Goal: Transaction & Acquisition: Purchase product/service

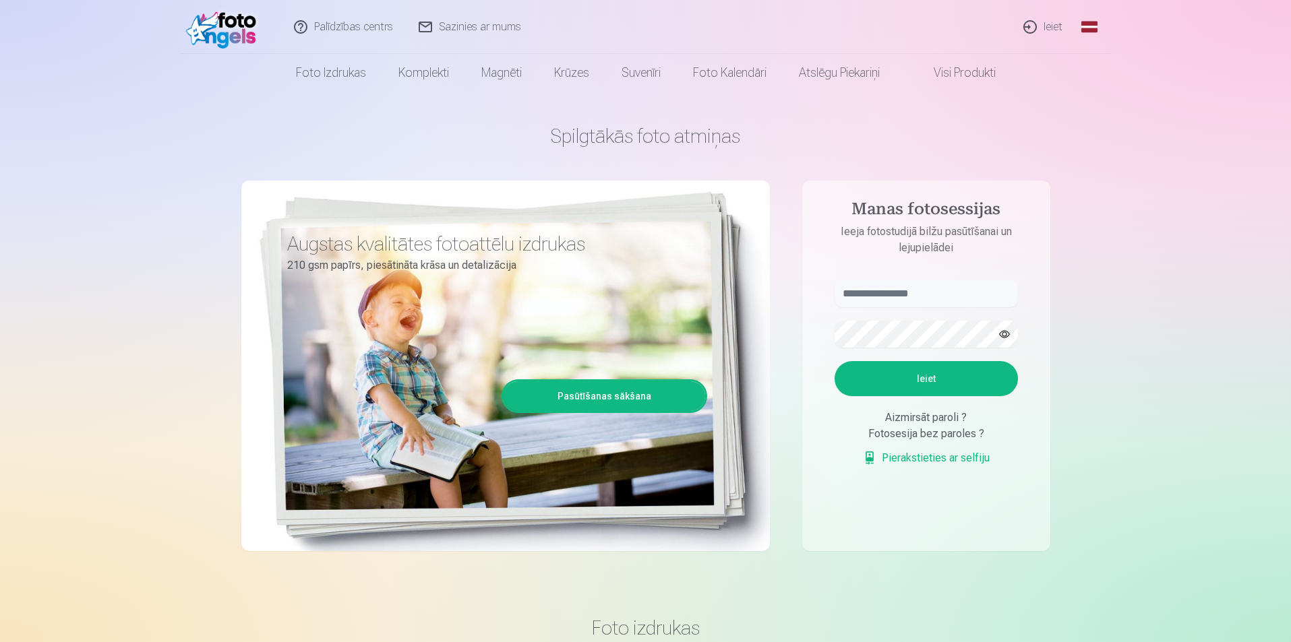
click at [1048, 30] on link "Ieiet" at bounding box center [1043, 27] width 65 height 54
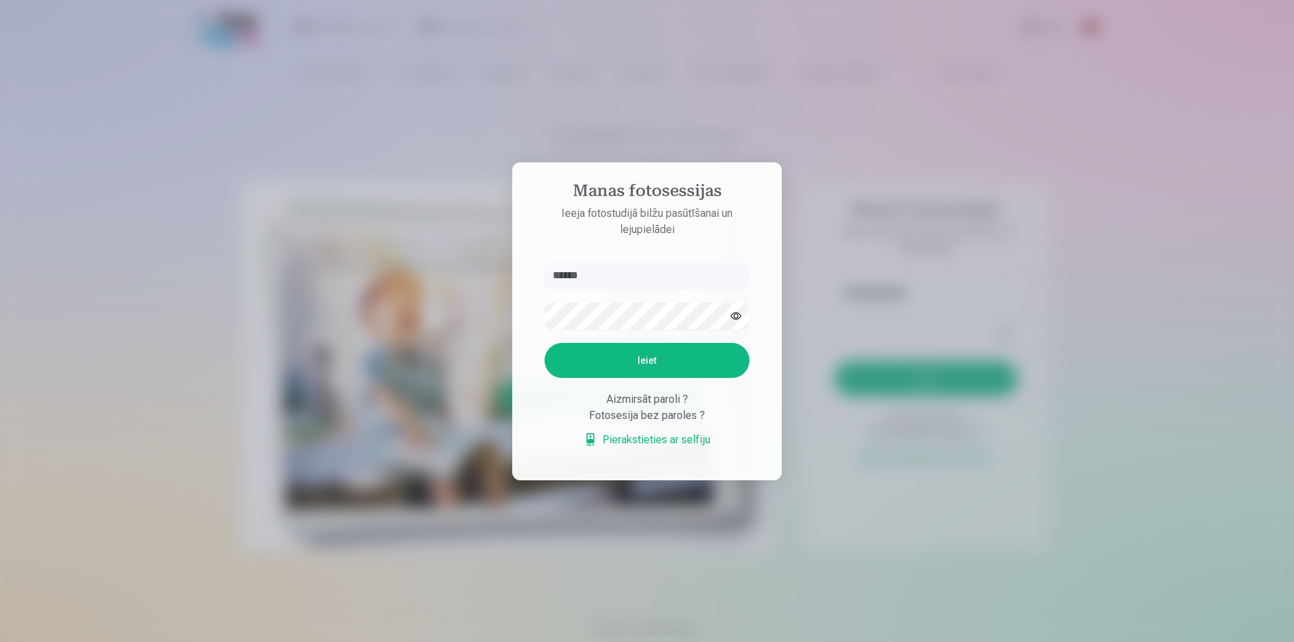
click at [626, 362] on button "Ieiet" at bounding box center [647, 360] width 205 height 35
click at [733, 303] on button "button" at bounding box center [736, 316] width 26 height 26
click at [615, 278] on input "******" at bounding box center [647, 275] width 205 height 27
type input "**********"
click at [632, 358] on button "Ieiet" at bounding box center [647, 360] width 205 height 35
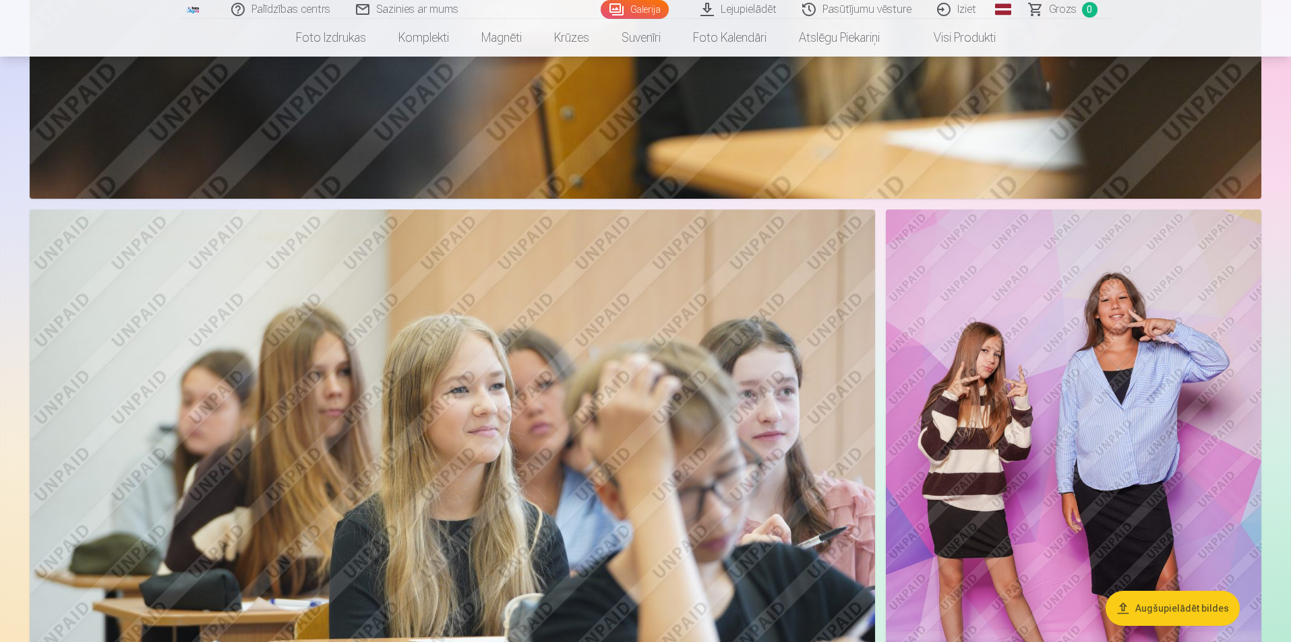
scroll to position [7078, 0]
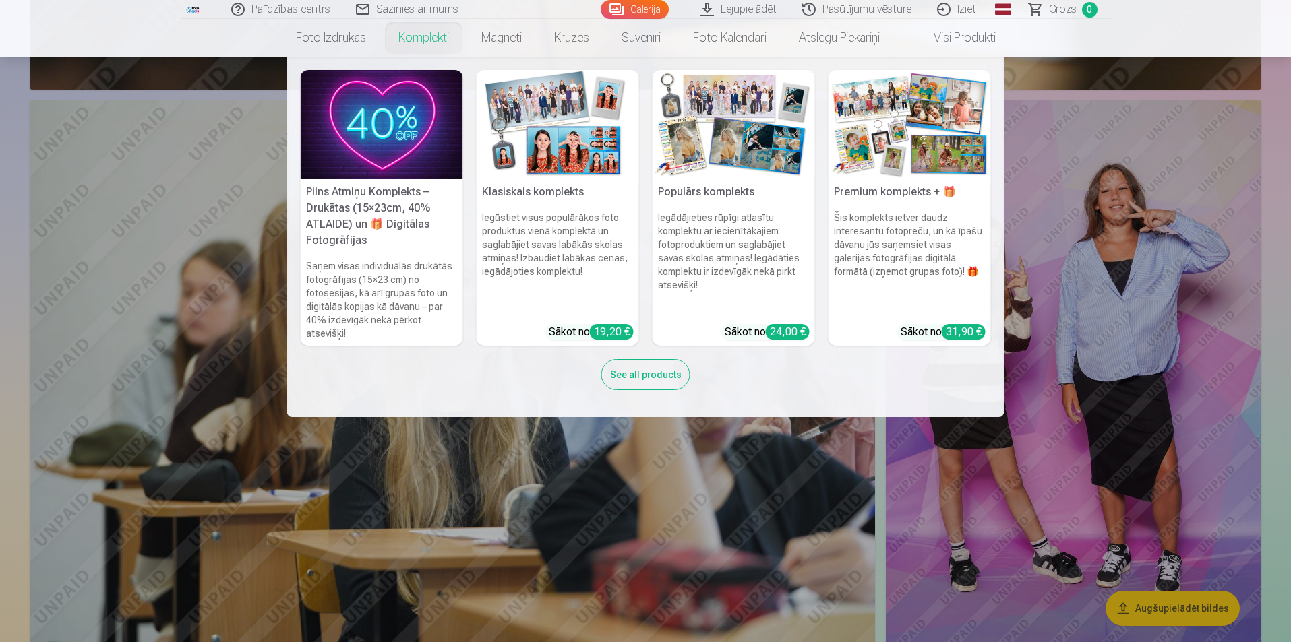
click at [567, 152] on img at bounding box center [558, 124] width 162 height 109
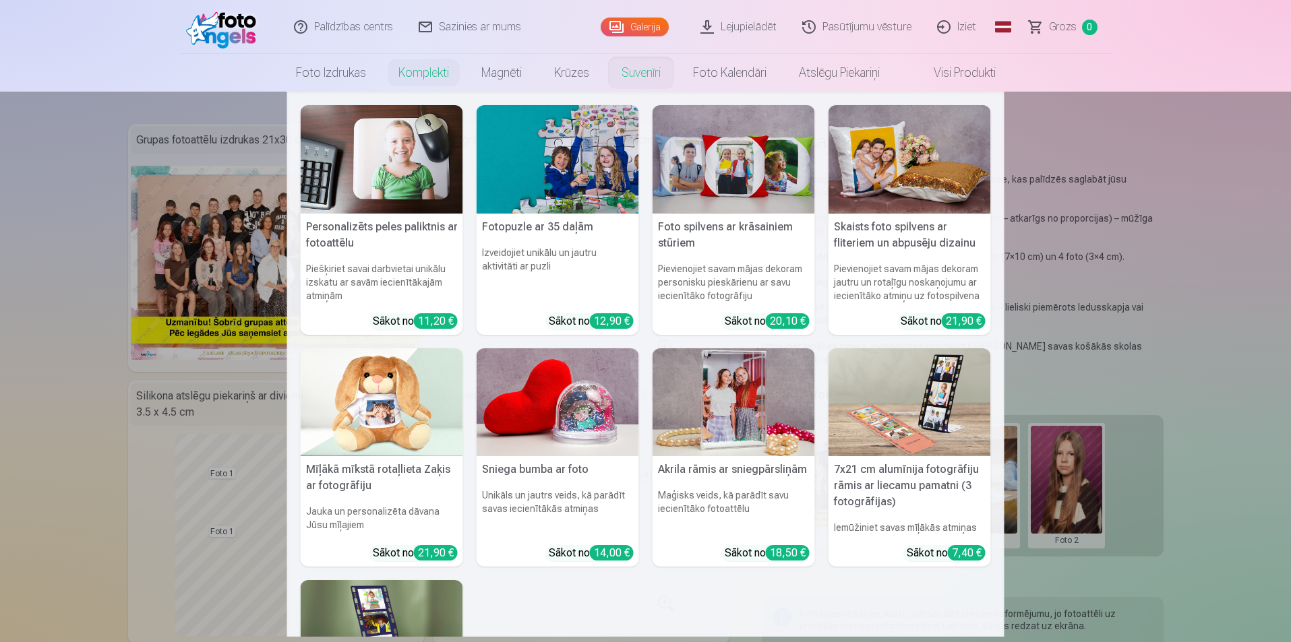
click at [620, 73] on link "Suvenīri" at bounding box center [640, 73] width 71 height 38
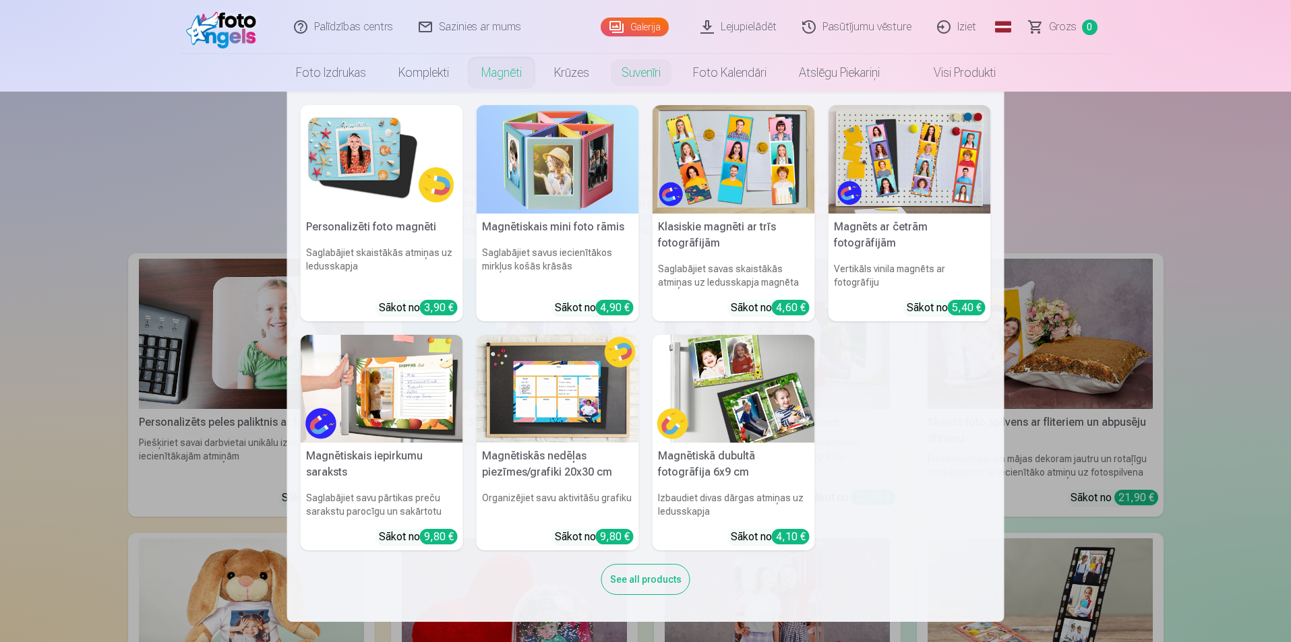
click at [513, 73] on link "Magnēti" at bounding box center [501, 73] width 73 height 38
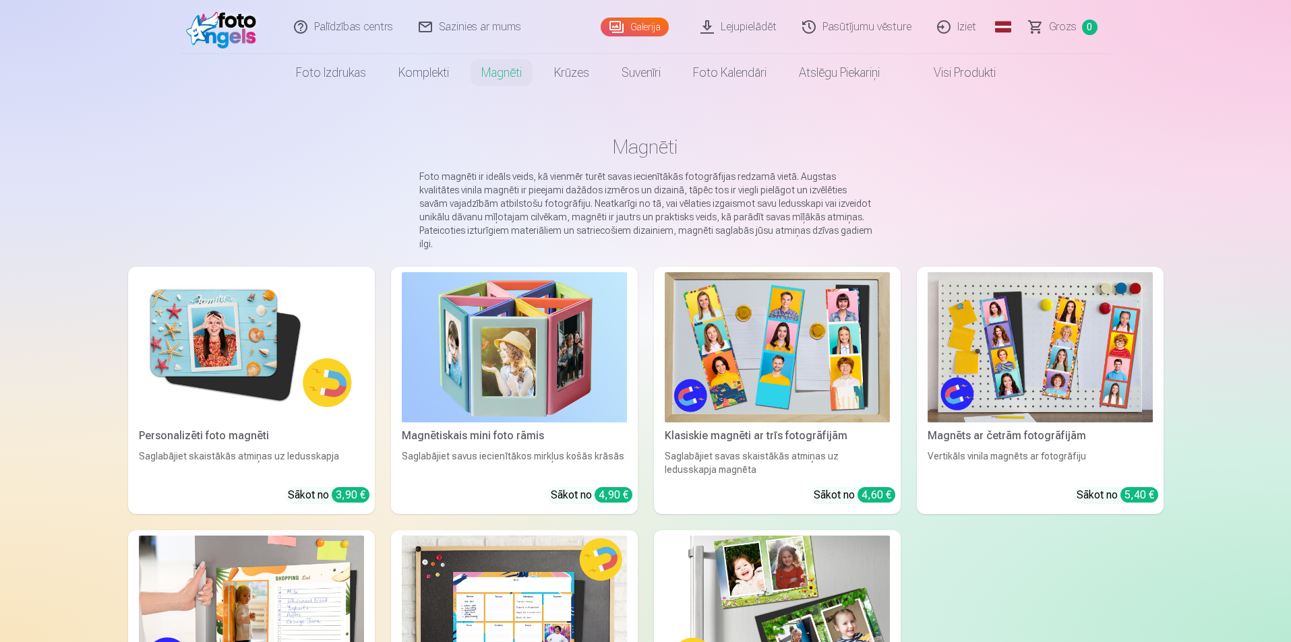
click at [257, 349] on img at bounding box center [251, 347] width 225 height 150
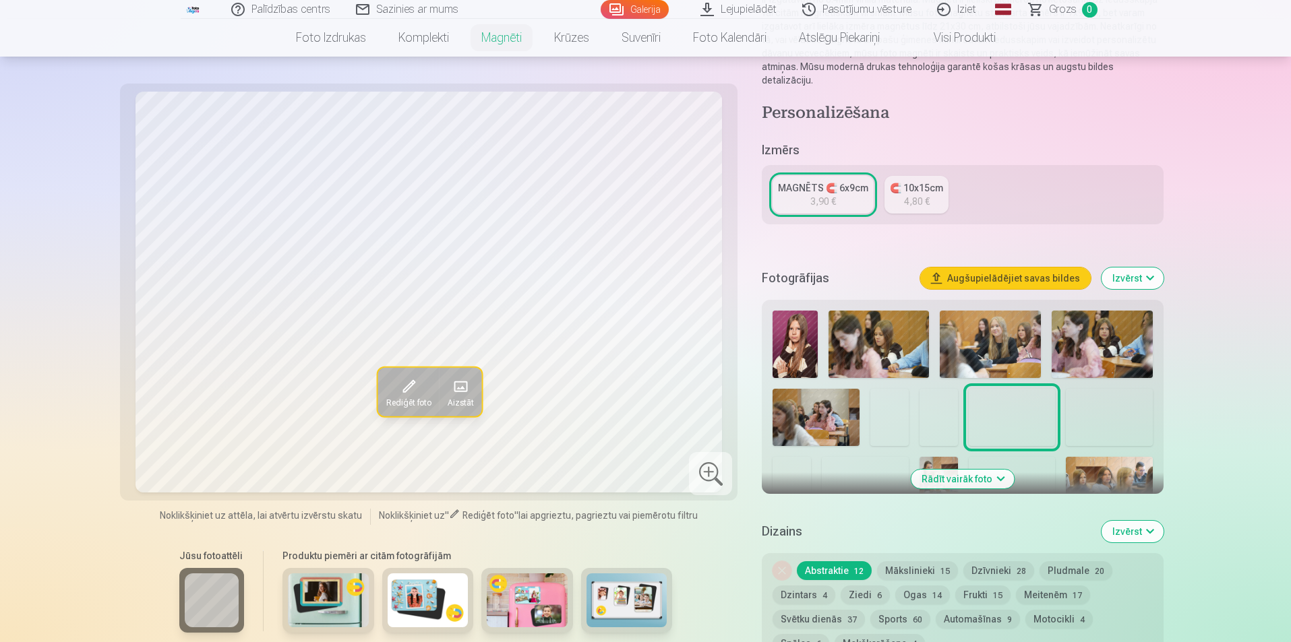
scroll to position [202, 0]
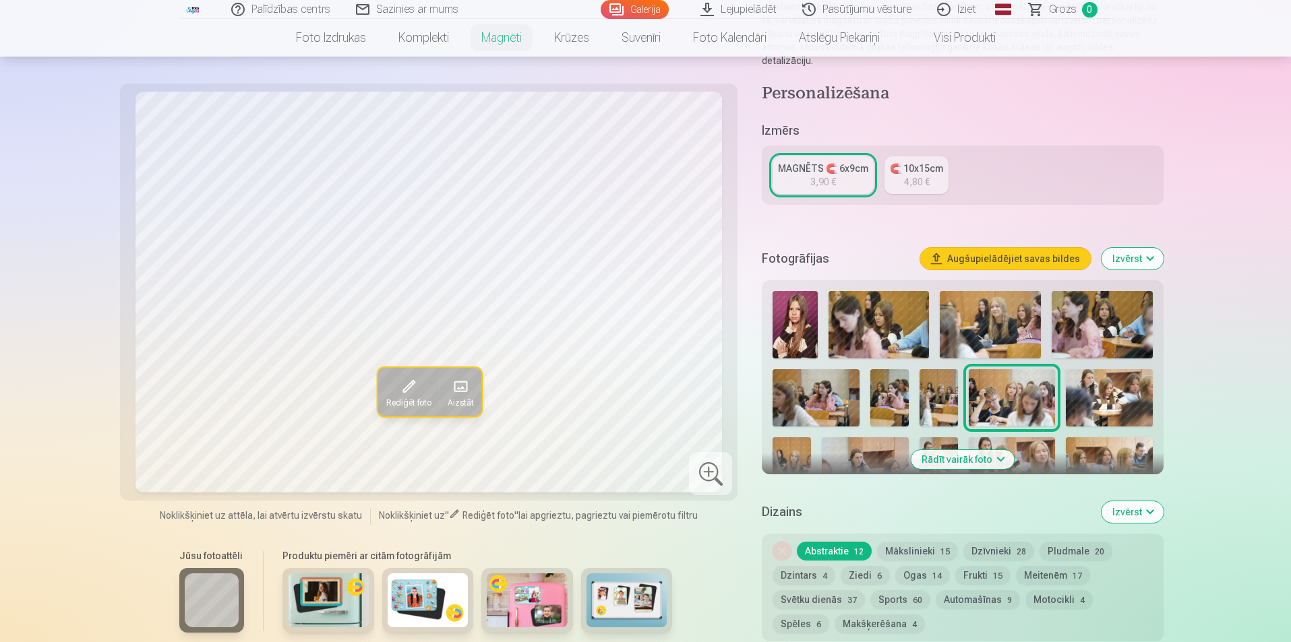
click at [787, 312] on img at bounding box center [795, 324] width 44 height 67
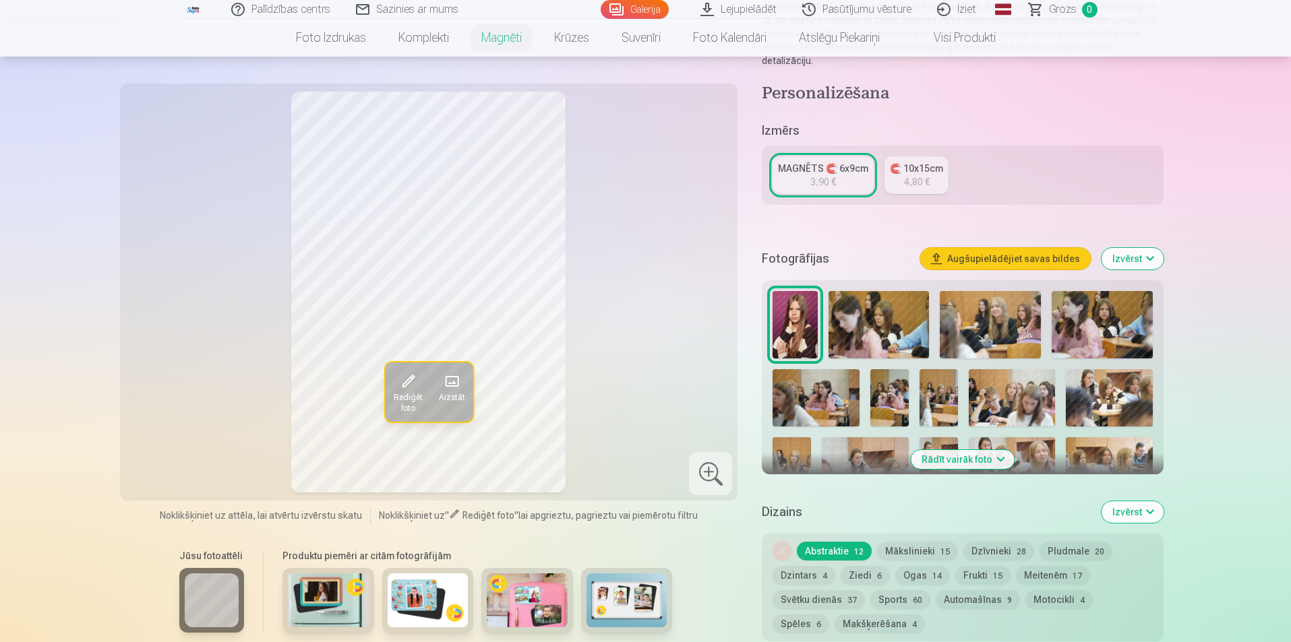
click at [966, 450] on button "Rādīt vairāk foto" at bounding box center [962, 459] width 103 height 19
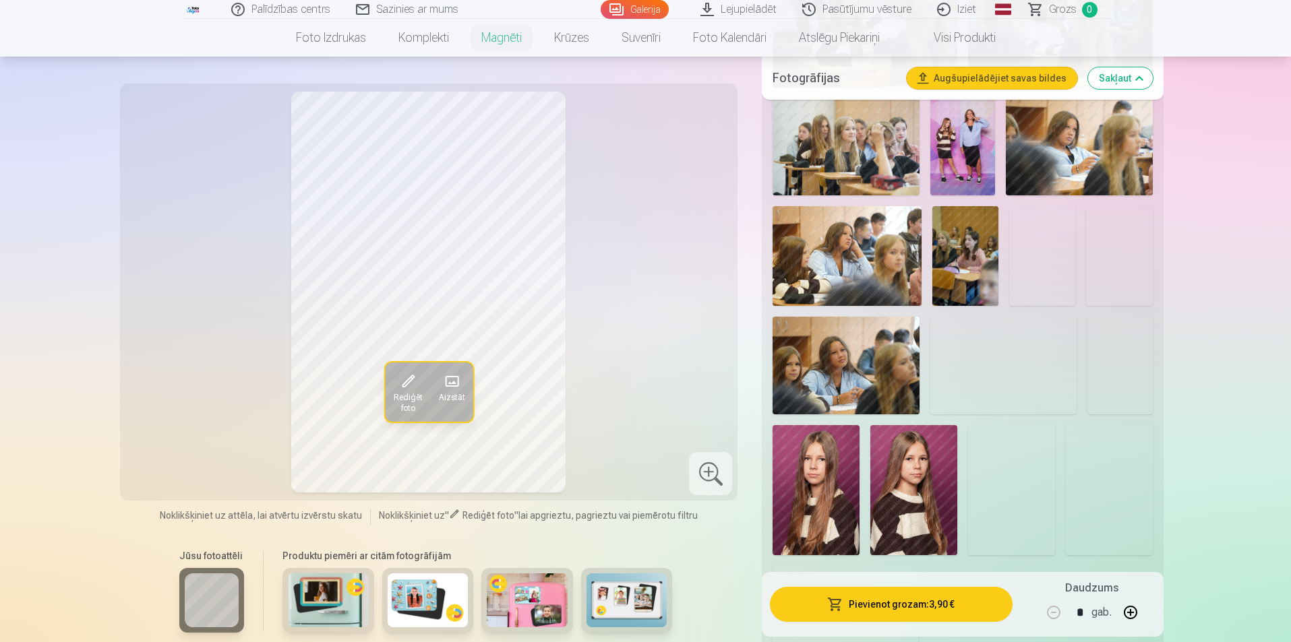
scroll to position [1011, 0]
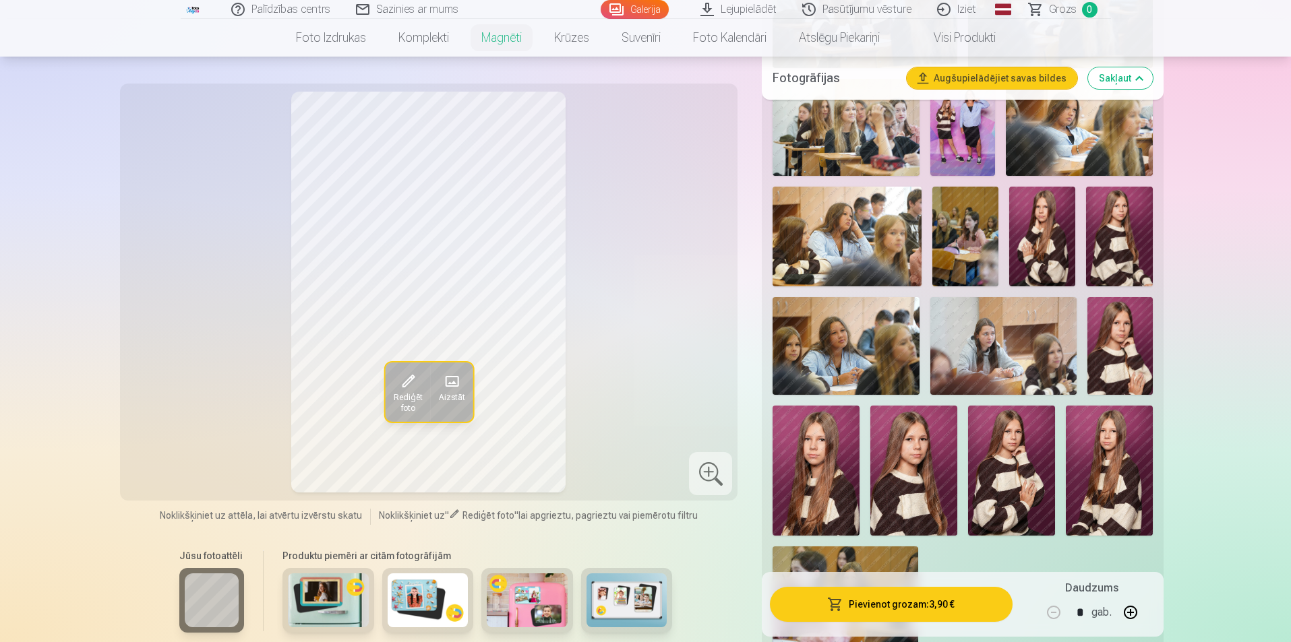
click at [1106, 446] on img at bounding box center [1109, 471] width 87 height 130
click at [1126, 326] on img at bounding box center [1119, 346] width 65 height 98
click at [824, 452] on img at bounding box center [816, 471] width 87 height 130
click at [918, 459] on img at bounding box center [913, 471] width 87 height 130
click at [1020, 447] on img at bounding box center [1011, 471] width 87 height 130
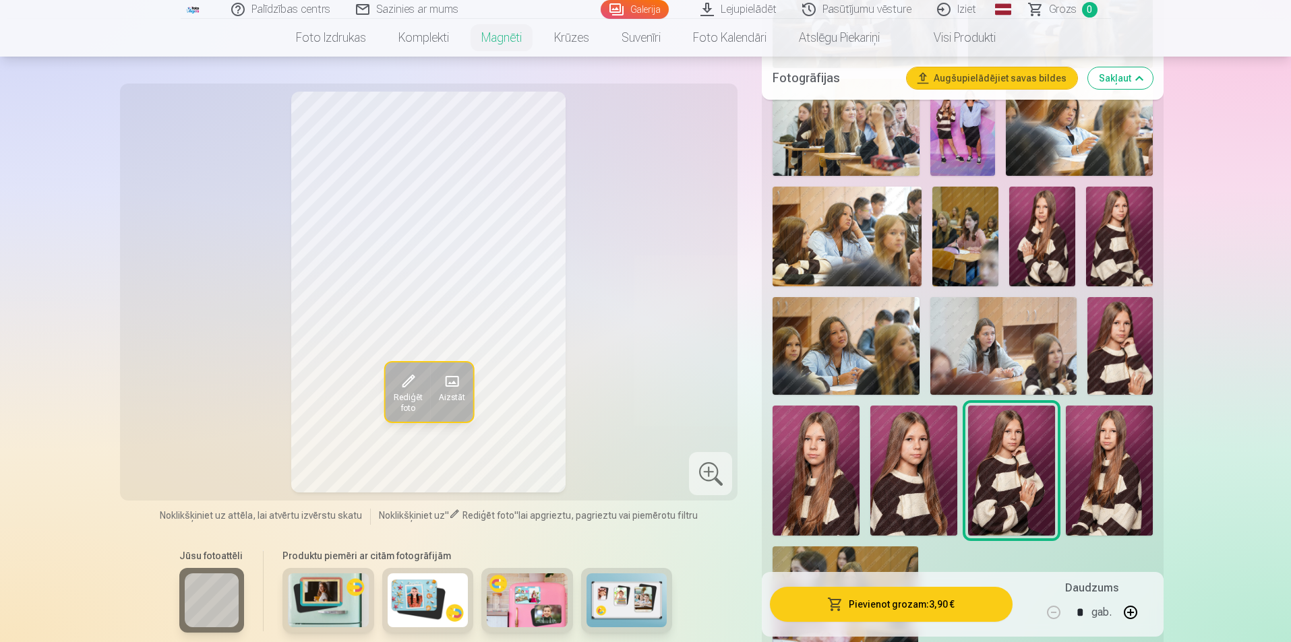
click at [1104, 442] on img at bounding box center [1109, 471] width 87 height 130
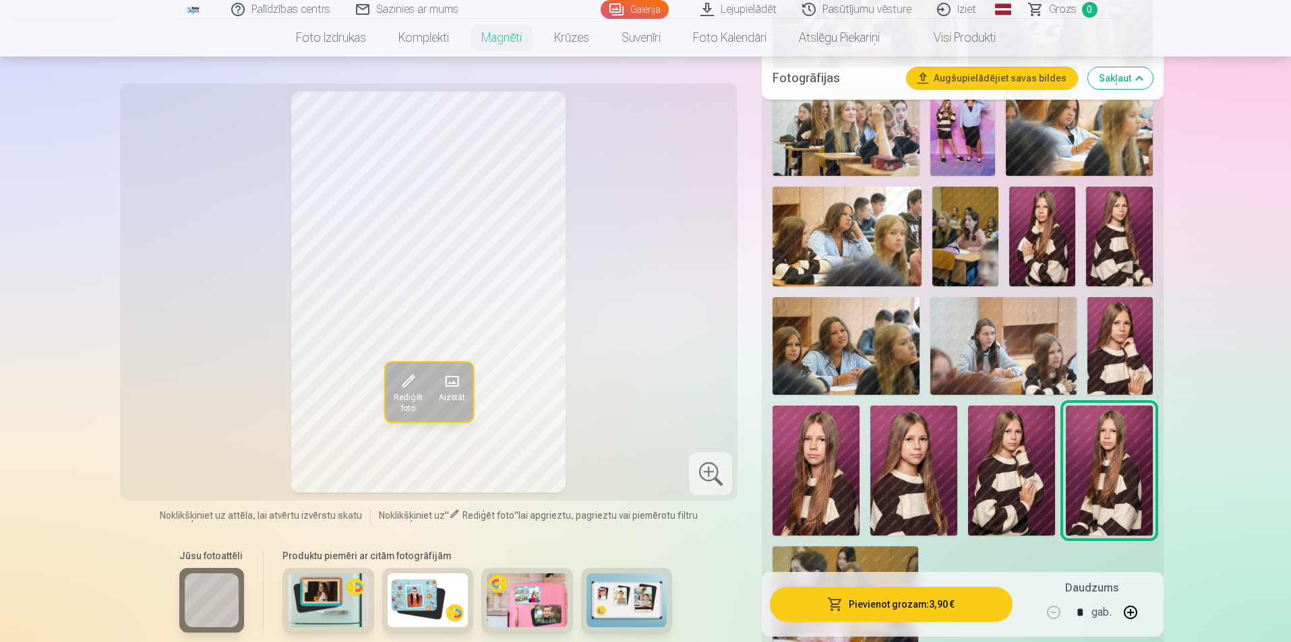
click at [1126, 229] on img at bounding box center [1119, 236] width 66 height 99
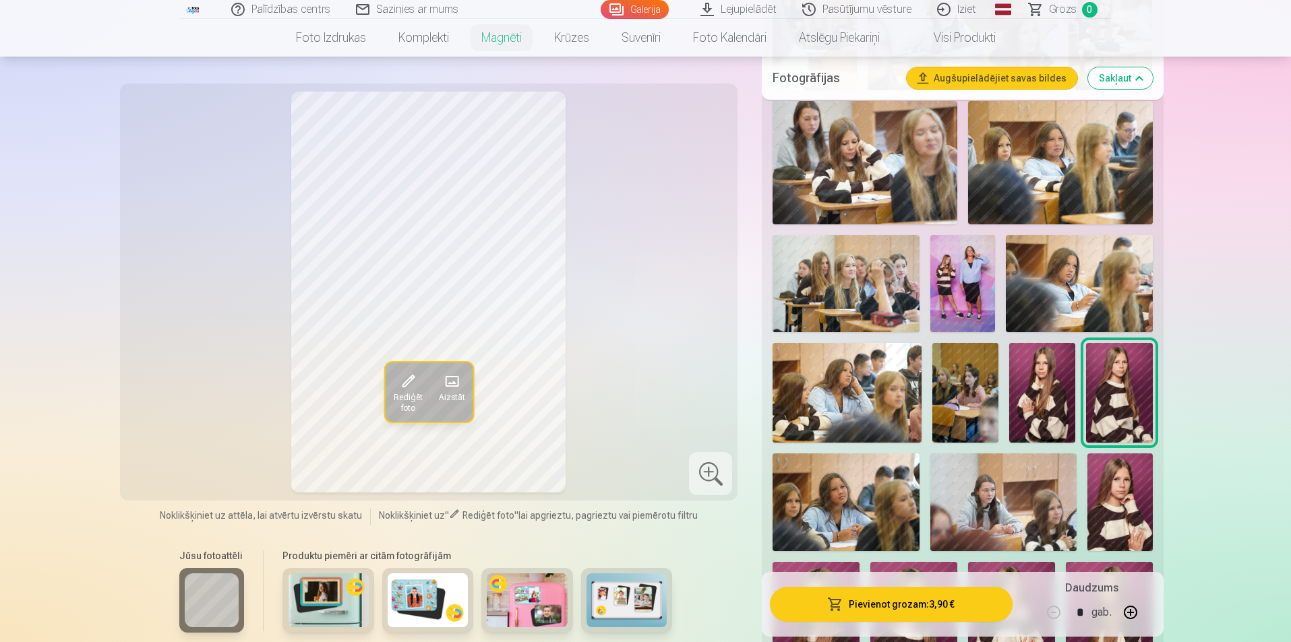
scroll to position [809, 0]
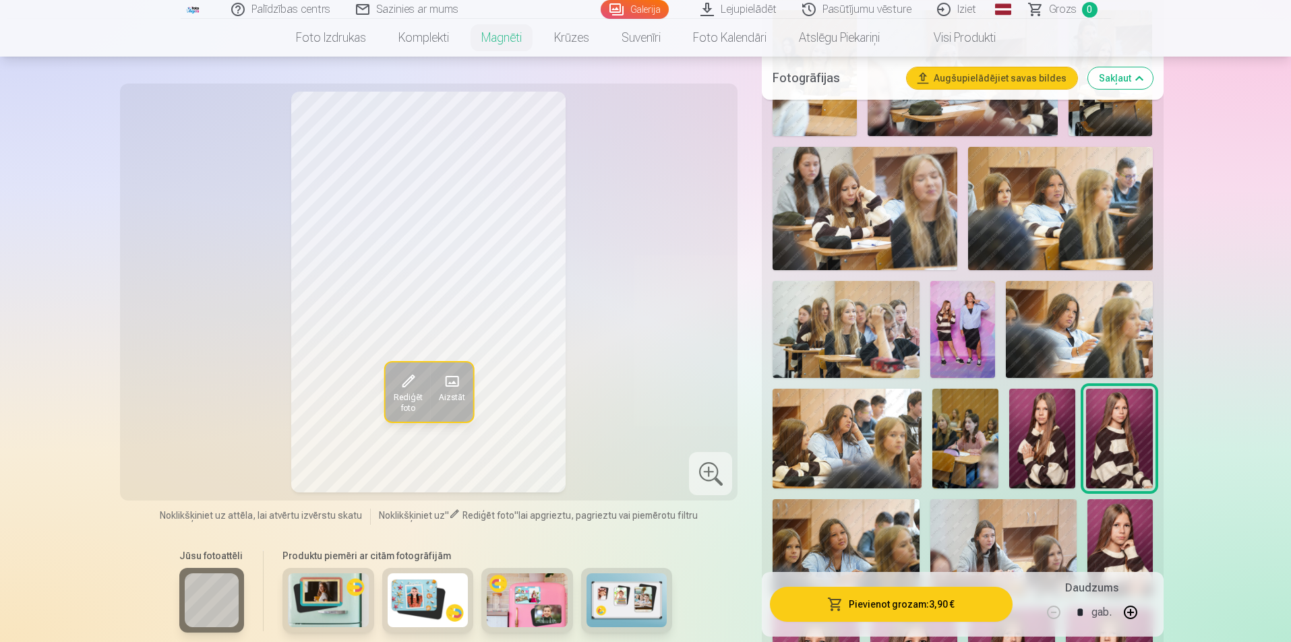
click at [963, 315] on img at bounding box center [962, 330] width 65 height 98
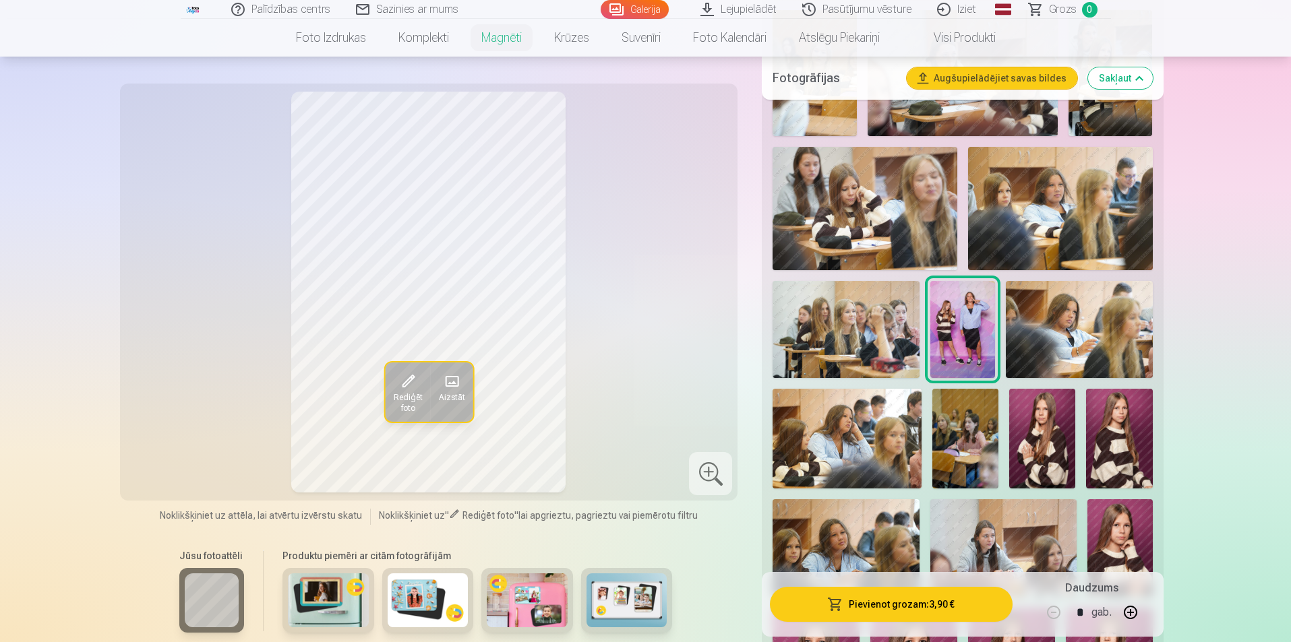
click at [1140, 423] on img at bounding box center [1119, 438] width 66 height 99
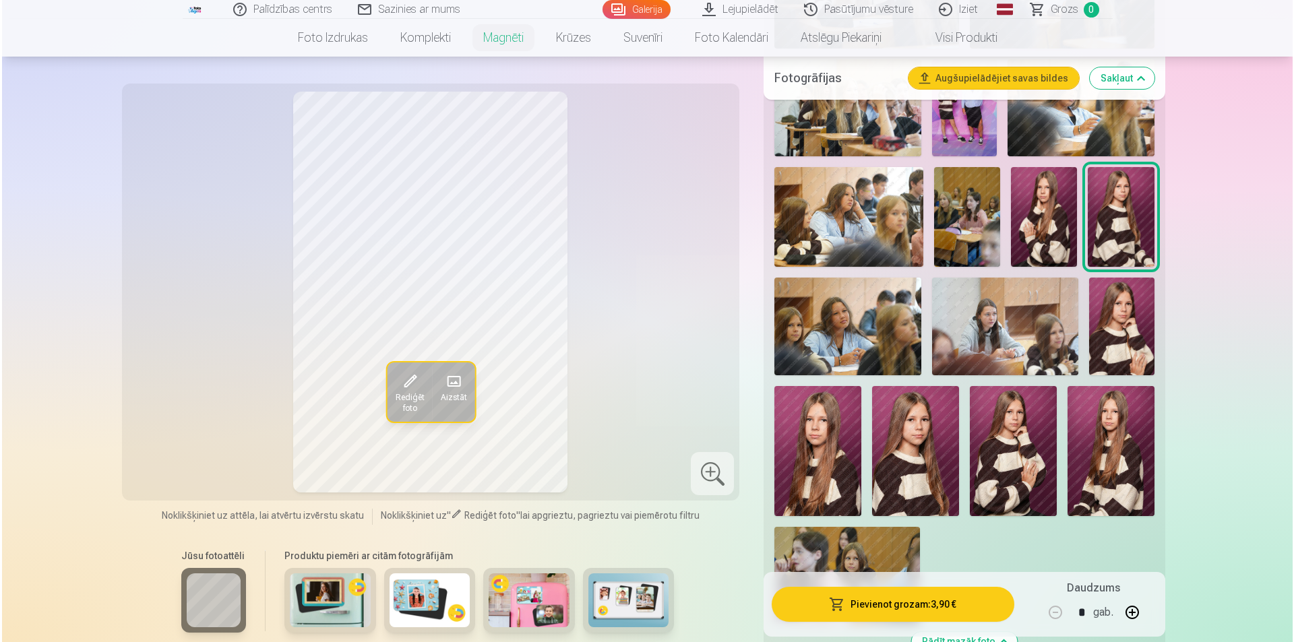
scroll to position [1011, 0]
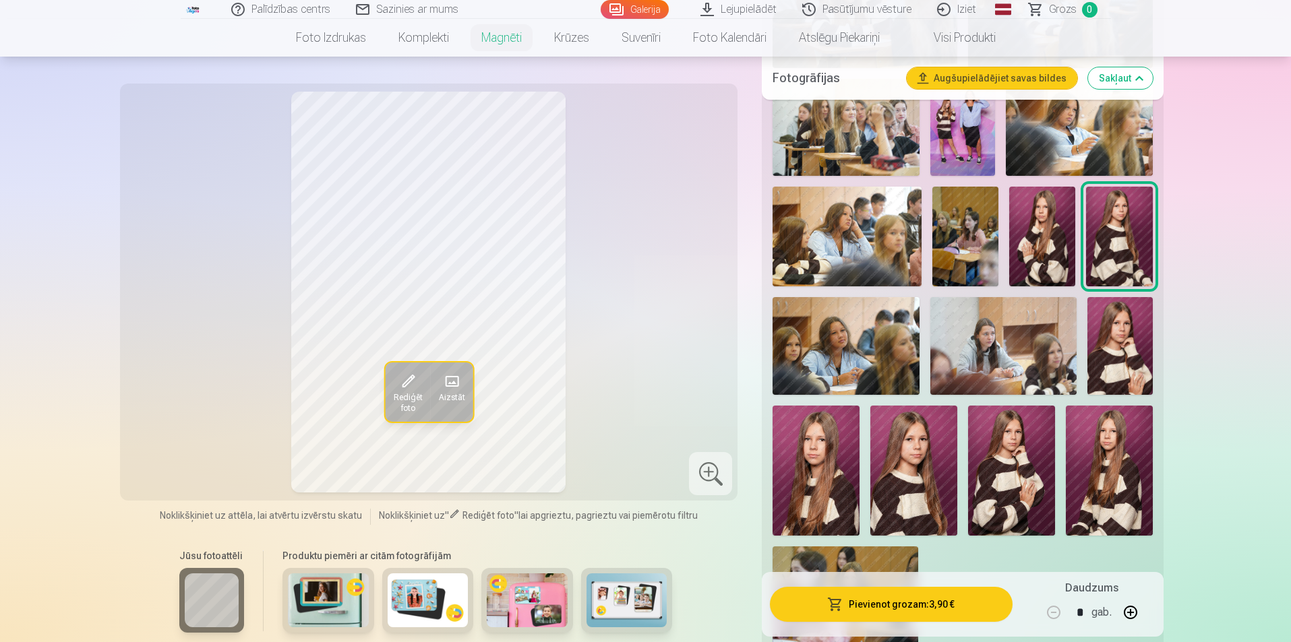
click at [1124, 437] on img at bounding box center [1109, 471] width 87 height 130
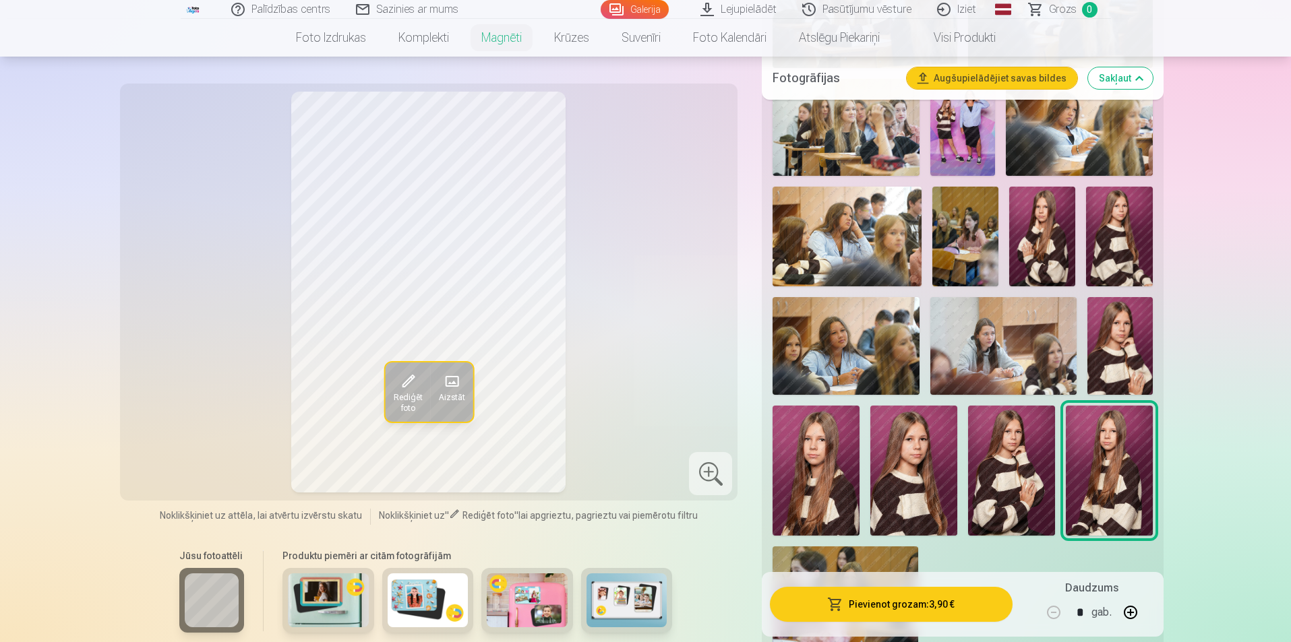
click at [903, 598] on button "Pievienot grozam : 3,90 €" at bounding box center [891, 604] width 242 height 35
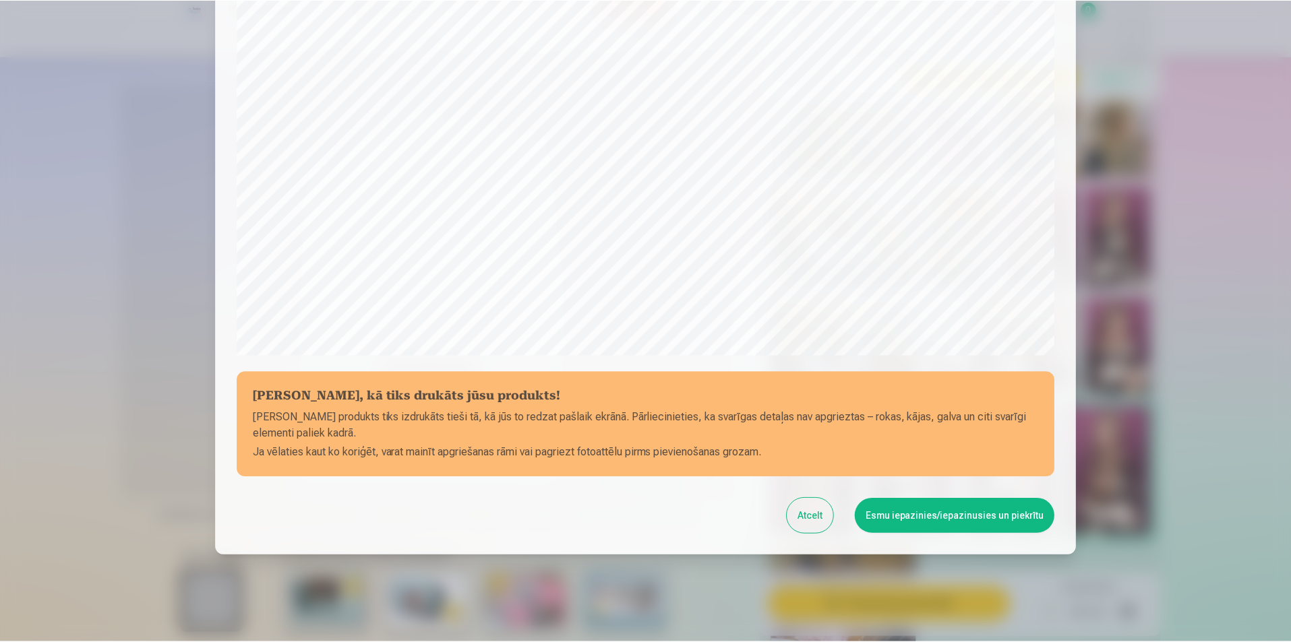
scroll to position [328, 0]
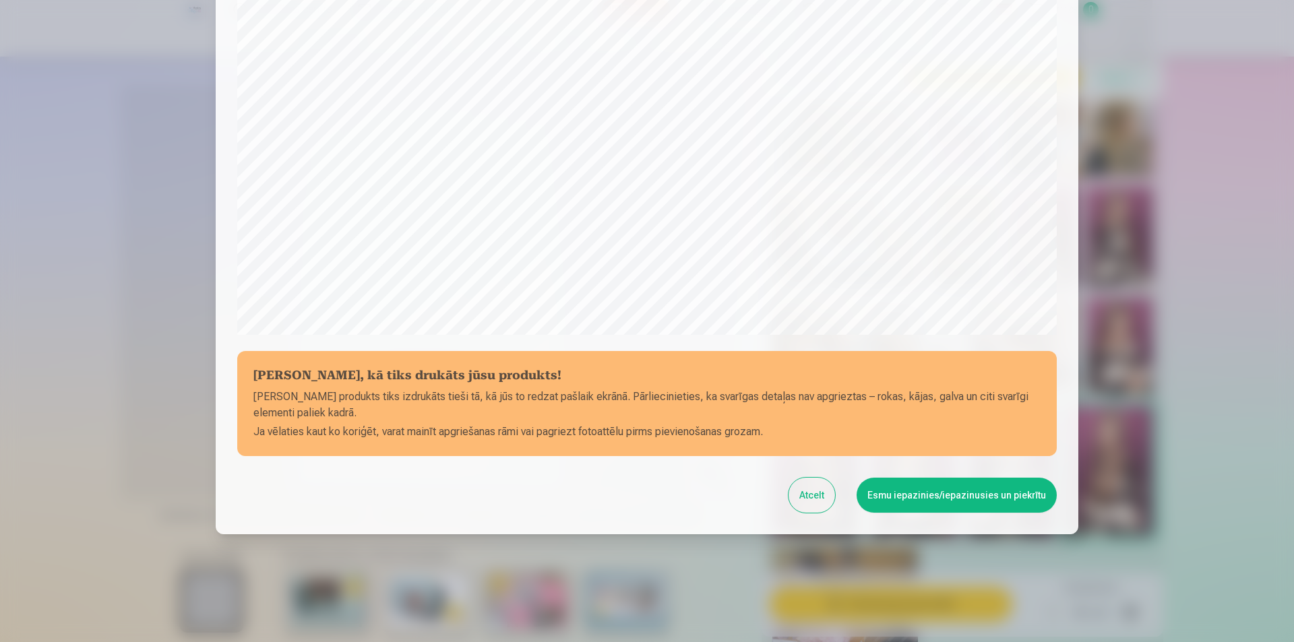
click at [541, 384] on h5 "Pārbaudiet, kā tiks drukāts jūsu produkts!" at bounding box center [646, 376] width 787 height 19
click at [950, 509] on button "Esmu iepazinies/iepazinusies un piekrītu" at bounding box center [957, 495] width 200 height 35
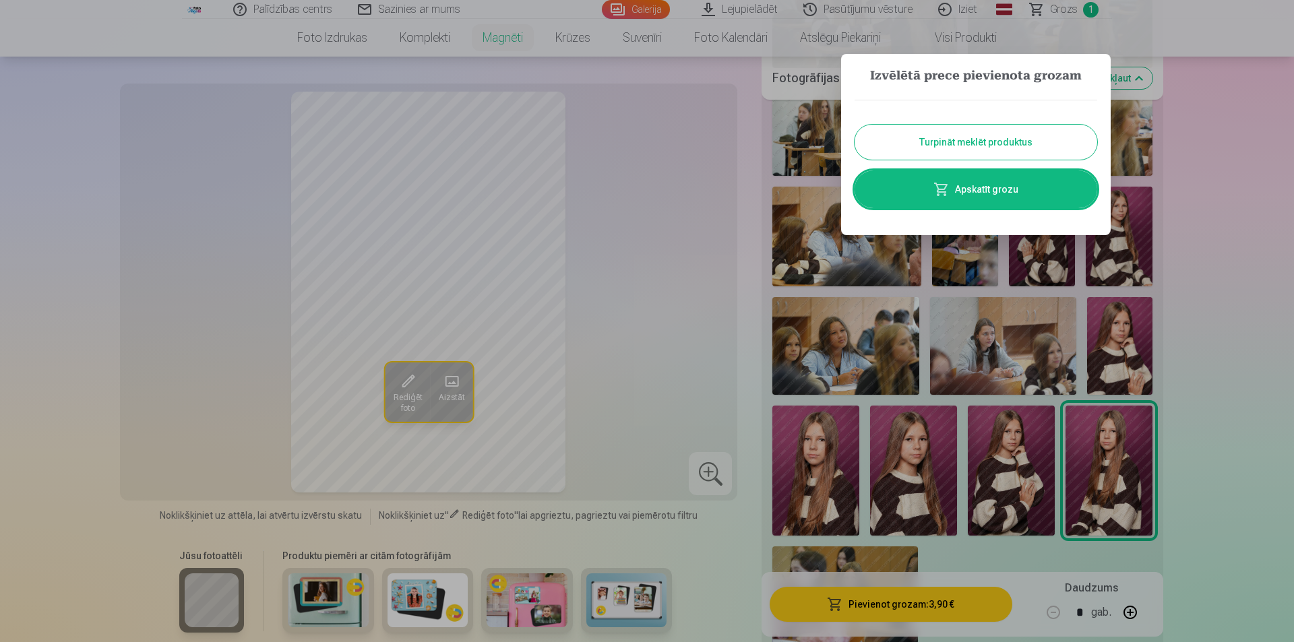
click at [404, 384] on div at bounding box center [647, 321] width 1294 height 642
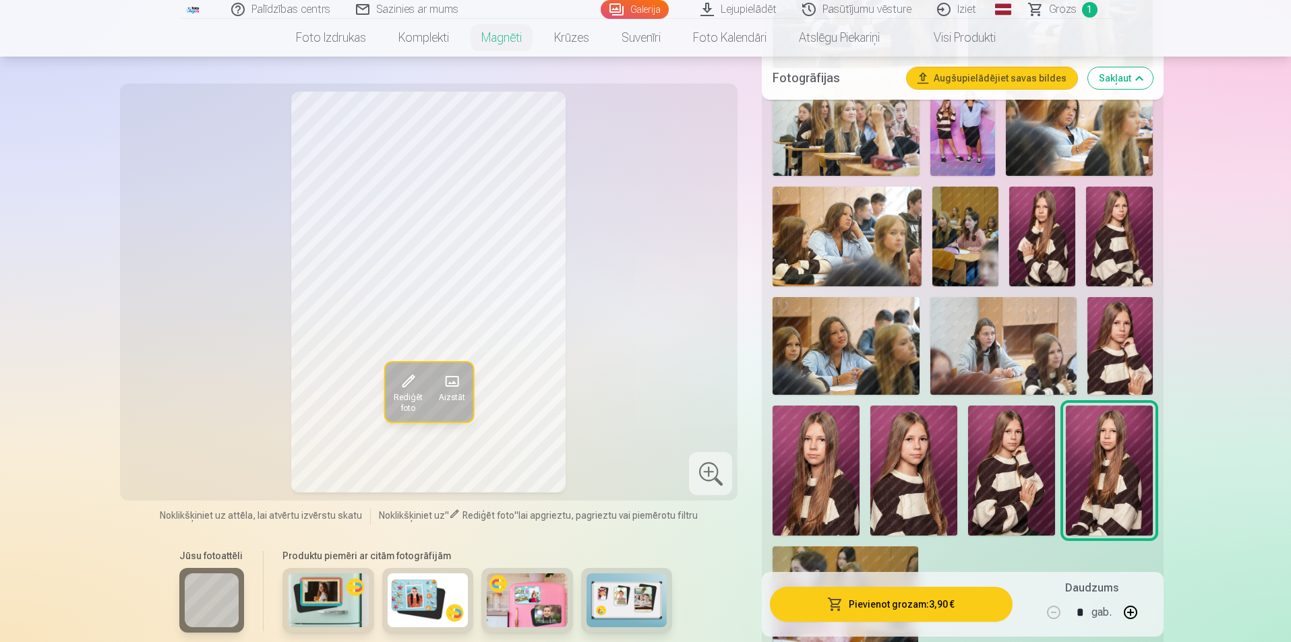
click at [404, 384] on span at bounding box center [407, 382] width 22 height 22
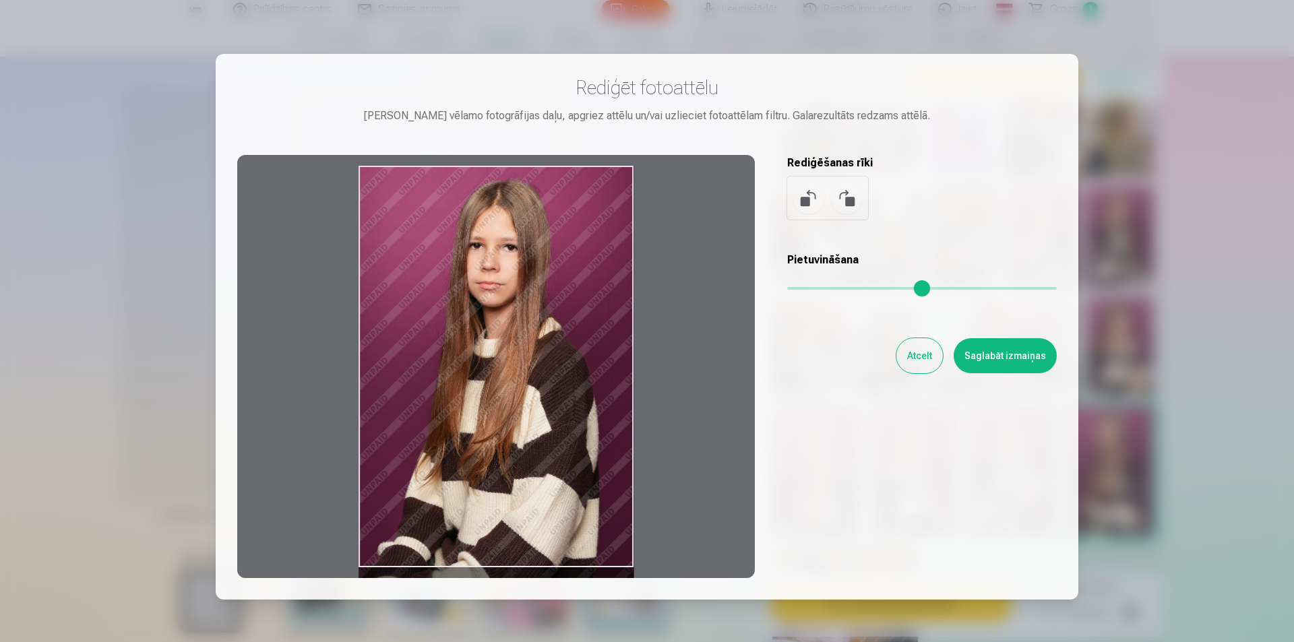
drag, startPoint x: 607, startPoint y: 200, endPoint x: 579, endPoint y: 208, distance: 29.0
click at [579, 208] on div at bounding box center [496, 366] width 518 height 423
drag, startPoint x: 403, startPoint y: 224, endPoint x: 421, endPoint y: 239, distance: 23.5
click at [423, 239] on div at bounding box center [496, 366] width 518 height 423
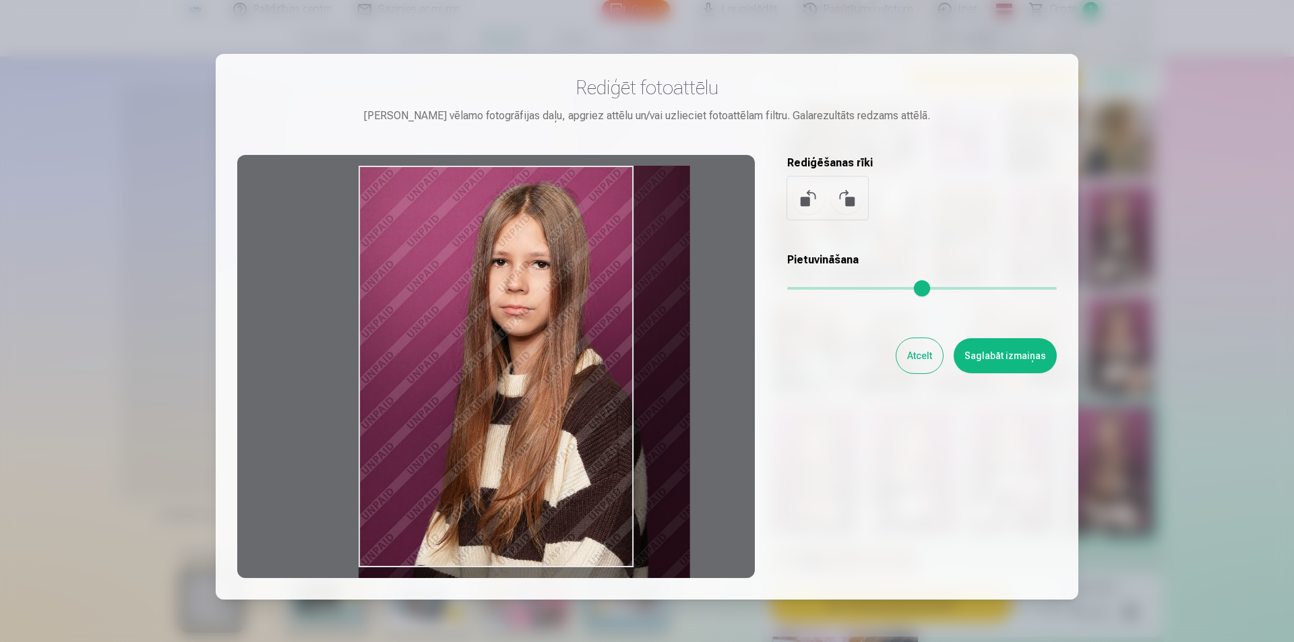
drag, startPoint x: 793, startPoint y: 293, endPoint x: 824, endPoint y: 288, distance: 32.1
click at [824, 288] on input "range" at bounding box center [922, 288] width 270 height 3
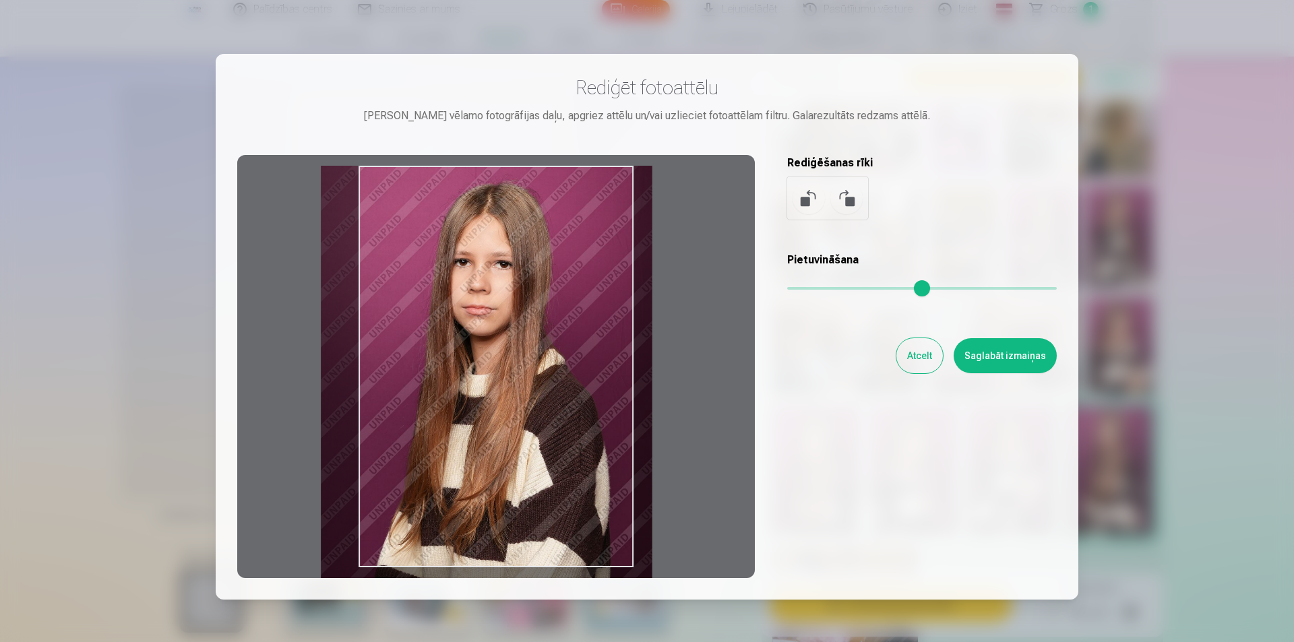
drag, startPoint x: 603, startPoint y: 301, endPoint x: 565, endPoint y: 307, distance: 38.9
click at [565, 307] on div at bounding box center [496, 366] width 518 height 423
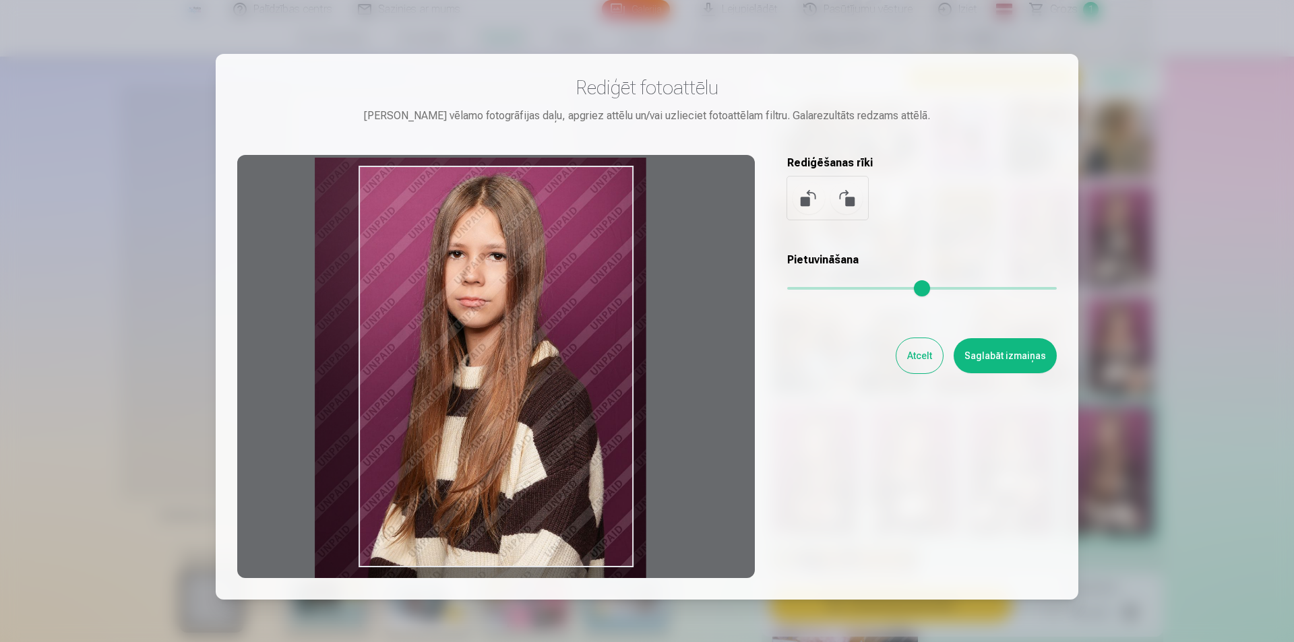
drag, startPoint x: 497, startPoint y: 392, endPoint x: 492, endPoint y: 384, distance: 9.7
click at [492, 384] on div at bounding box center [496, 366] width 518 height 423
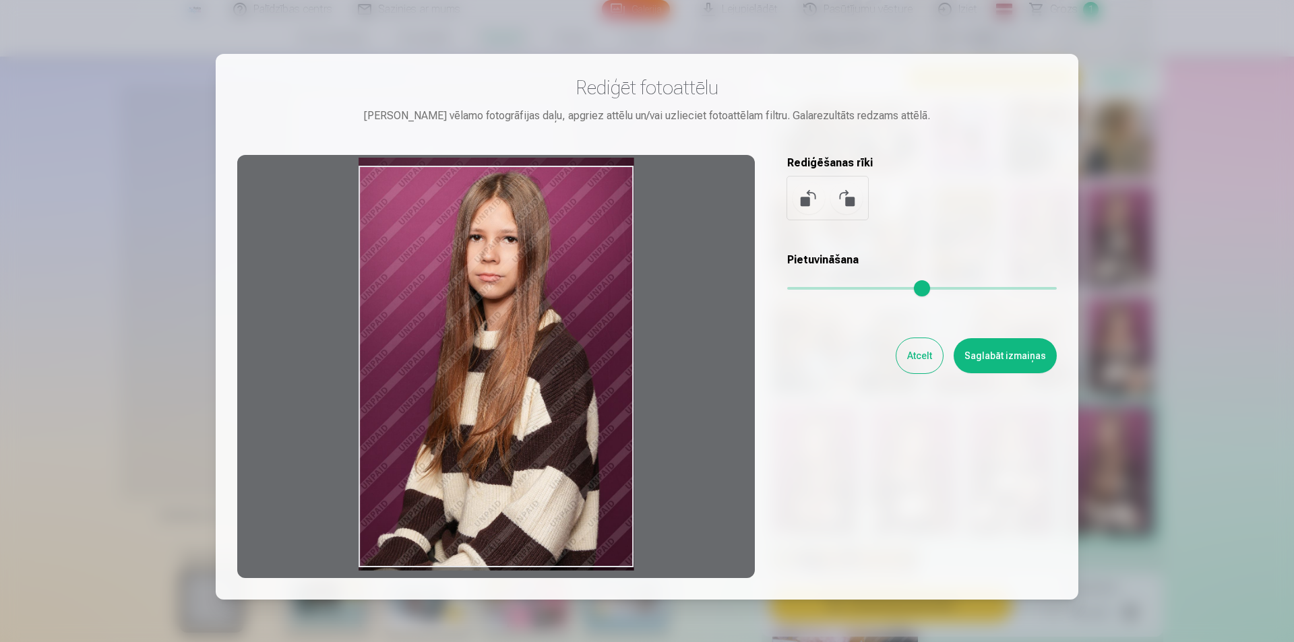
drag, startPoint x: 825, startPoint y: 285, endPoint x: 777, endPoint y: 293, distance: 49.2
type input "*"
click at [787, 290] on input "range" at bounding box center [922, 288] width 270 height 3
click at [924, 355] on button "Atcelt" at bounding box center [920, 355] width 47 height 35
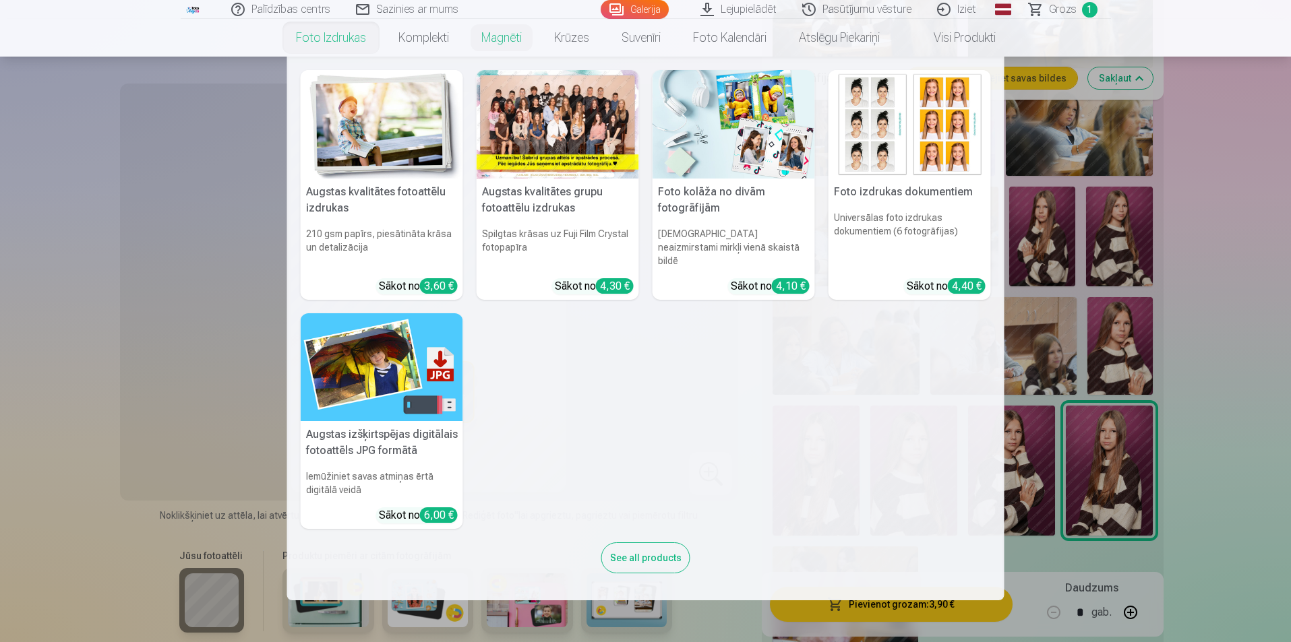
click at [325, 34] on link "Foto izdrukas" at bounding box center [331, 38] width 102 height 38
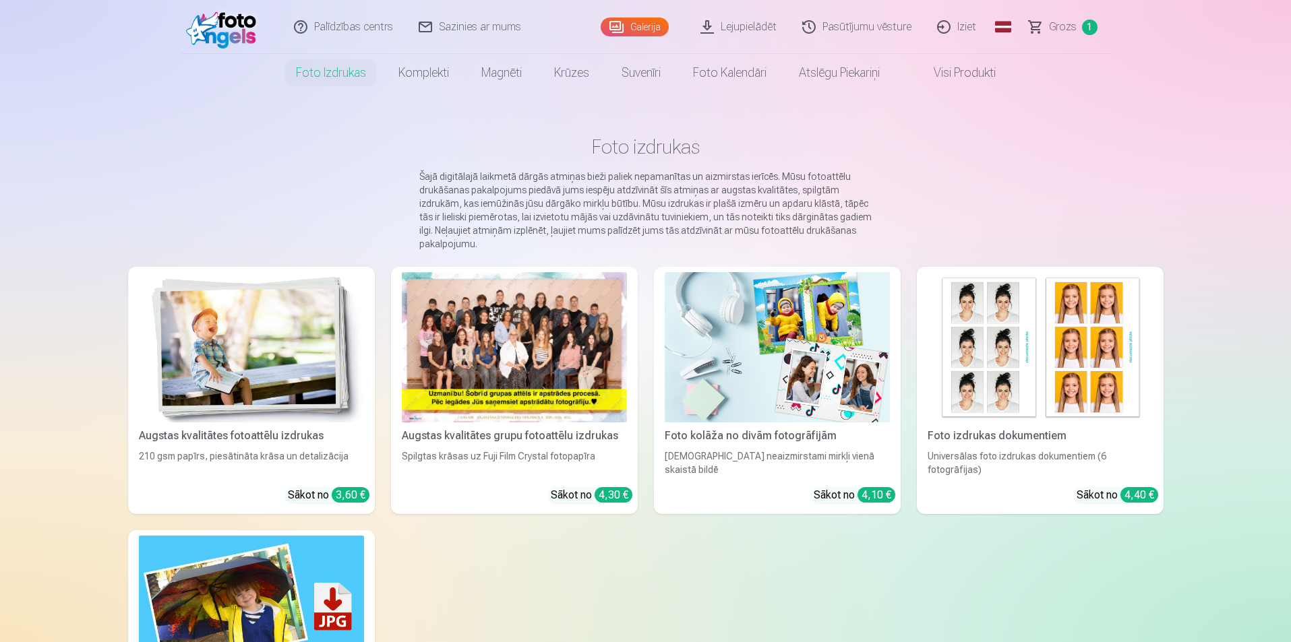
click at [533, 359] on div at bounding box center [514, 347] width 225 height 150
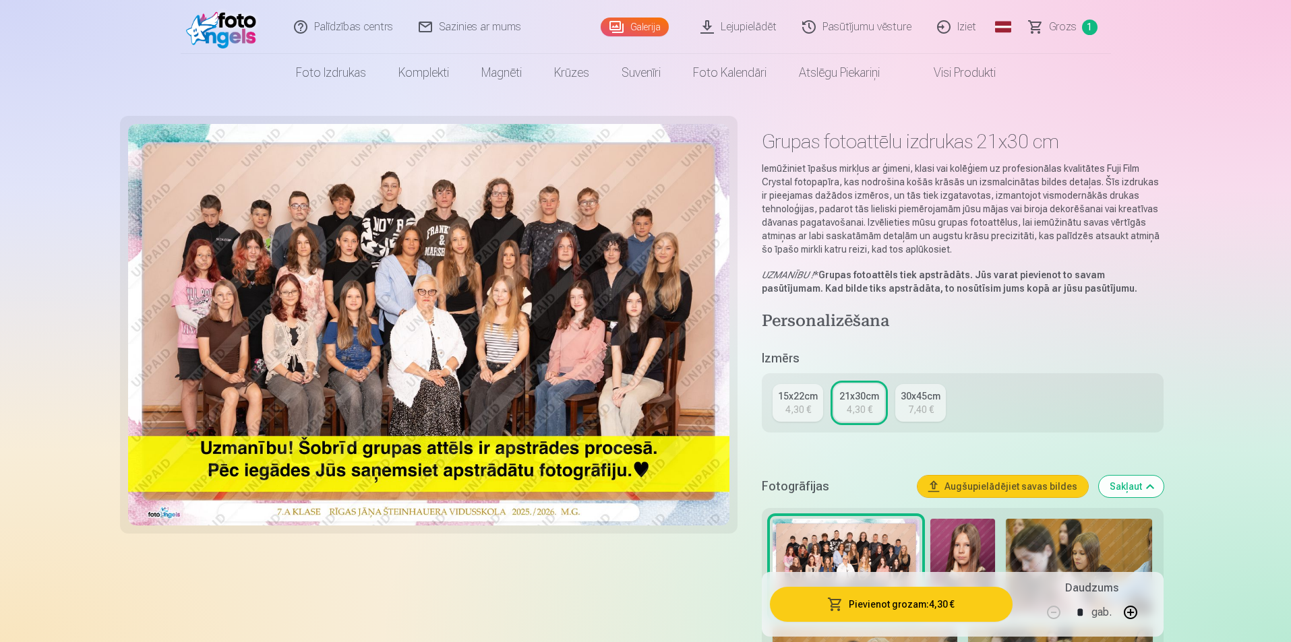
click at [803, 396] on div "15x22cm" at bounding box center [798, 396] width 40 height 13
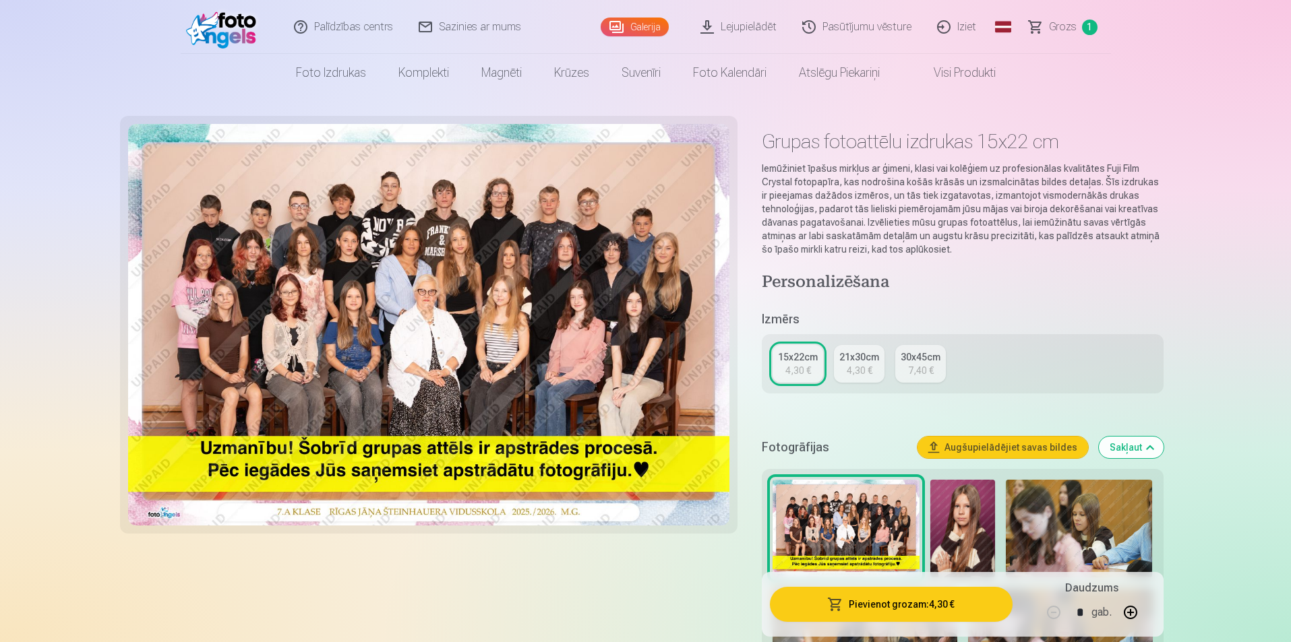
click at [857, 613] on button "Pievienot grozam : 4,30 €" at bounding box center [891, 604] width 242 height 35
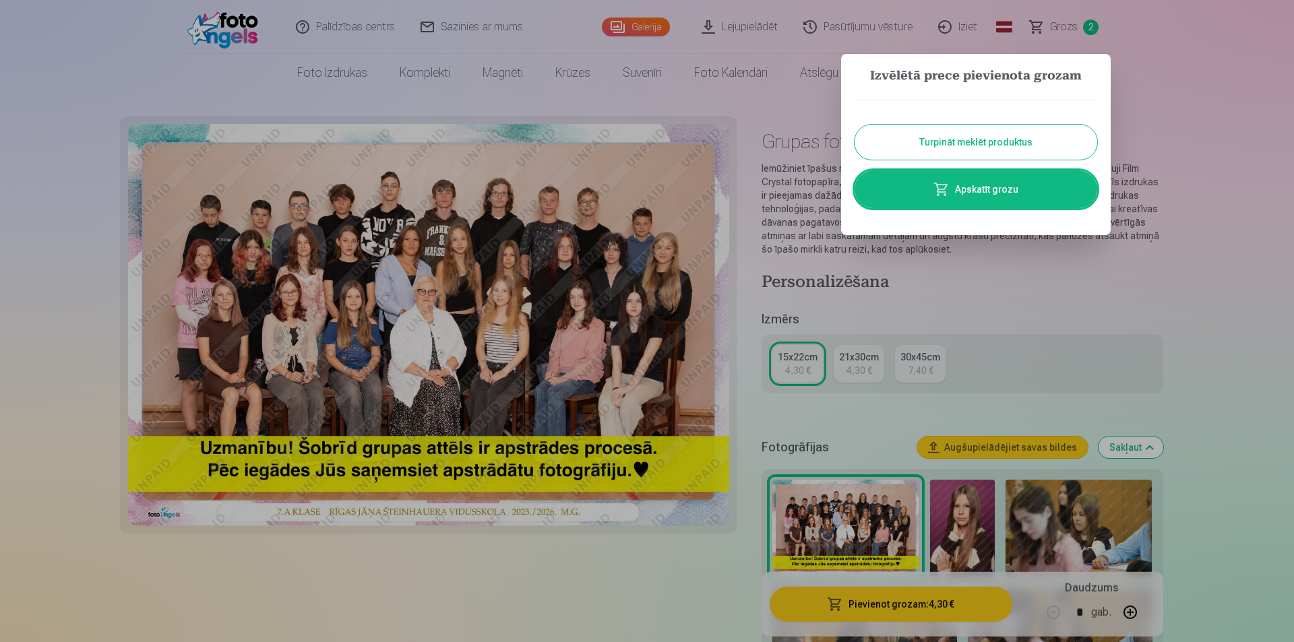
click at [899, 142] on button "Turpināt meklēt produktus" at bounding box center [976, 142] width 243 height 35
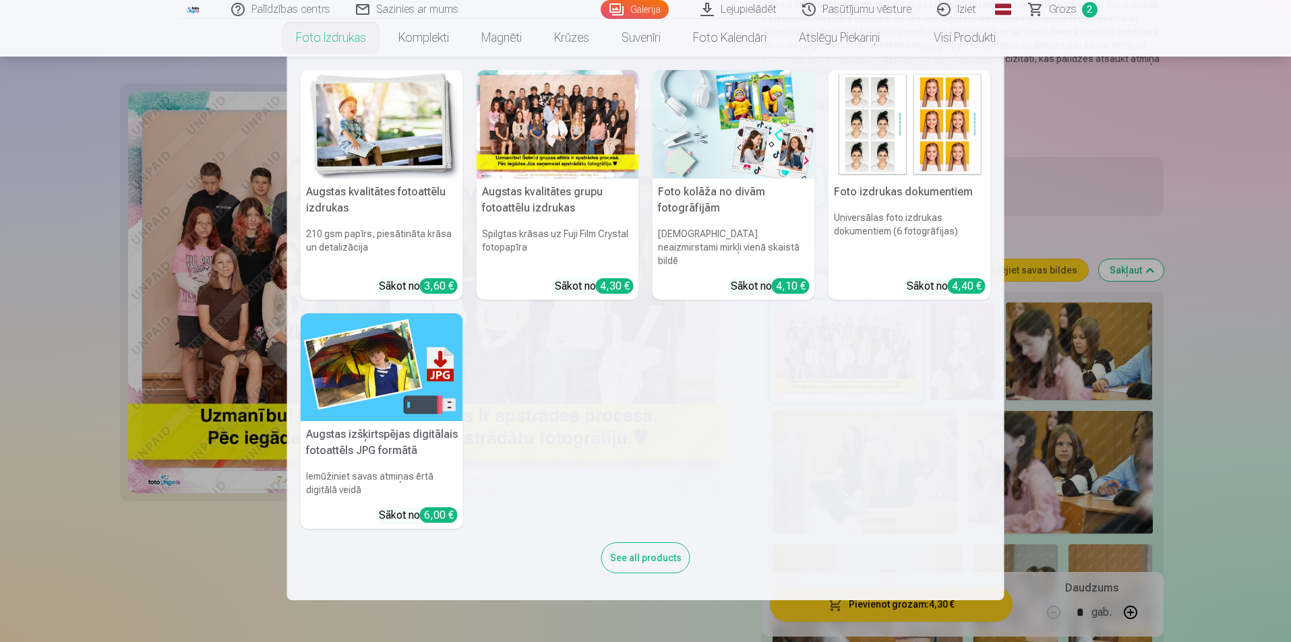
scroll to position [404, 0]
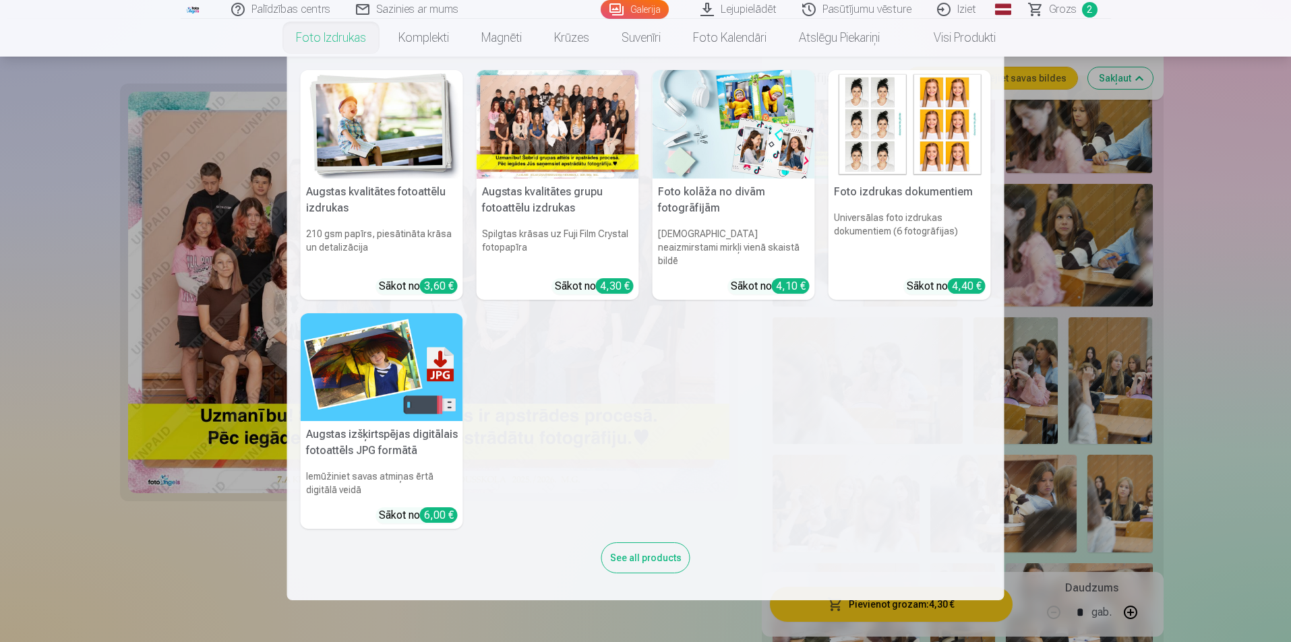
click at [66, 181] on nav "Augstas kvalitātes fotoattēlu izdrukas 210 gsm papīrs, piesātināta krāsa un det…" at bounding box center [645, 329] width 1291 height 544
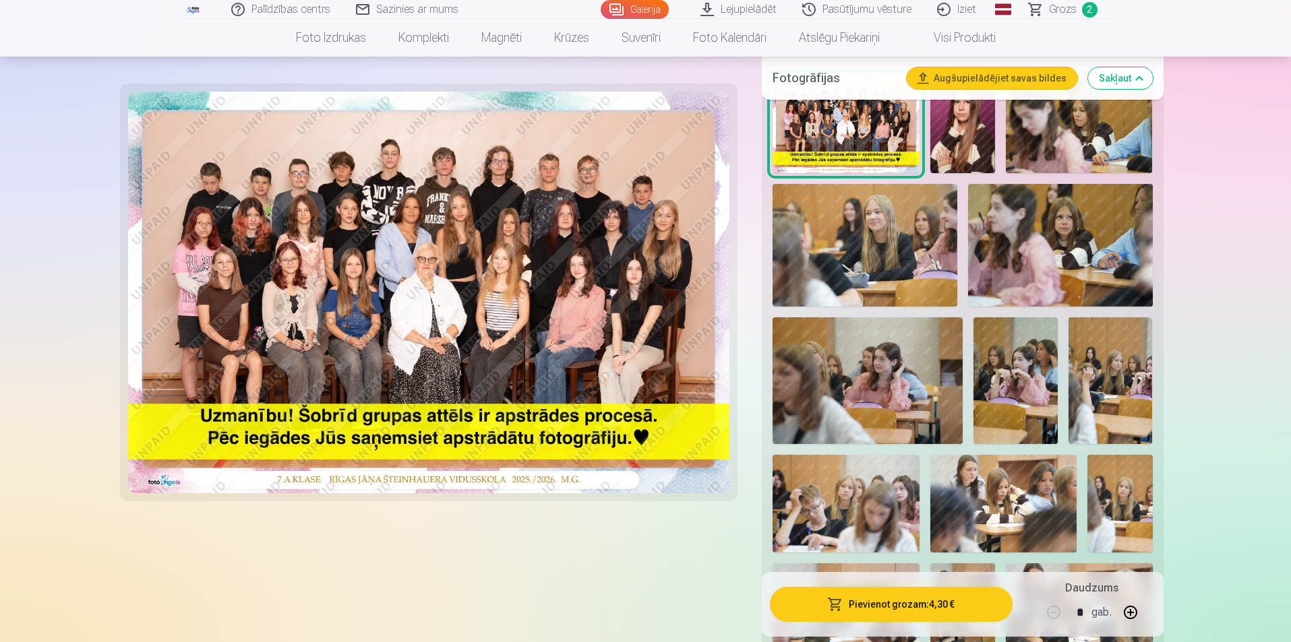
scroll to position [607, 0]
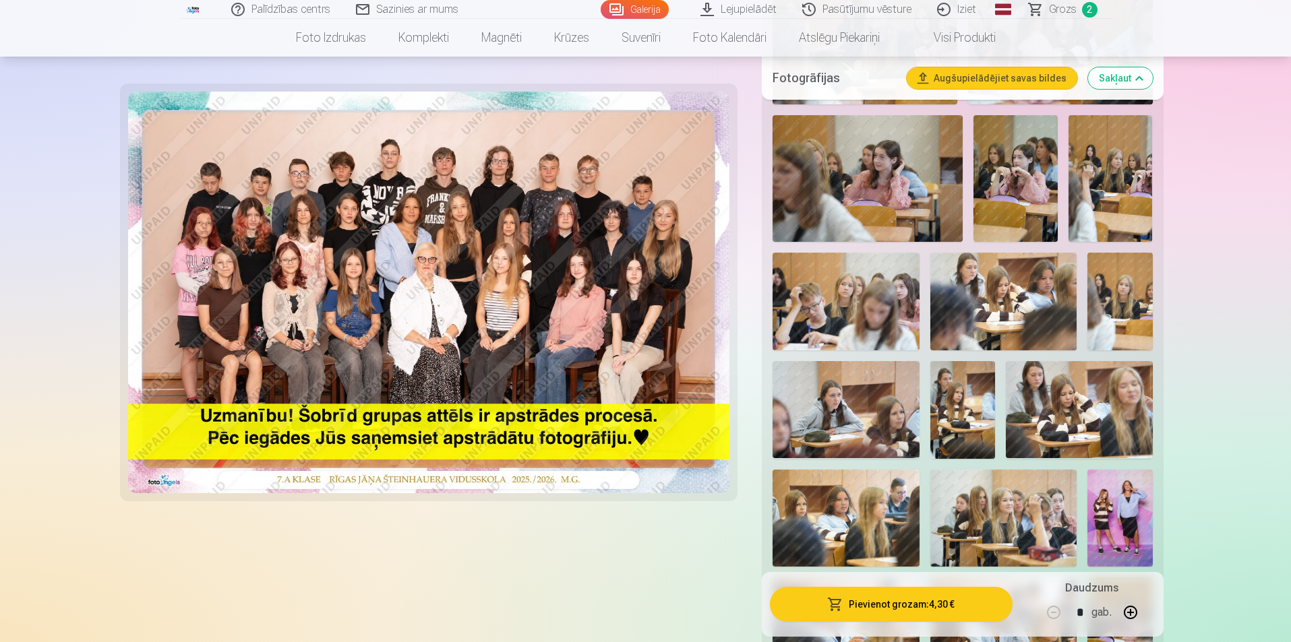
click at [963, 407] on img at bounding box center [962, 410] width 65 height 98
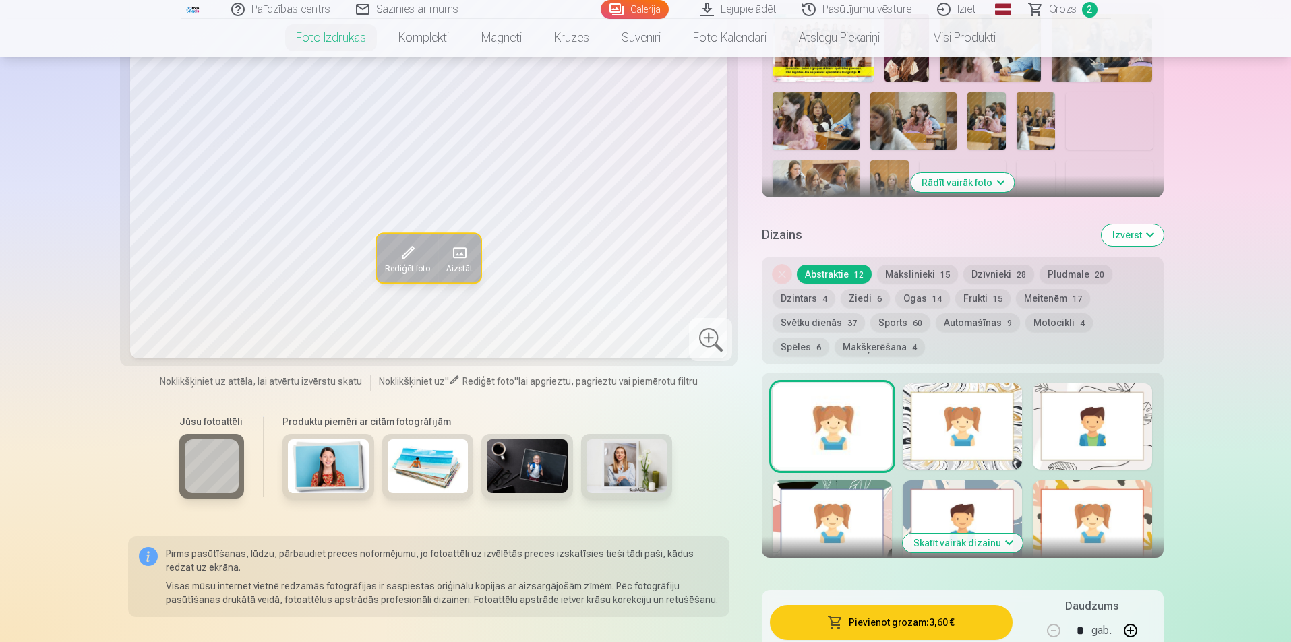
scroll to position [202, 0]
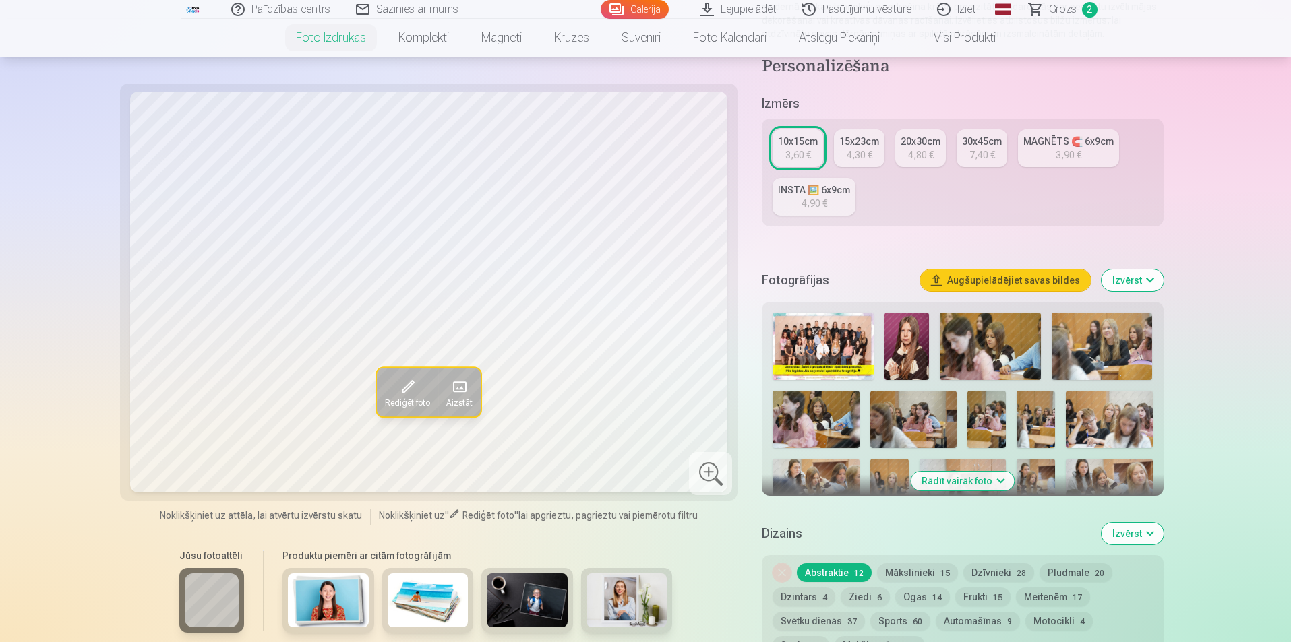
click at [984, 474] on button "Rādīt vairāk foto" at bounding box center [962, 481] width 103 height 19
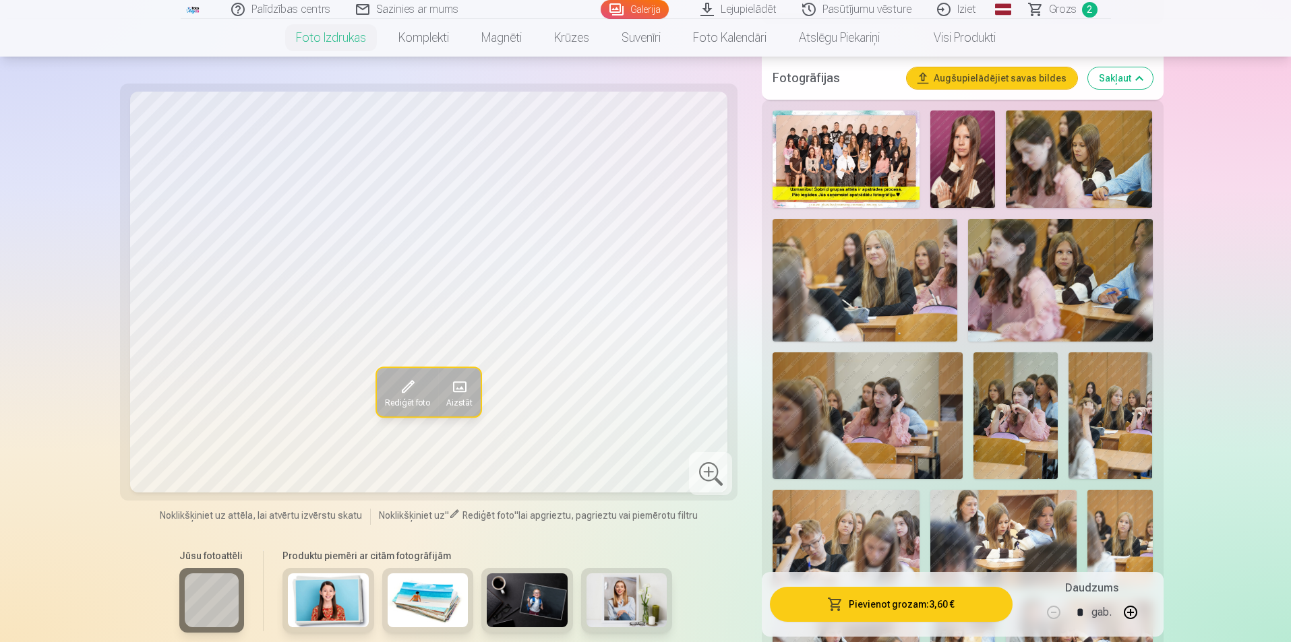
scroll to position [607, 0]
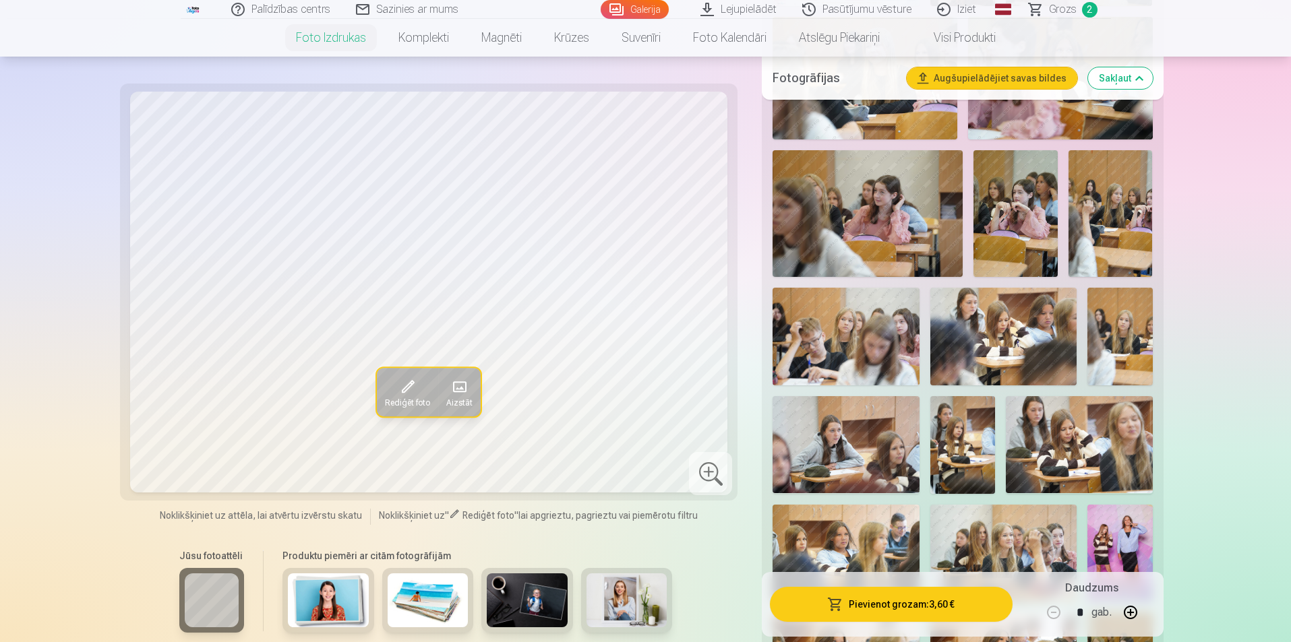
click at [419, 396] on button "Rediģēt foto" at bounding box center [407, 392] width 61 height 49
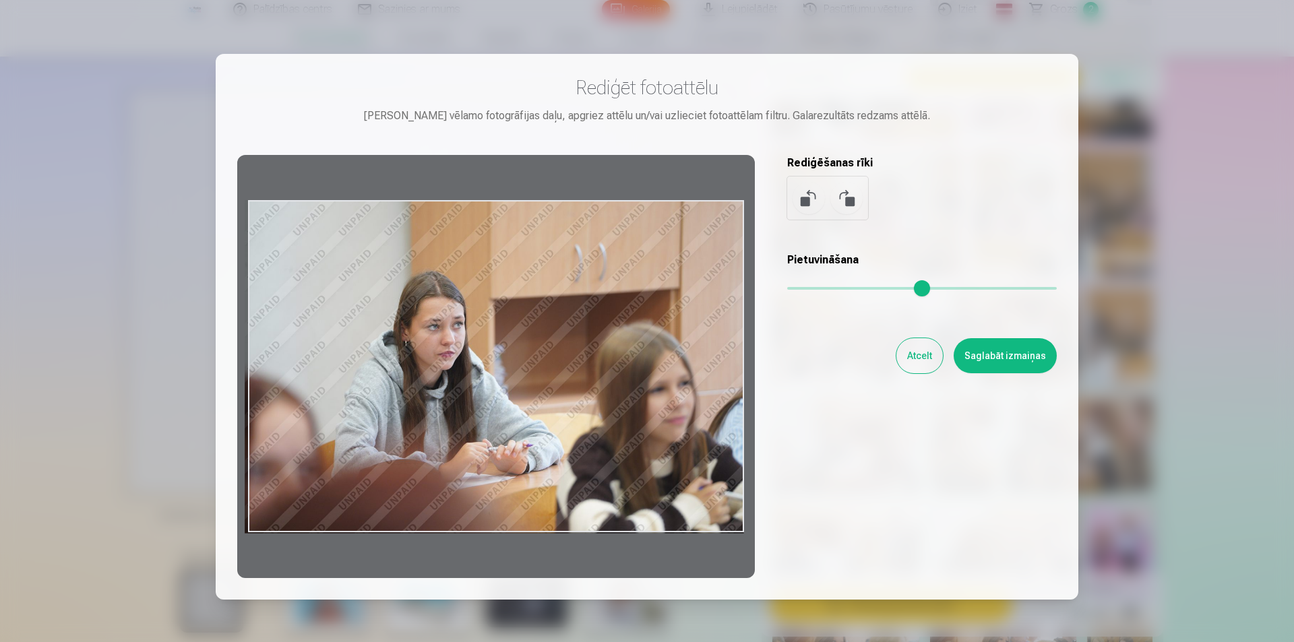
drag, startPoint x: 662, startPoint y: 422, endPoint x: 543, endPoint y: 418, distance: 119.4
click at [543, 418] on div at bounding box center [496, 366] width 518 height 423
drag, startPoint x: 713, startPoint y: 262, endPoint x: 578, endPoint y: 293, distance: 137.7
click at [570, 266] on div at bounding box center [496, 366] width 518 height 423
drag, startPoint x: 676, startPoint y: 416, endPoint x: 560, endPoint y: 400, distance: 117.6
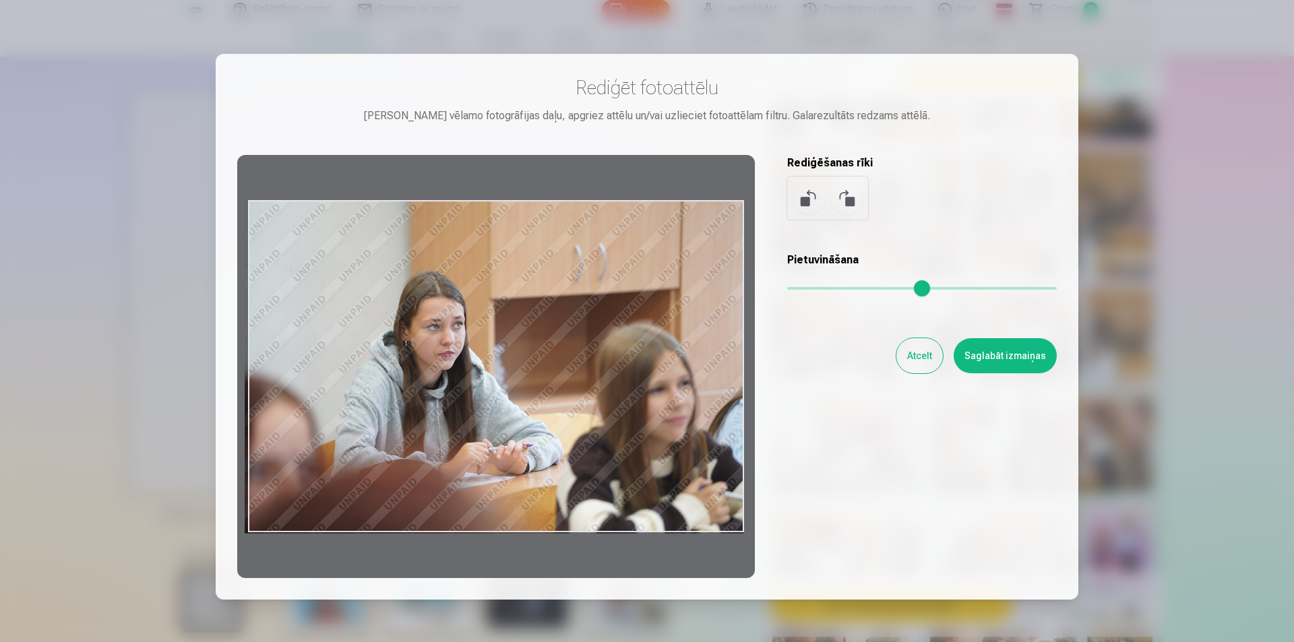
click at [560, 400] on div at bounding box center [496, 366] width 518 height 423
click at [902, 361] on button "Atcelt" at bounding box center [920, 355] width 47 height 35
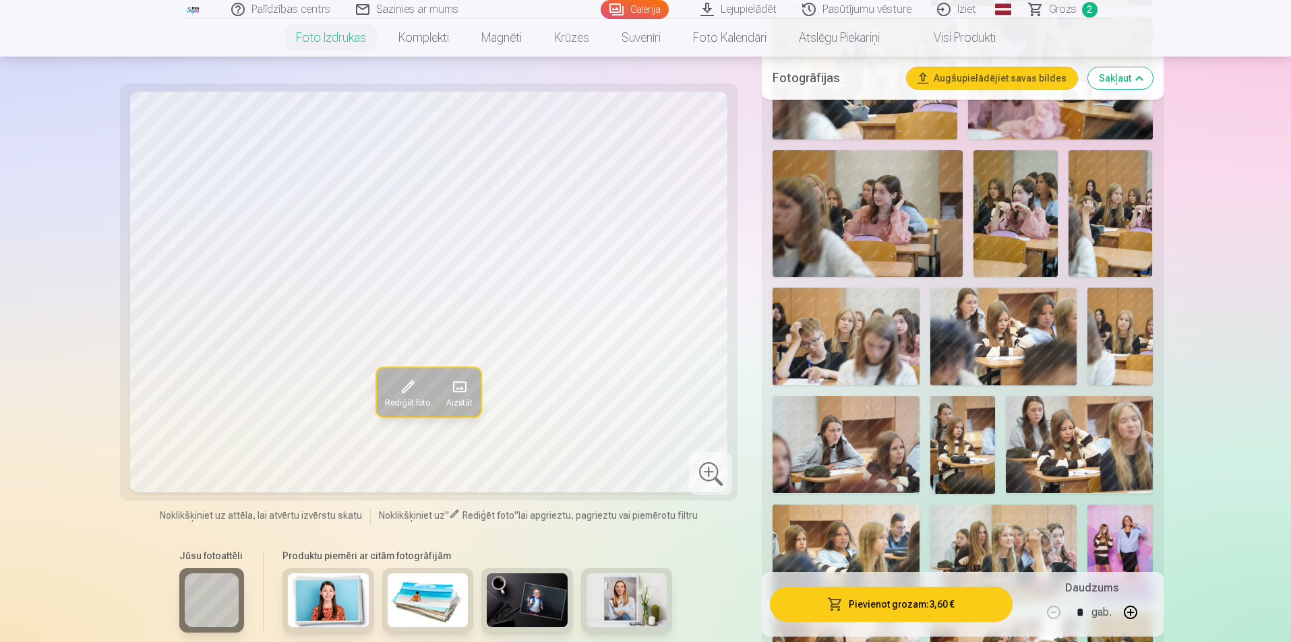
click at [951, 435] on img at bounding box center [962, 445] width 65 height 98
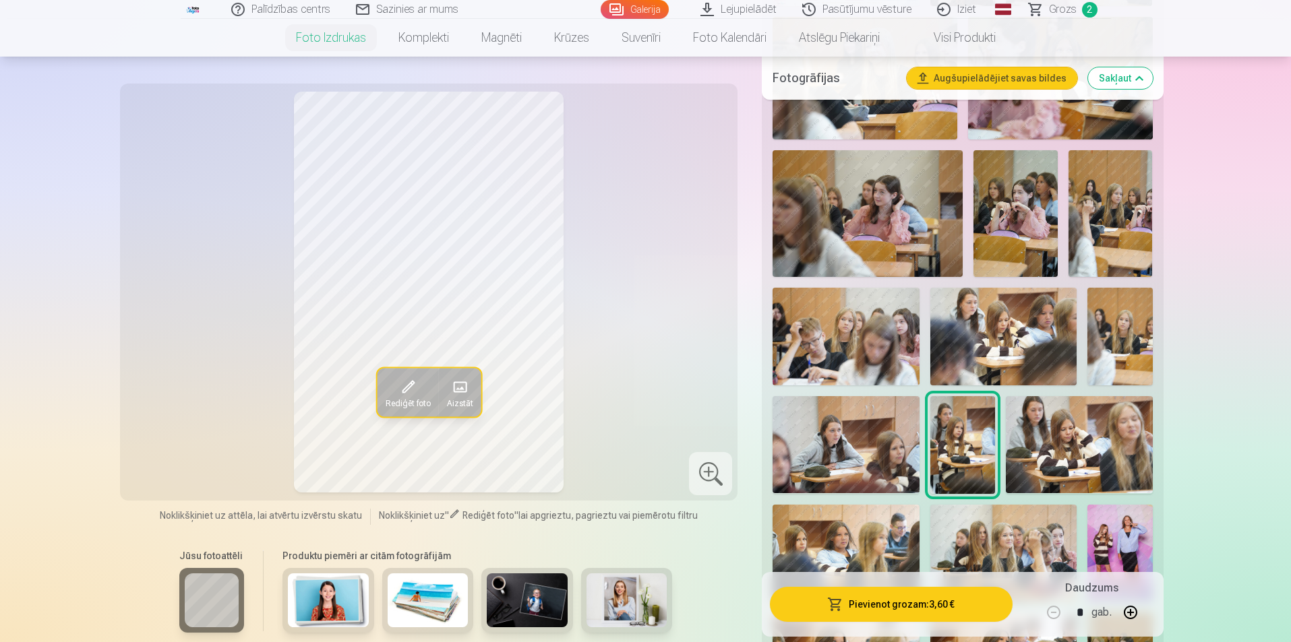
click at [403, 398] on span "Rediģēt foto" at bounding box center [407, 403] width 45 height 11
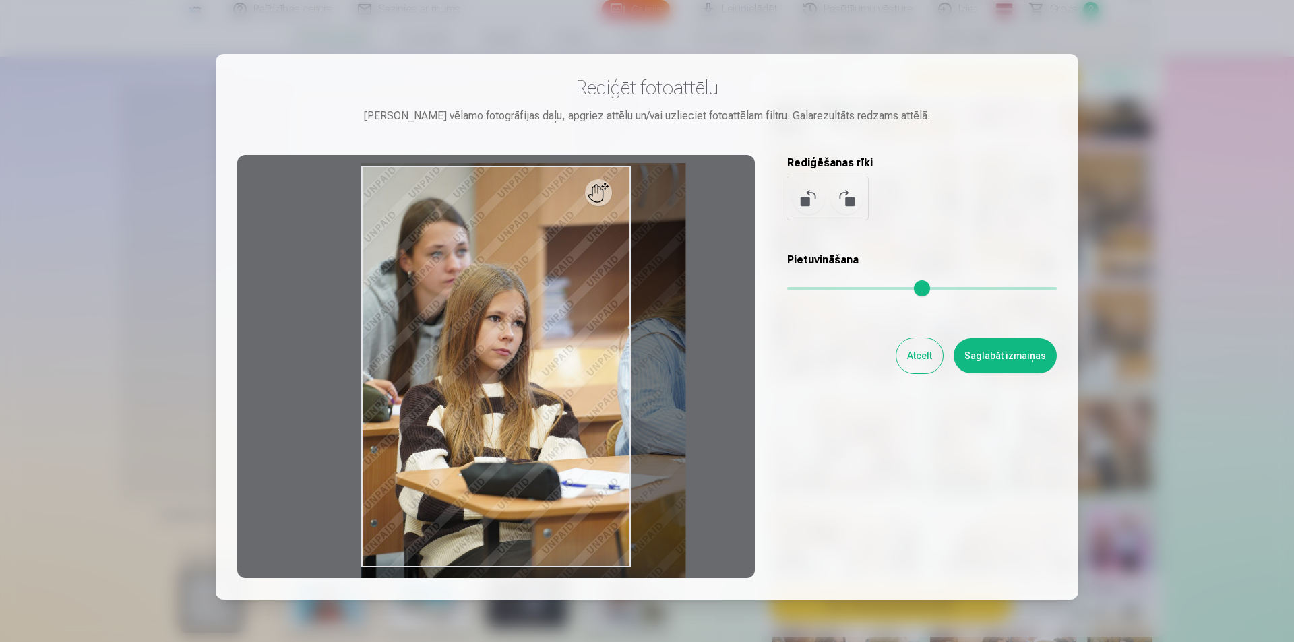
drag, startPoint x: 795, startPoint y: 291, endPoint x: 820, endPoint y: 291, distance: 24.9
type input "***"
click at [820, 290] on input "range" at bounding box center [922, 288] width 270 height 3
click at [928, 362] on button "Atcelt" at bounding box center [920, 355] width 47 height 35
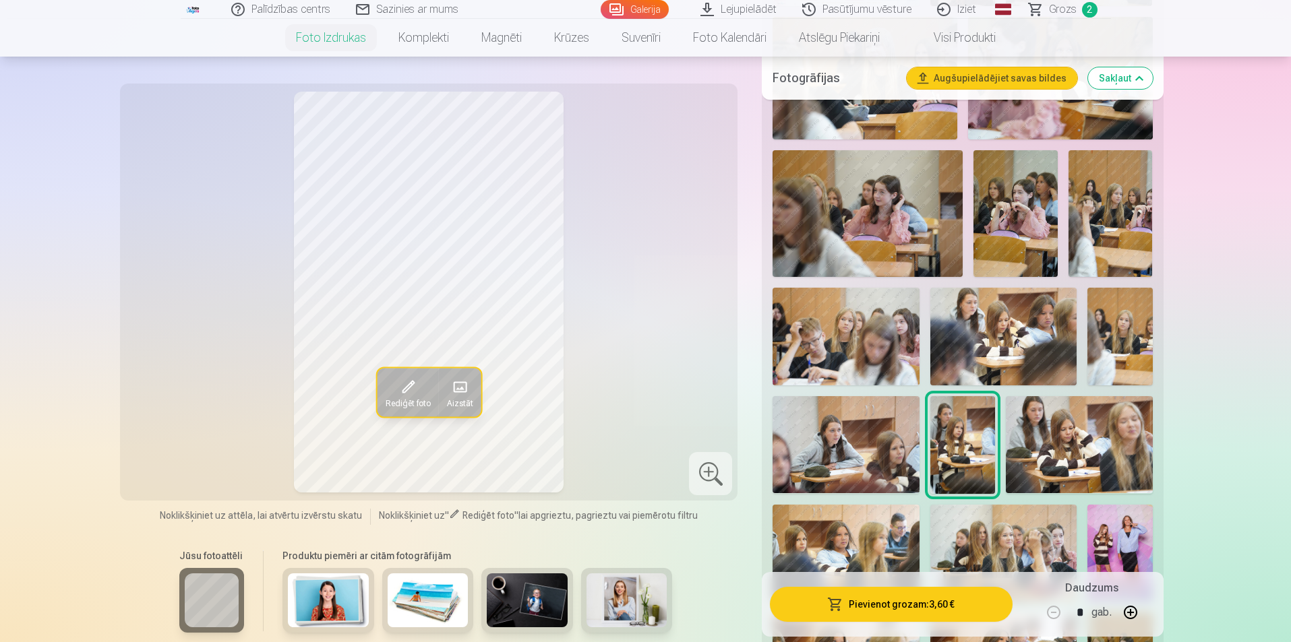
click at [1010, 330] on img at bounding box center [1003, 337] width 146 height 98
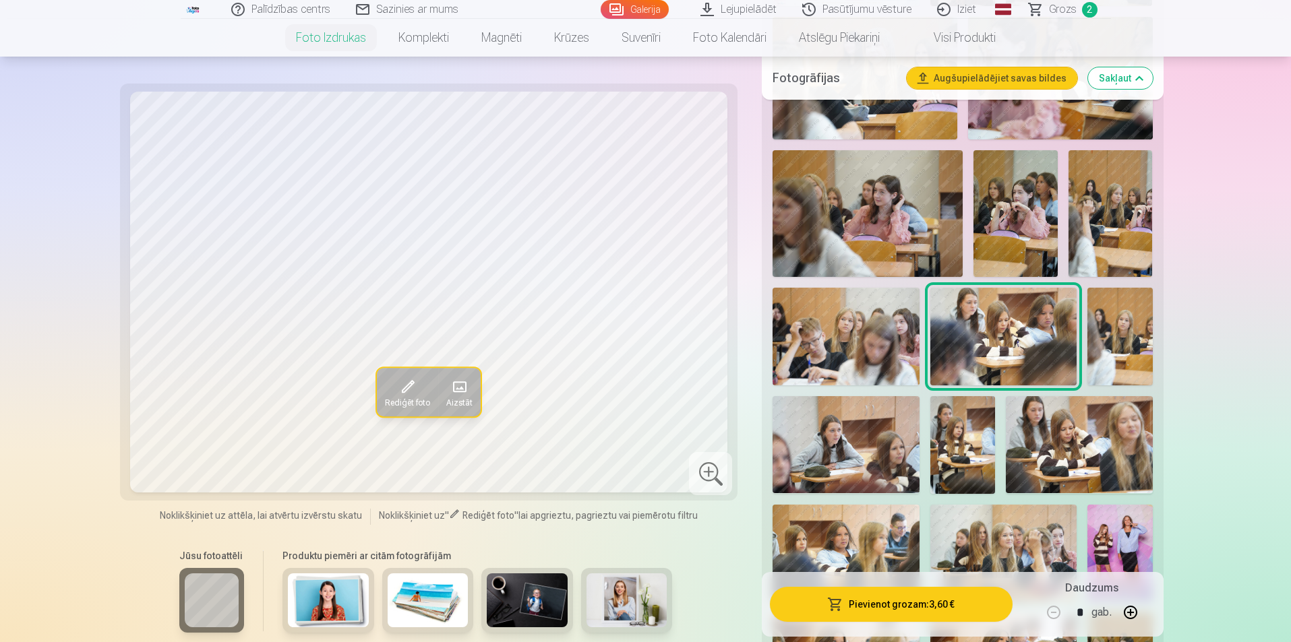
click at [840, 542] on img at bounding box center [846, 554] width 146 height 98
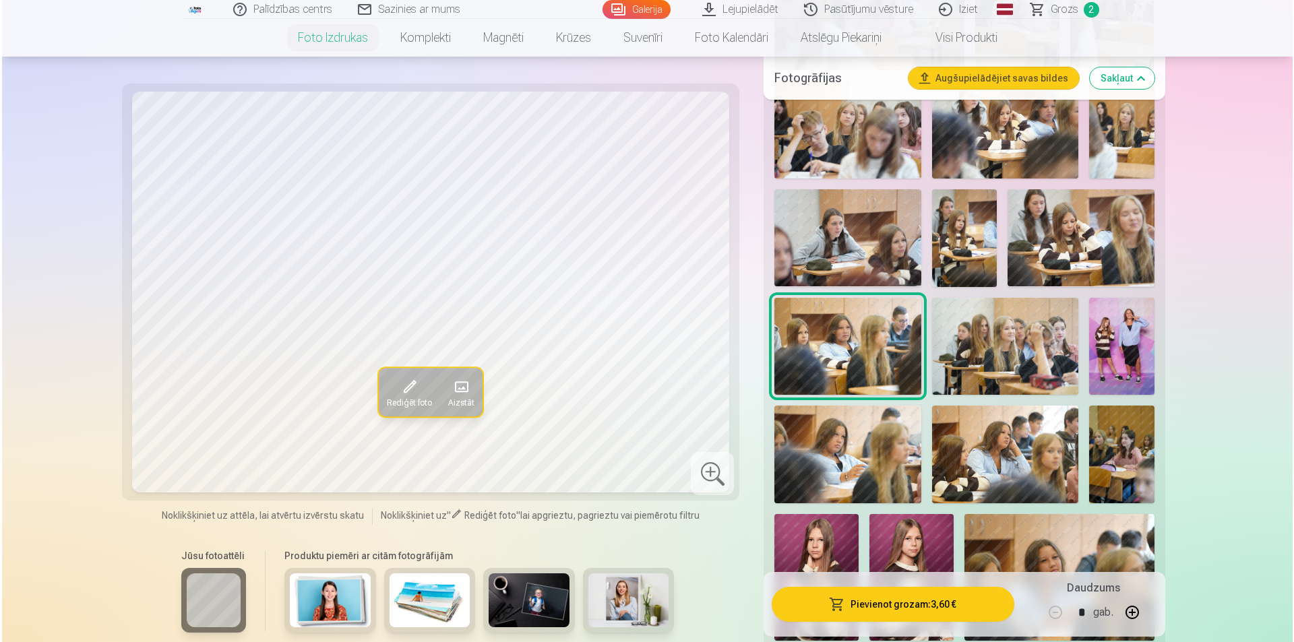
scroll to position [1011, 0]
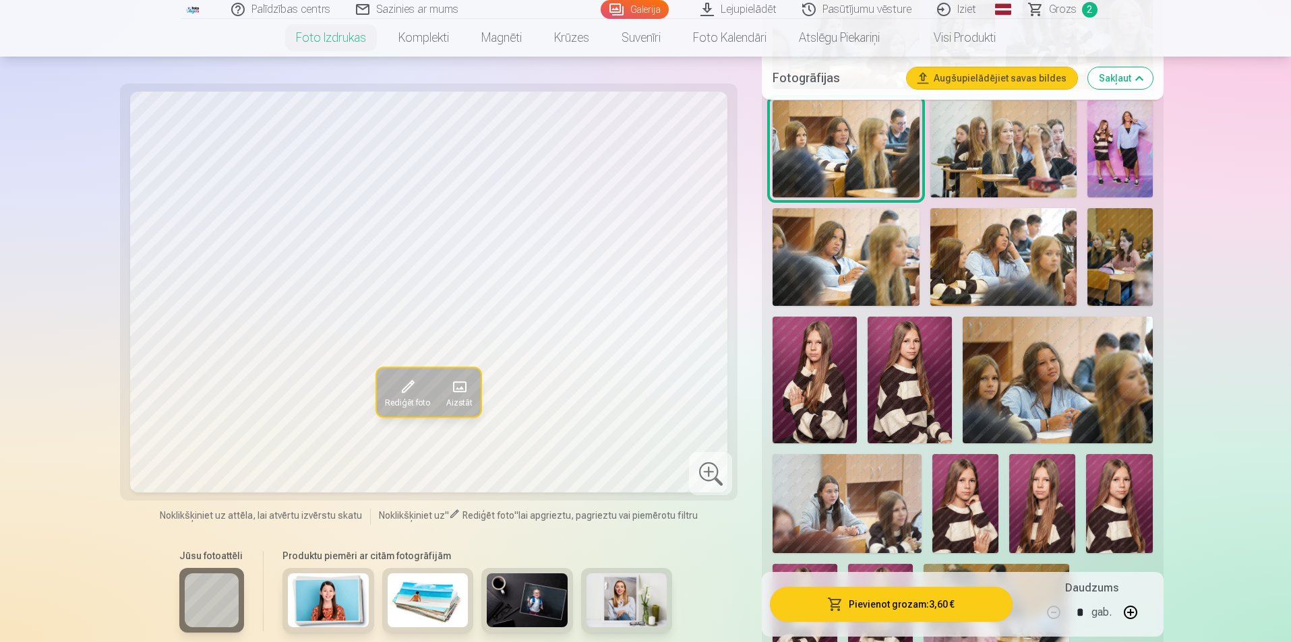
click at [1117, 154] on img at bounding box center [1119, 149] width 65 height 98
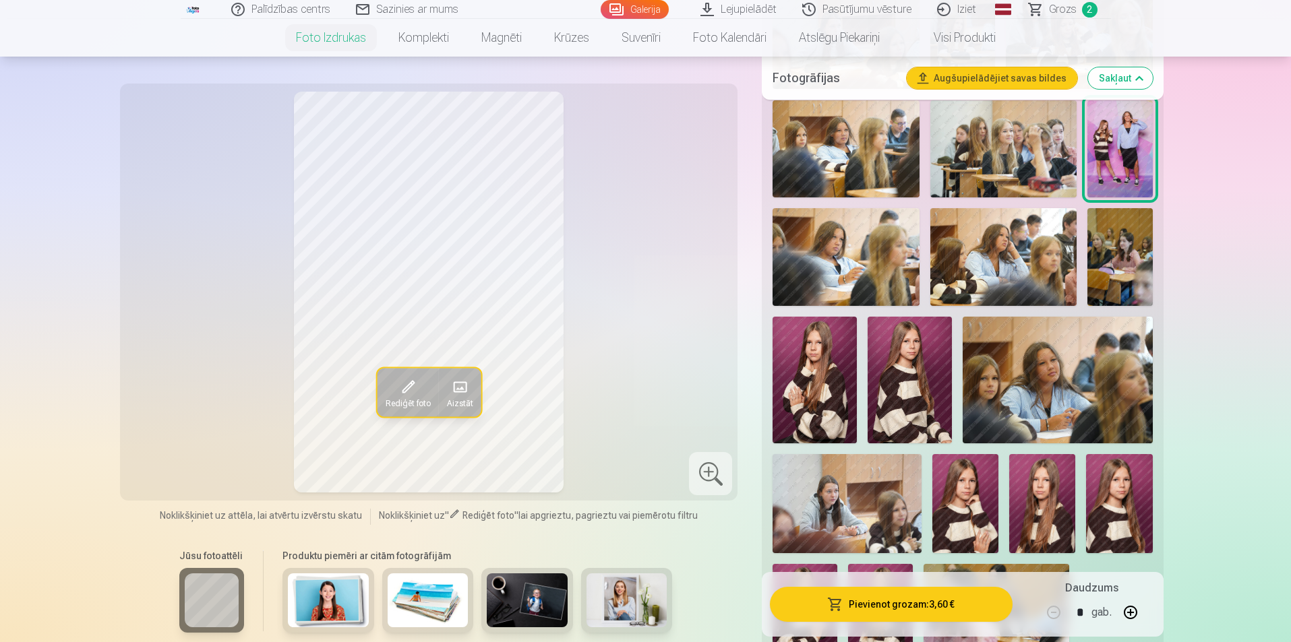
click at [710, 473] on div at bounding box center [710, 473] width 43 height 43
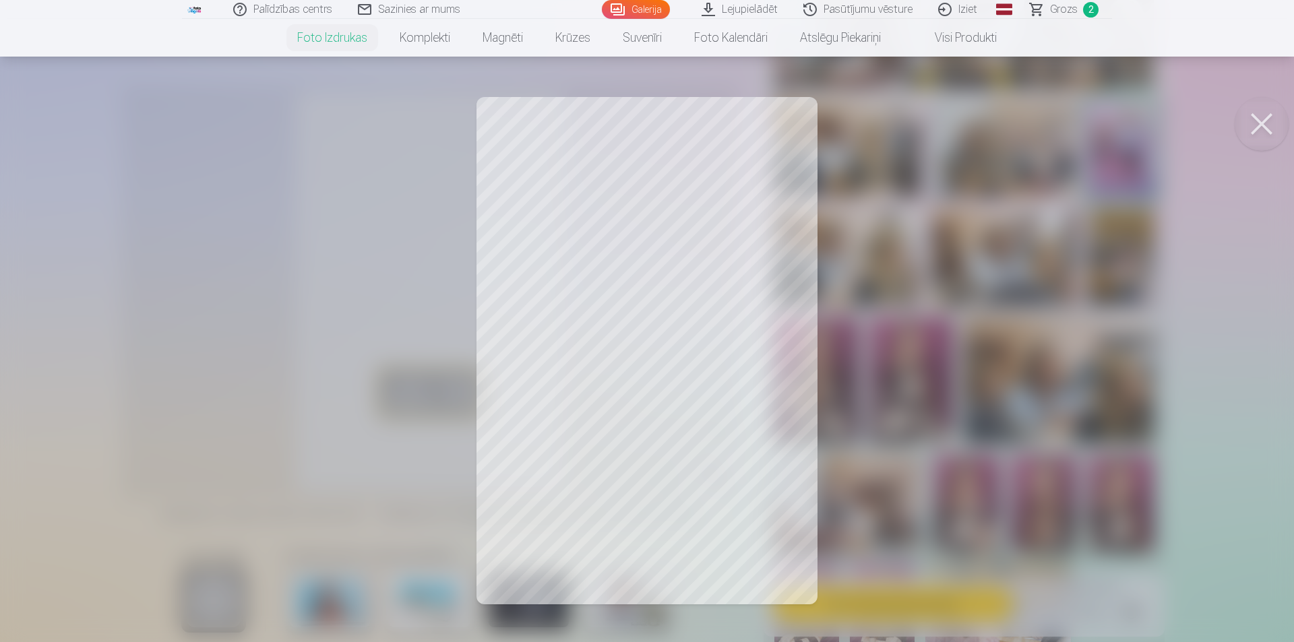
click at [1261, 103] on button at bounding box center [1262, 124] width 54 height 54
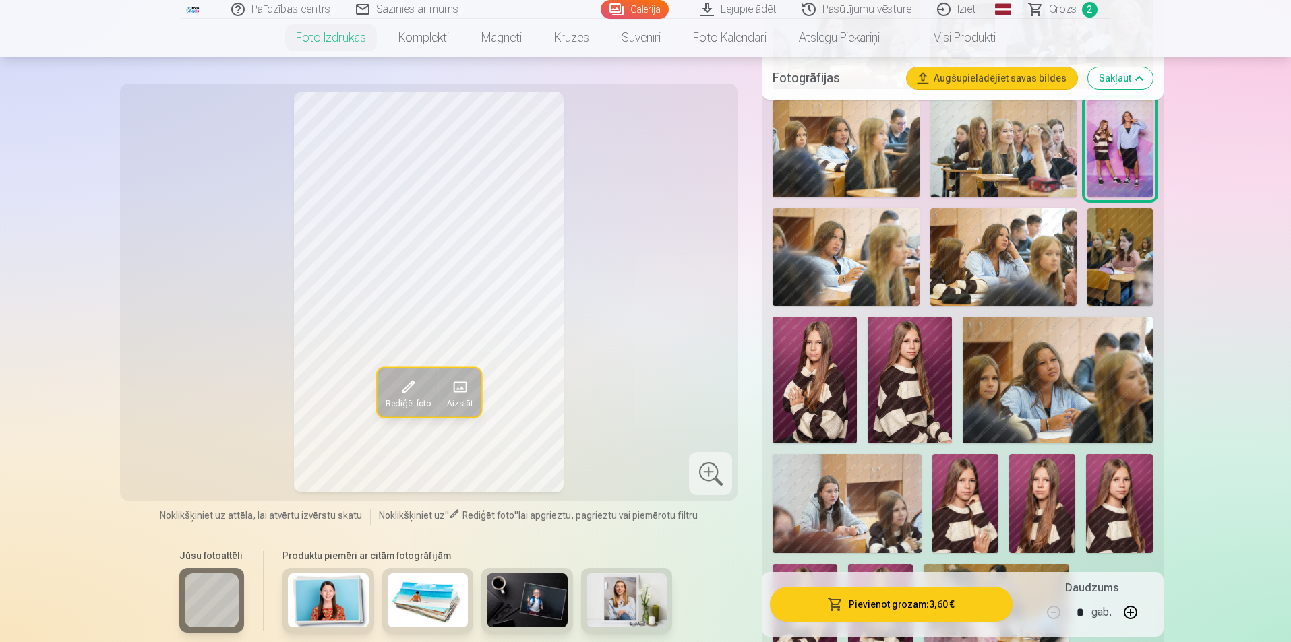
click at [404, 389] on span at bounding box center [407, 387] width 22 height 22
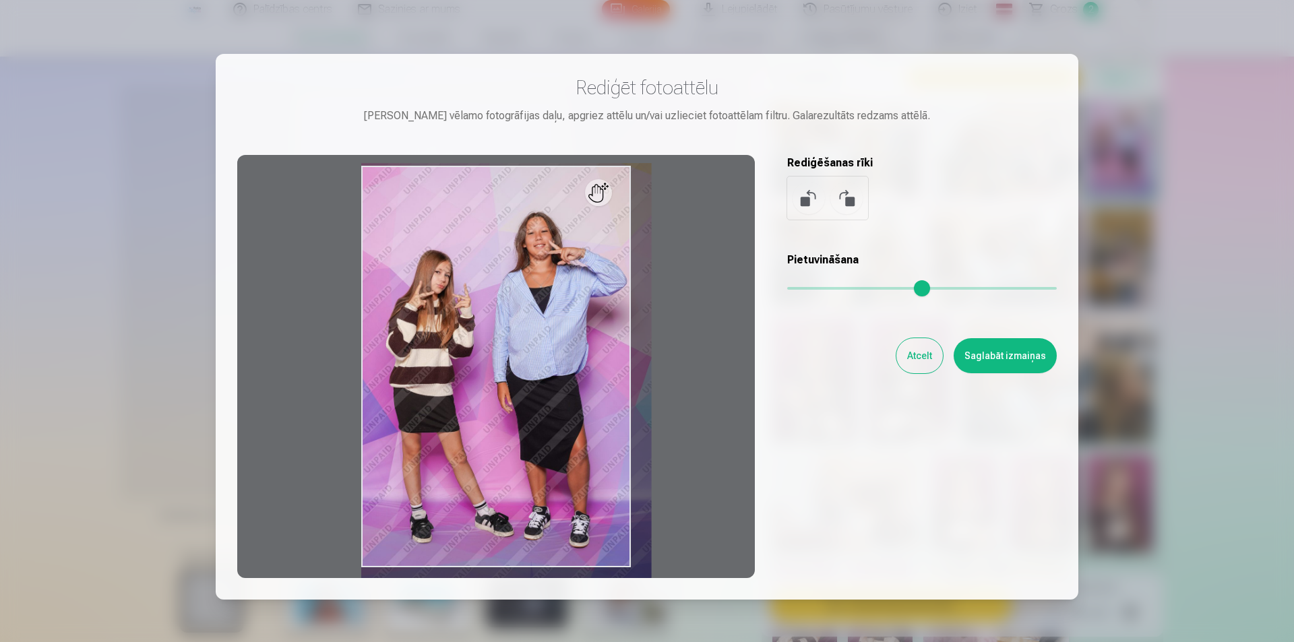
drag, startPoint x: 797, startPoint y: 291, endPoint x: 806, endPoint y: 289, distance: 8.9
click at [806, 289] on input "range" at bounding box center [922, 288] width 270 height 3
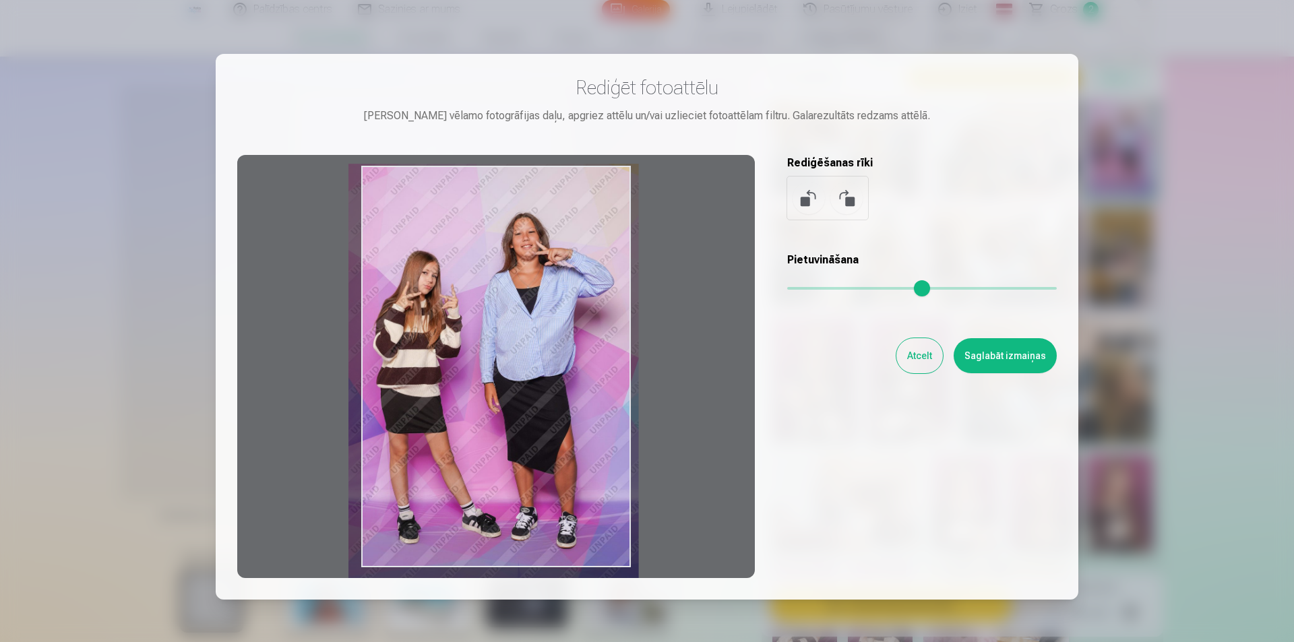
drag, startPoint x: 604, startPoint y: 328, endPoint x: 591, endPoint y: 329, distance: 12.8
click at [591, 329] on div at bounding box center [496, 366] width 518 height 423
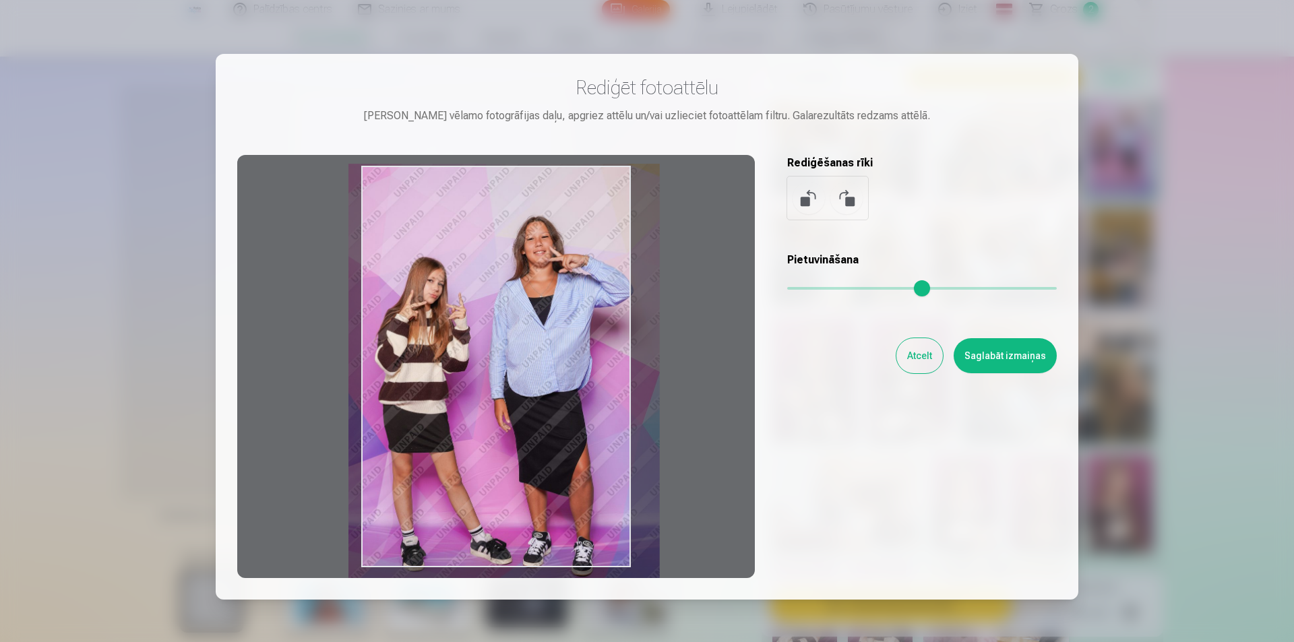
drag, startPoint x: 804, startPoint y: 284, endPoint x: 818, endPoint y: 283, distance: 14.2
type input "***"
click at [818, 287] on input "range" at bounding box center [922, 288] width 270 height 3
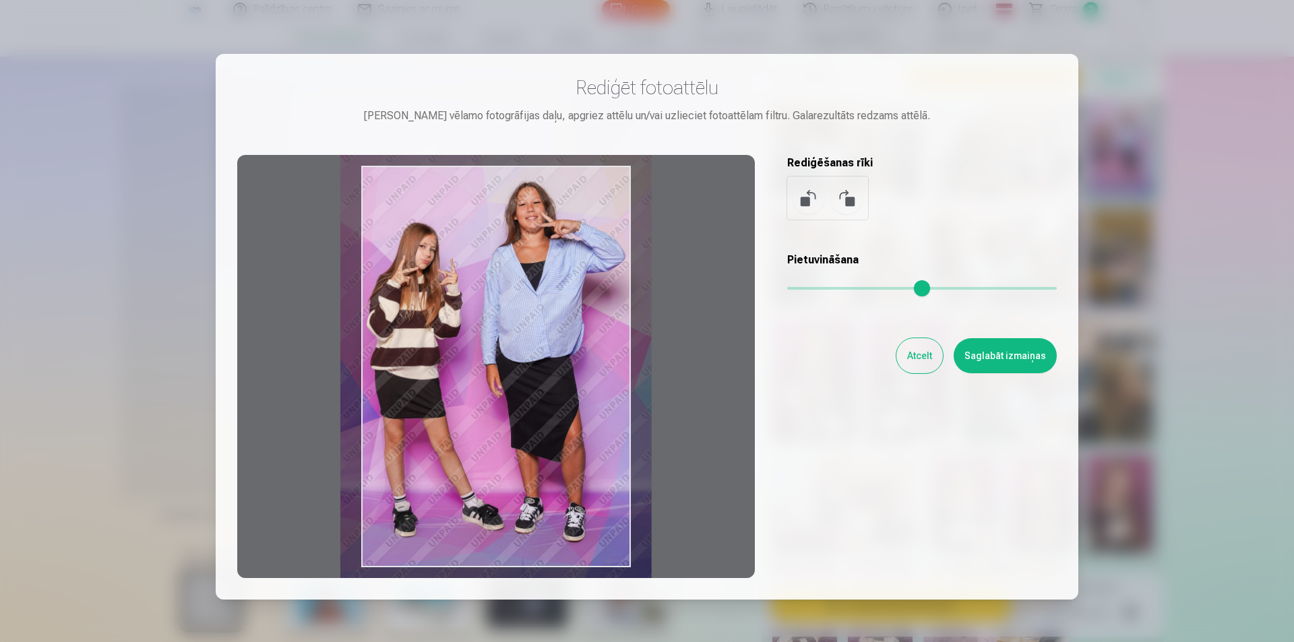
drag, startPoint x: 584, startPoint y: 332, endPoint x: 576, endPoint y: 297, distance: 35.3
click at [576, 297] on div at bounding box center [496, 366] width 518 height 423
click at [974, 355] on button "Saglabāt izmaiņas" at bounding box center [1005, 355] width 103 height 35
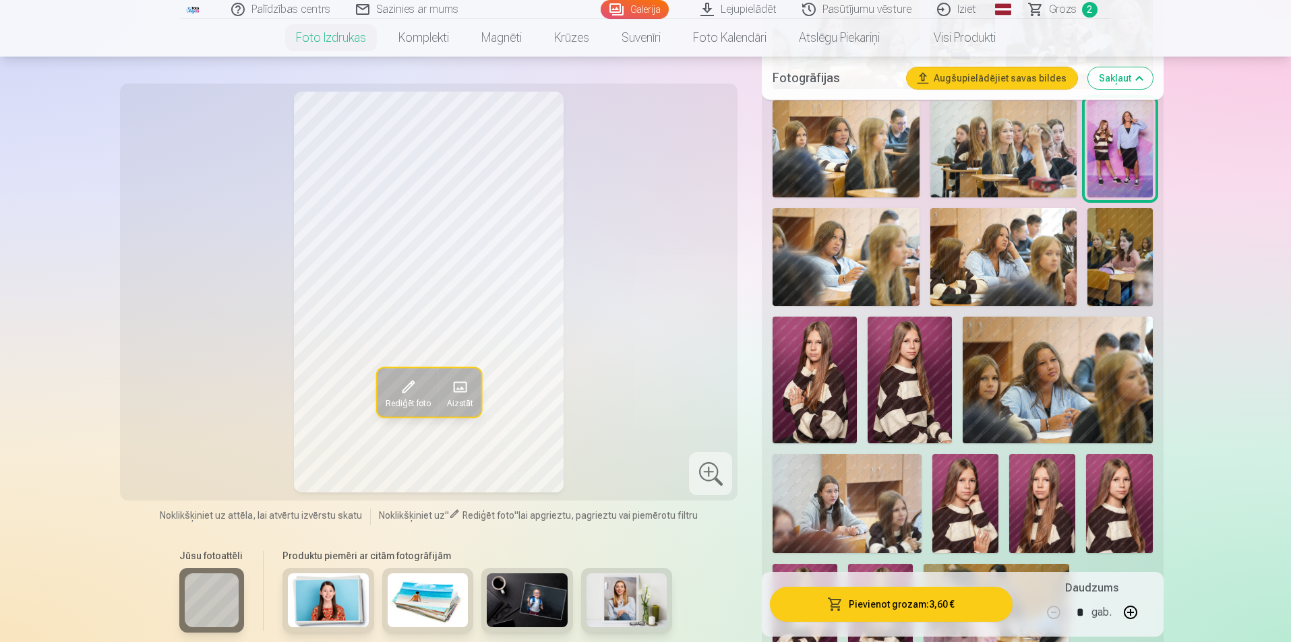
click at [903, 609] on button "Pievienot grozam : 3,60 €" at bounding box center [891, 604] width 242 height 35
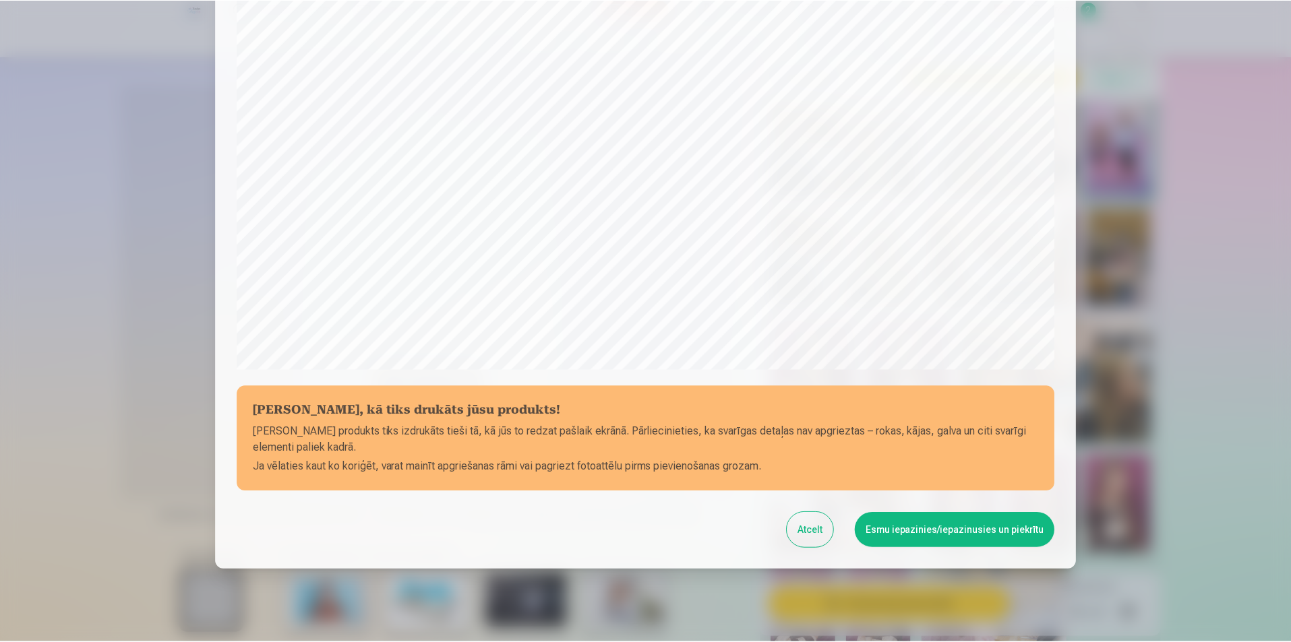
scroll to position [328, 0]
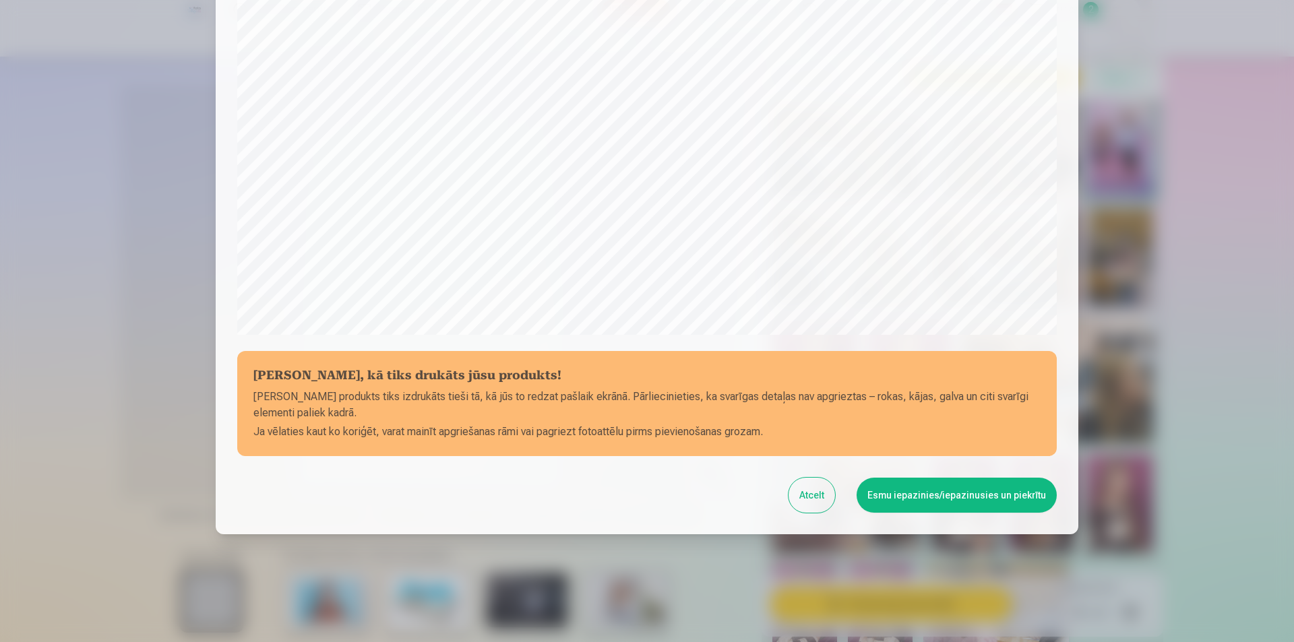
click at [928, 498] on button "Esmu iepazinies/iepazinusies un piekrītu" at bounding box center [957, 495] width 200 height 35
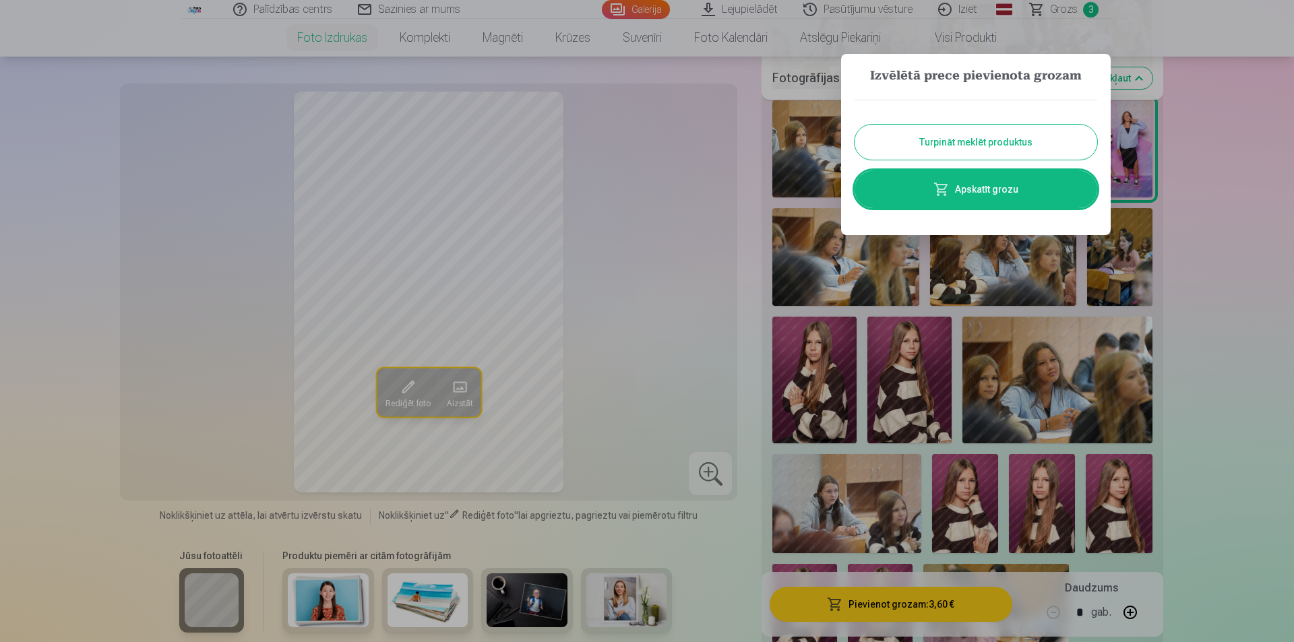
click at [968, 146] on button "Turpināt meklēt produktus" at bounding box center [976, 142] width 243 height 35
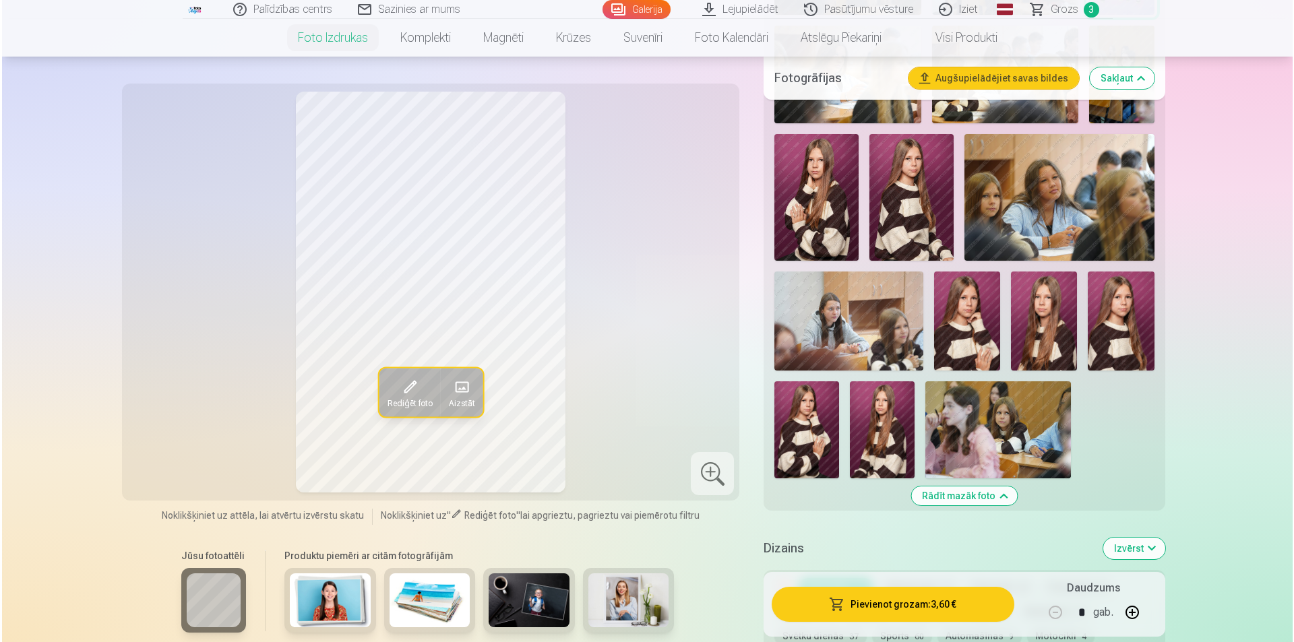
scroll to position [1213, 0]
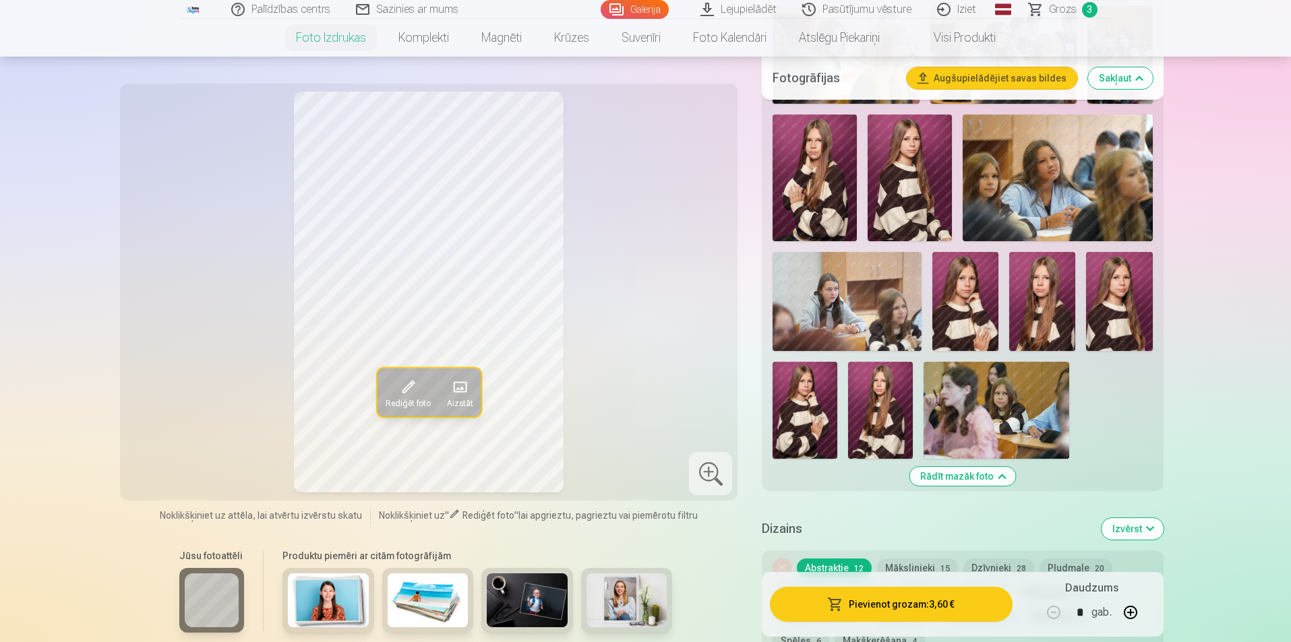
click at [822, 170] on img at bounding box center [815, 178] width 84 height 127
click at [887, 172] on img at bounding box center [910, 178] width 84 height 127
click at [795, 181] on img at bounding box center [815, 178] width 84 height 127
click at [411, 389] on span at bounding box center [407, 387] width 22 height 22
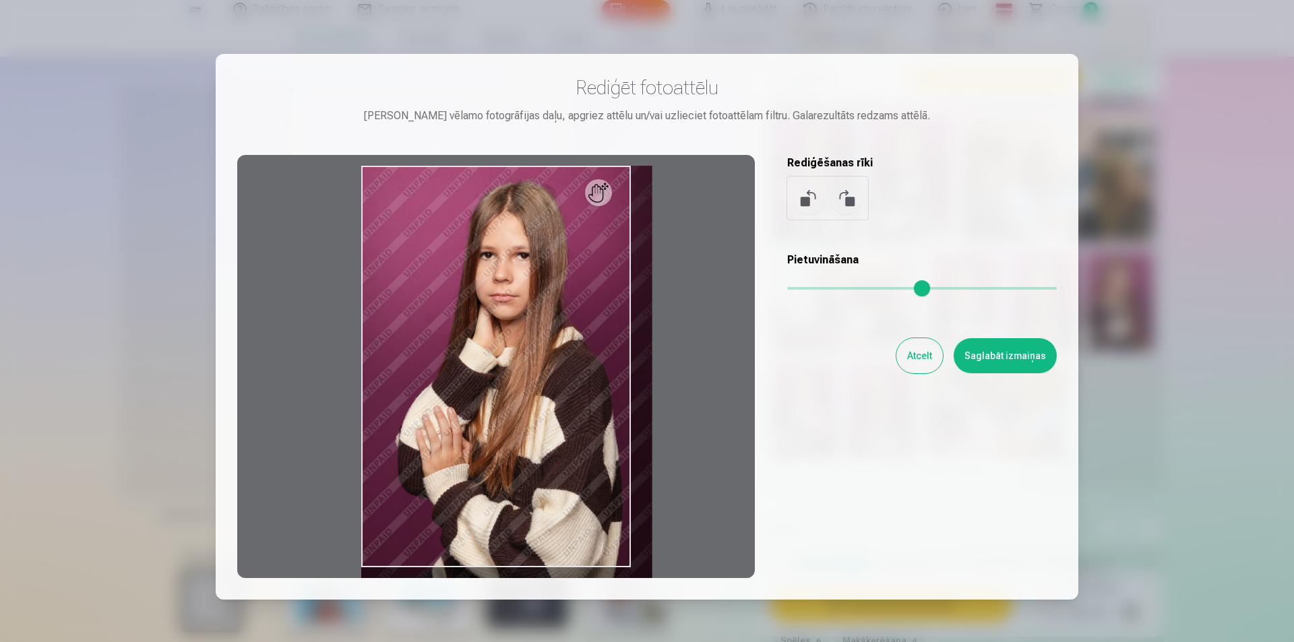
drag, startPoint x: 796, startPoint y: 291, endPoint x: 822, endPoint y: 288, distance: 26.5
click at [822, 288] on input "range" at bounding box center [922, 288] width 270 height 3
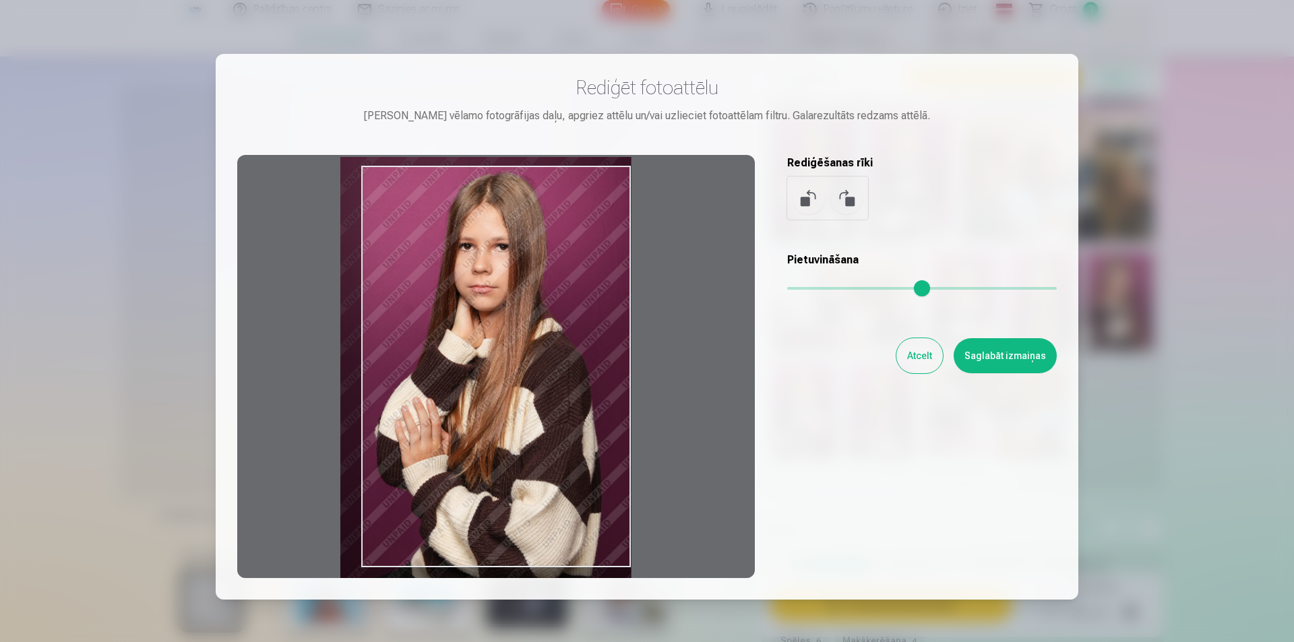
drag, startPoint x: 534, startPoint y: 333, endPoint x: 513, endPoint y: 324, distance: 22.7
click at [513, 324] on div at bounding box center [496, 366] width 518 height 423
type input "****"
click at [1009, 363] on button "Saglabāt izmaiņas" at bounding box center [1005, 355] width 103 height 35
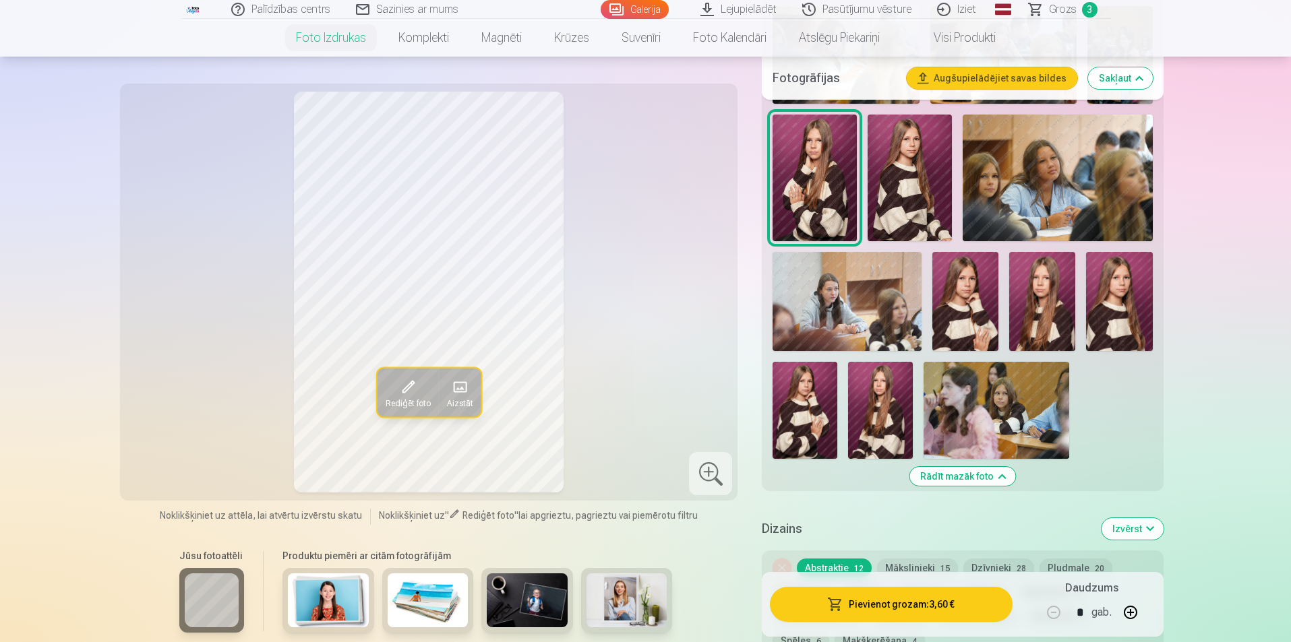
click at [878, 603] on button "Pievienot grozam : 3,60 €" at bounding box center [891, 604] width 242 height 35
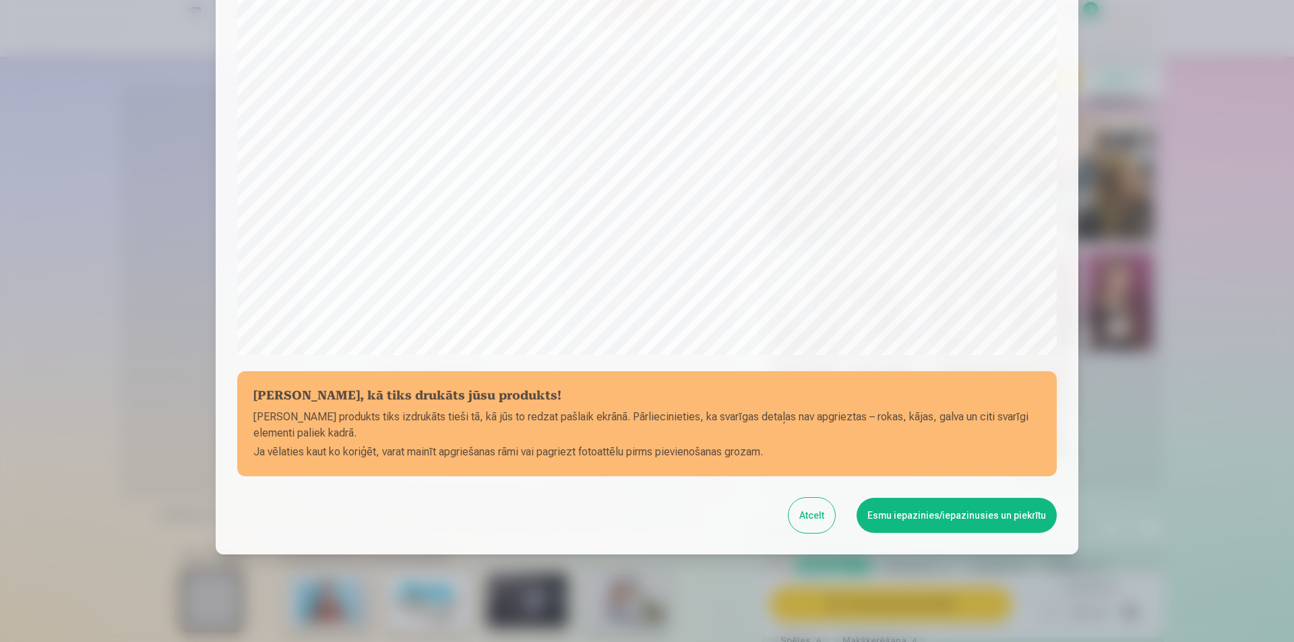
scroll to position [328, 0]
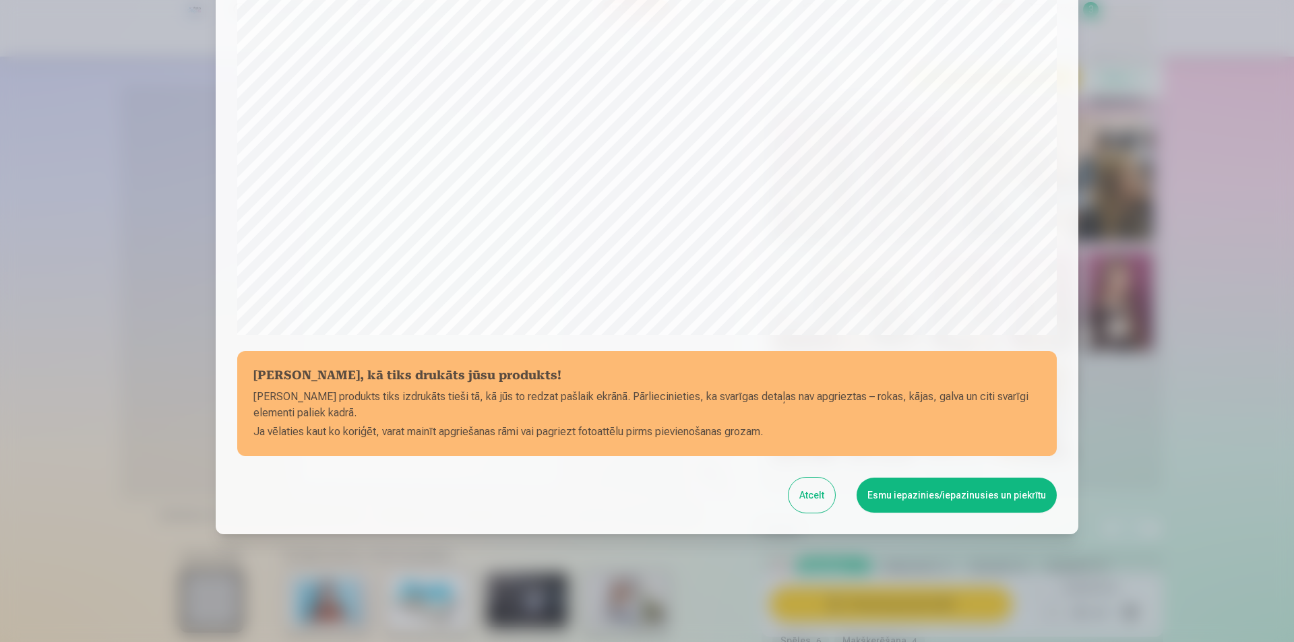
click at [965, 492] on button "Esmu iepazinies/iepazinusies un piekrītu" at bounding box center [957, 495] width 200 height 35
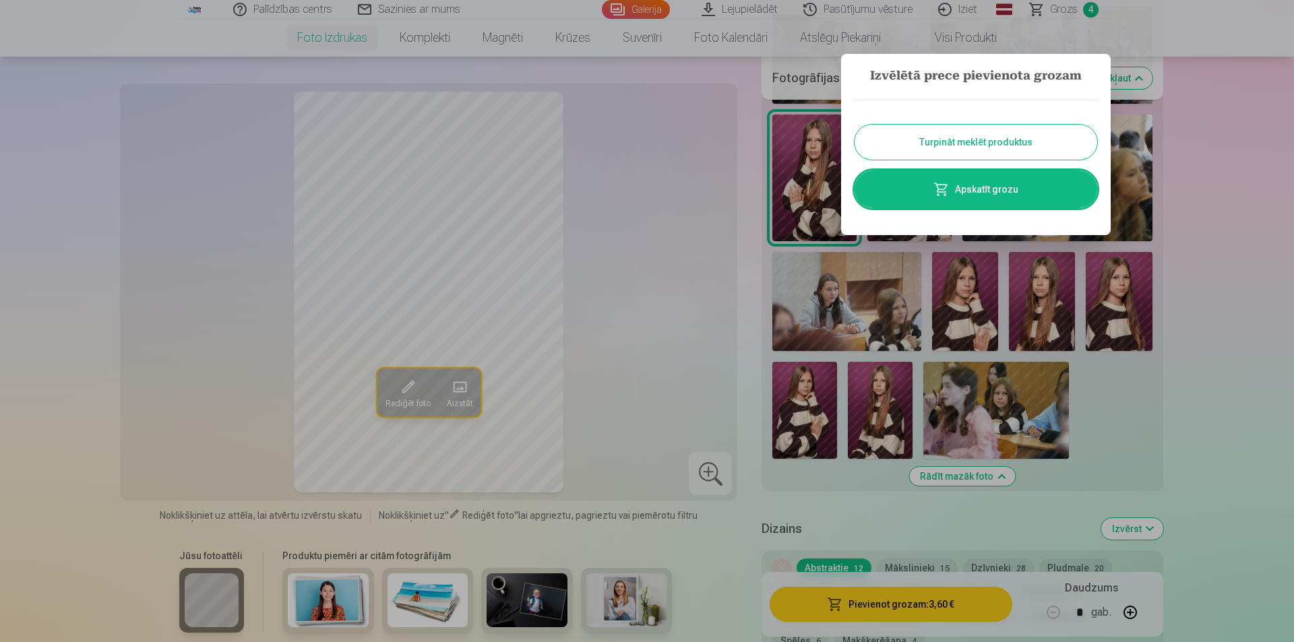
click at [958, 146] on button "Turpināt meklēt produktus" at bounding box center [976, 142] width 243 height 35
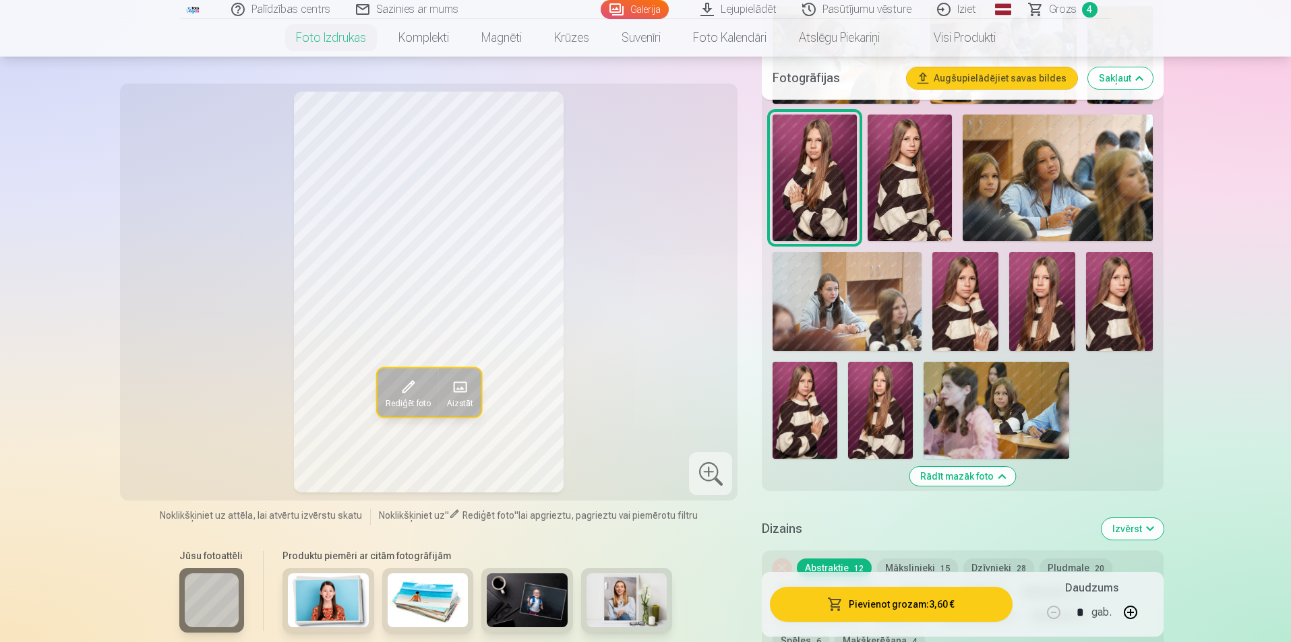
click at [974, 313] on img at bounding box center [965, 301] width 66 height 99
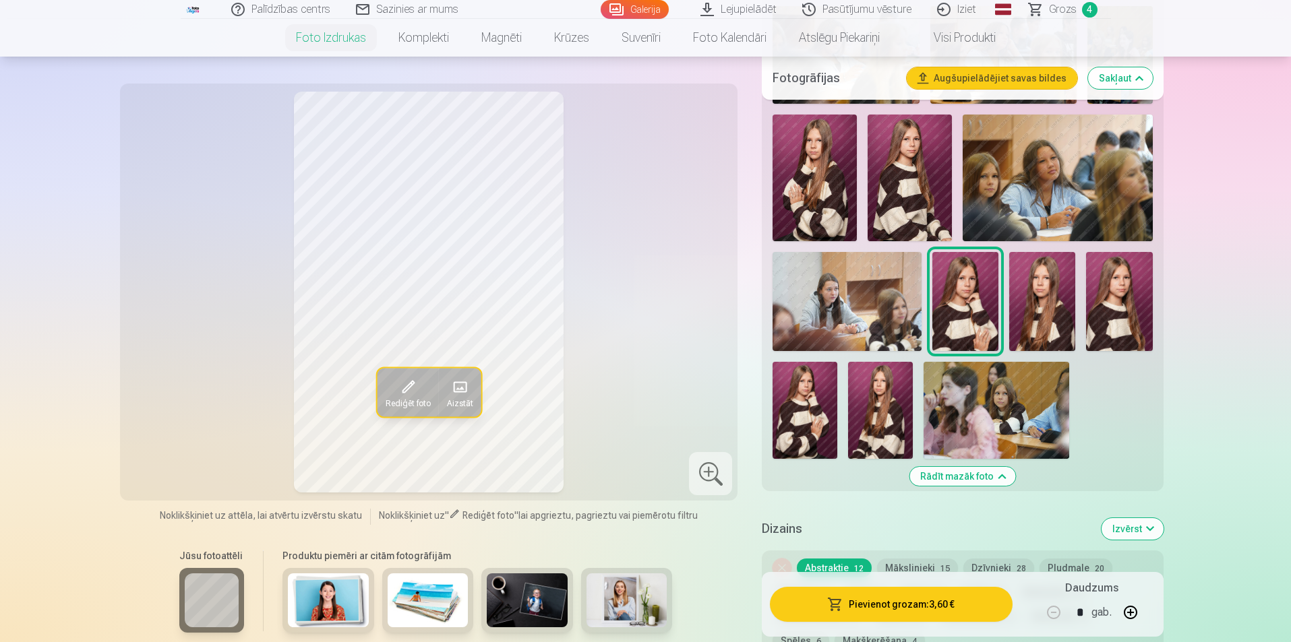
click at [892, 613] on button "Pievienot grozam : 3,60 €" at bounding box center [891, 604] width 242 height 35
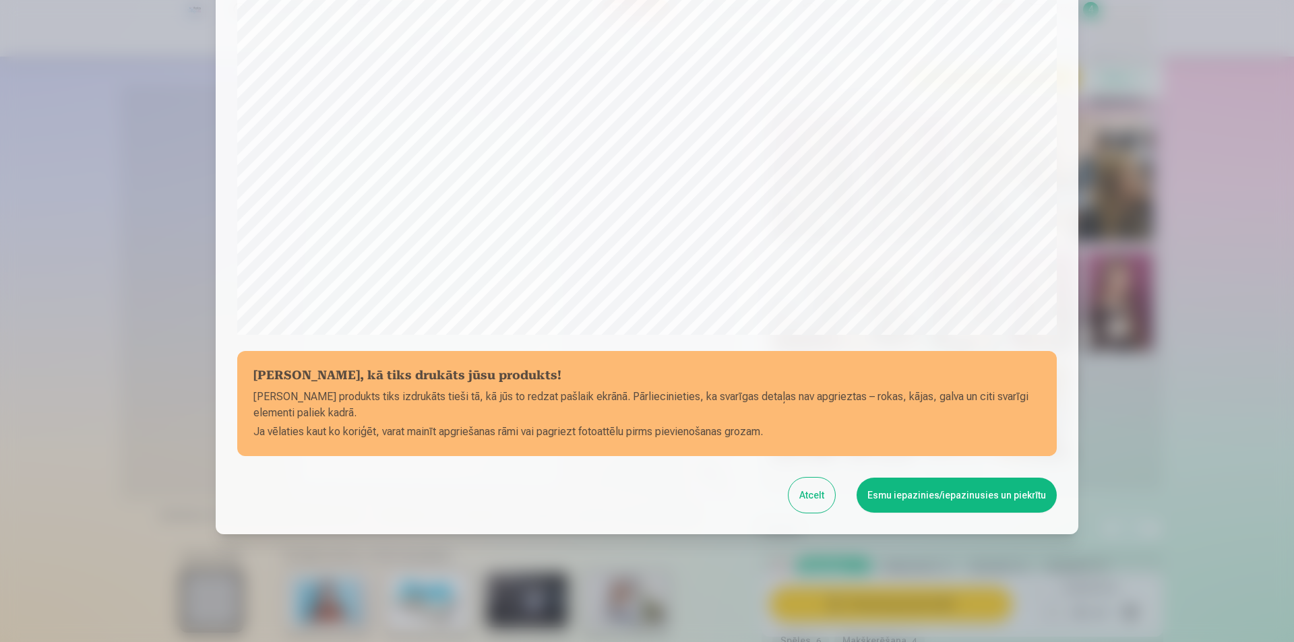
click at [903, 491] on button "Esmu iepazinies/iepazinusies un piekrītu" at bounding box center [957, 495] width 200 height 35
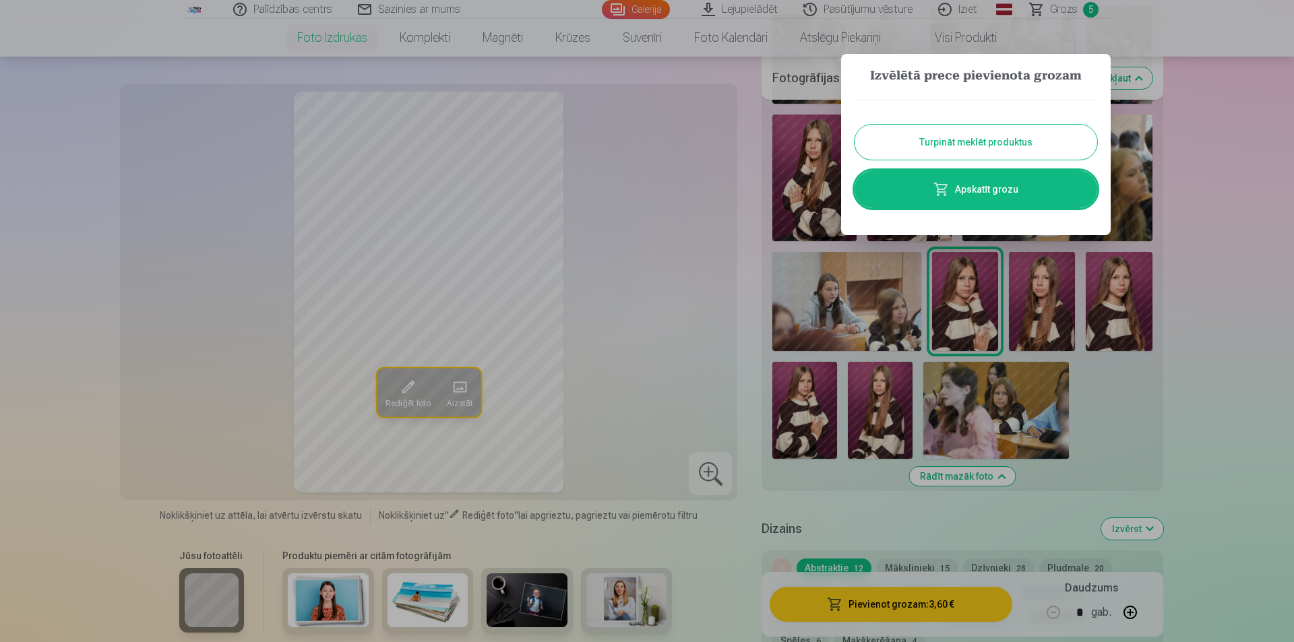
click at [985, 193] on link "Apskatīt grozu" at bounding box center [976, 190] width 243 height 38
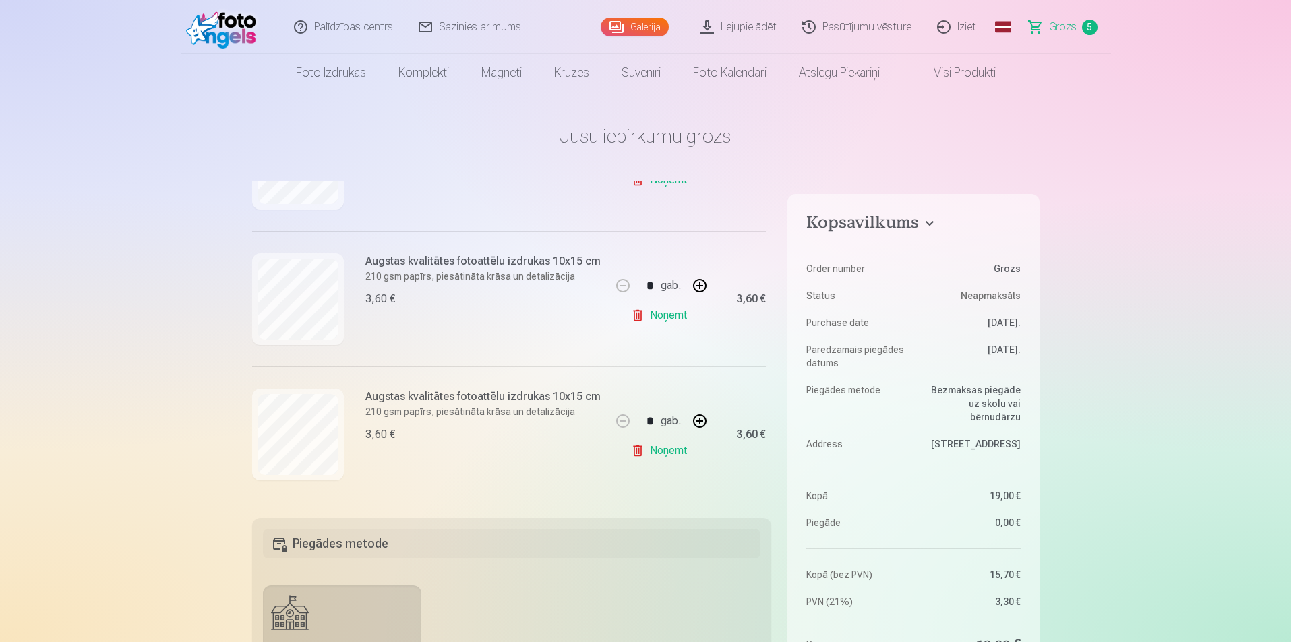
click at [696, 420] on button "button" at bounding box center [700, 421] width 32 height 32
type input "*"
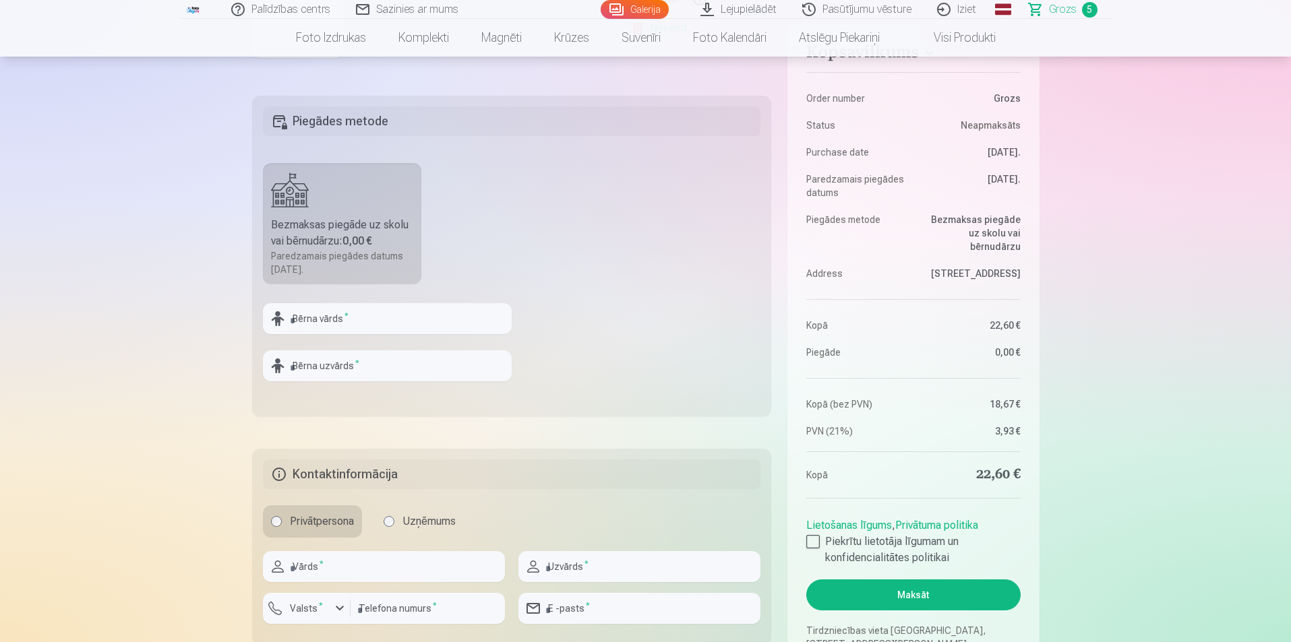
scroll to position [404, 0]
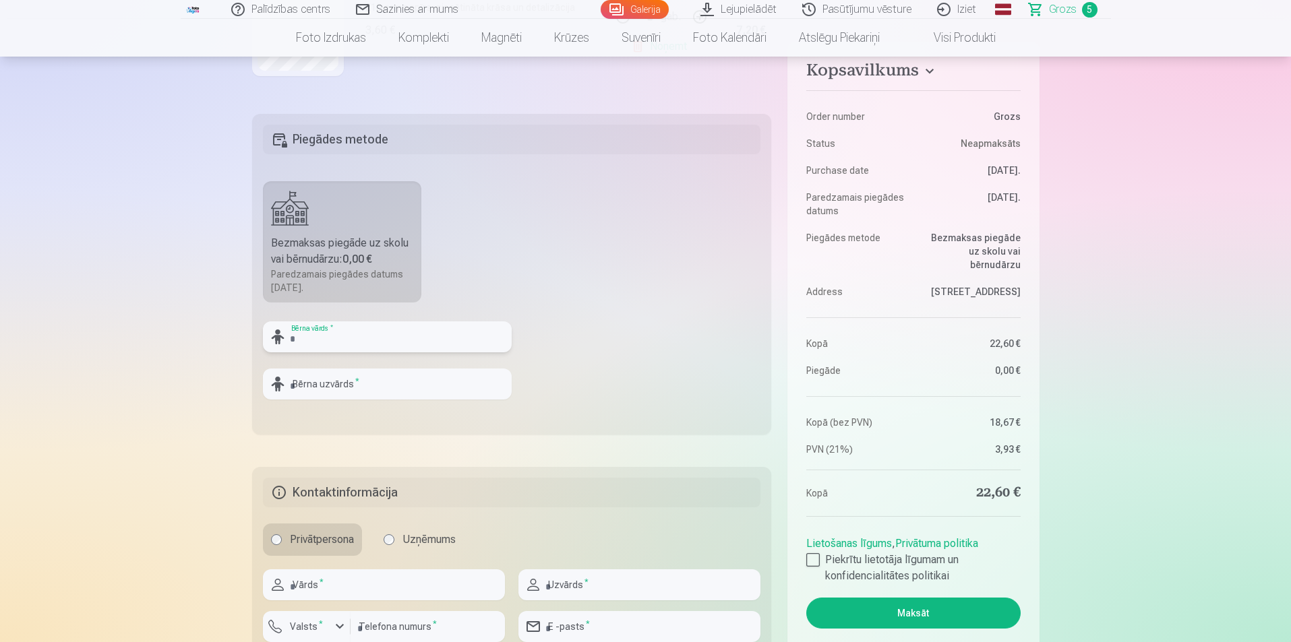
click at [322, 329] on input "text" at bounding box center [387, 337] width 249 height 31
type input "*"
click at [313, 336] on input "*******" at bounding box center [387, 337] width 249 height 31
type input "*******"
click at [327, 384] on input "text" at bounding box center [387, 384] width 249 height 31
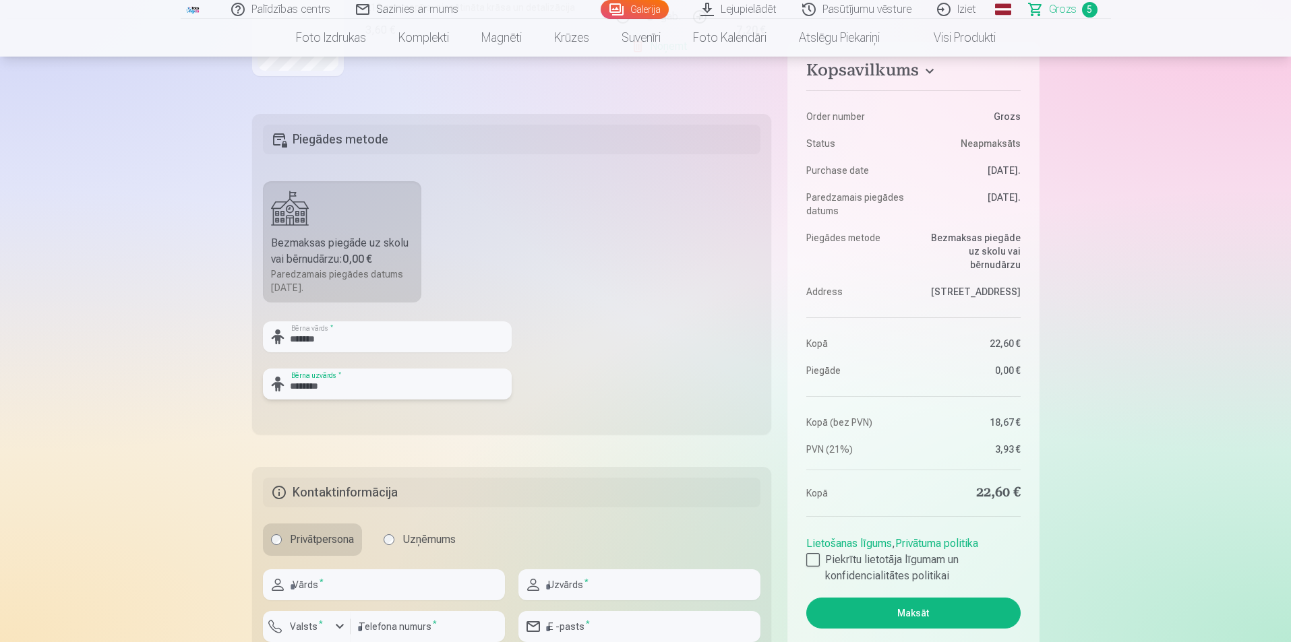
type input "********"
click at [334, 576] on input "text" at bounding box center [384, 585] width 242 height 31
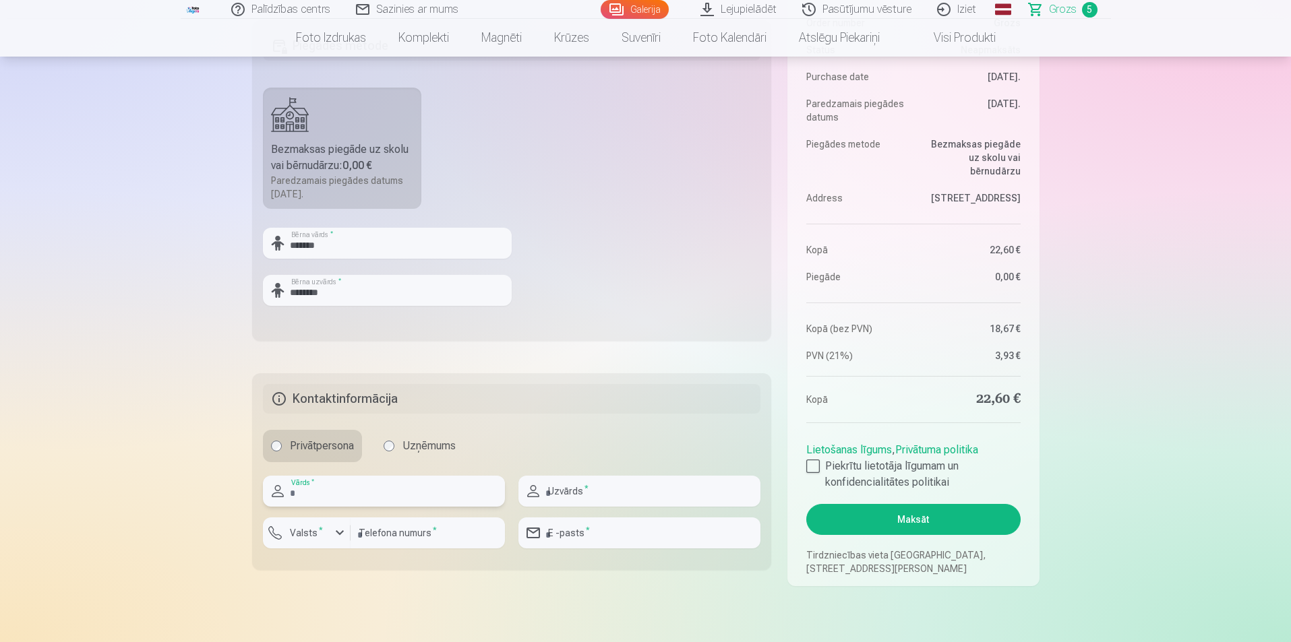
scroll to position [607, 0]
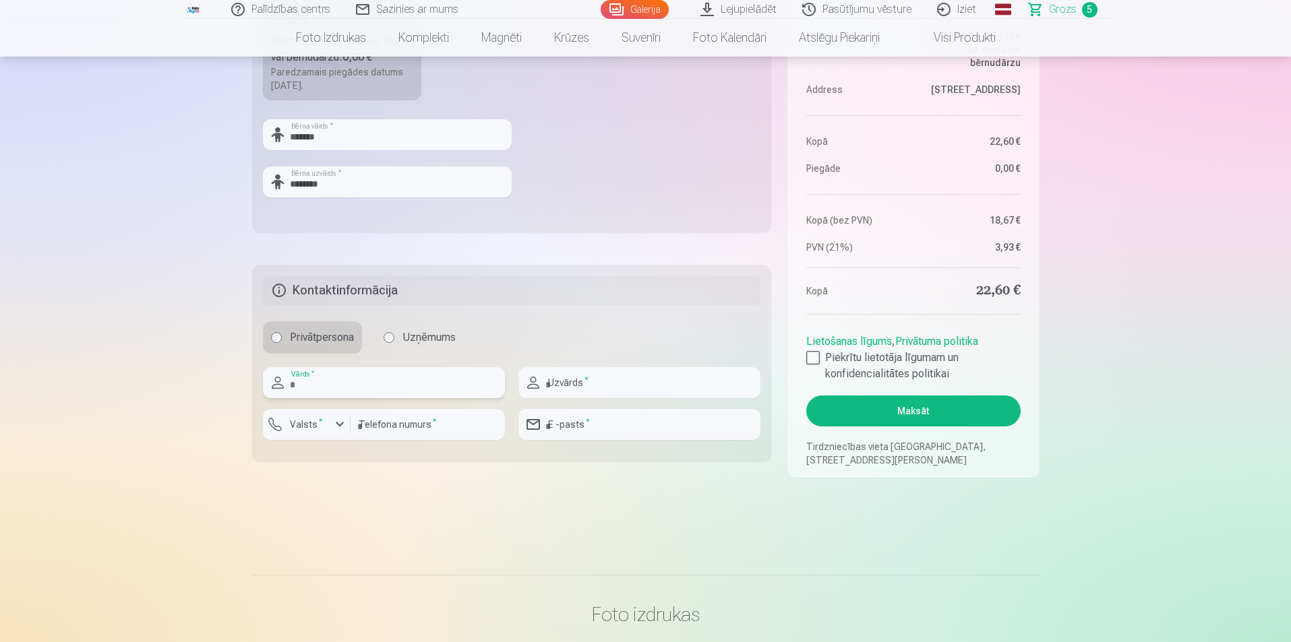
click at [332, 386] on input "text" at bounding box center [384, 382] width 242 height 31
type input "****"
type input "********"
click at [605, 429] on input "email" at bounding box center [639, 424] width 242 height 31
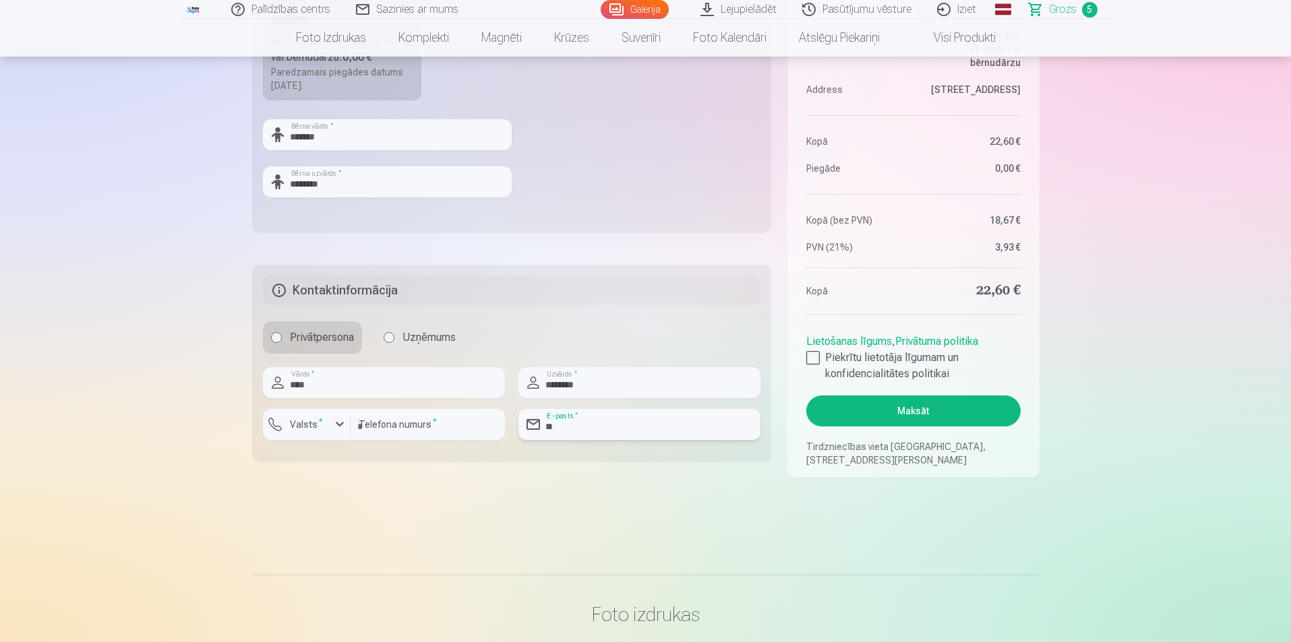
type input "*"
type input "**********"
click at [812, 355] on div at bounding box center [812, 357] width 13 height 13
click at [910, 414] on button "Maksāt" at bounding box center [913, 411] width 214 height 31
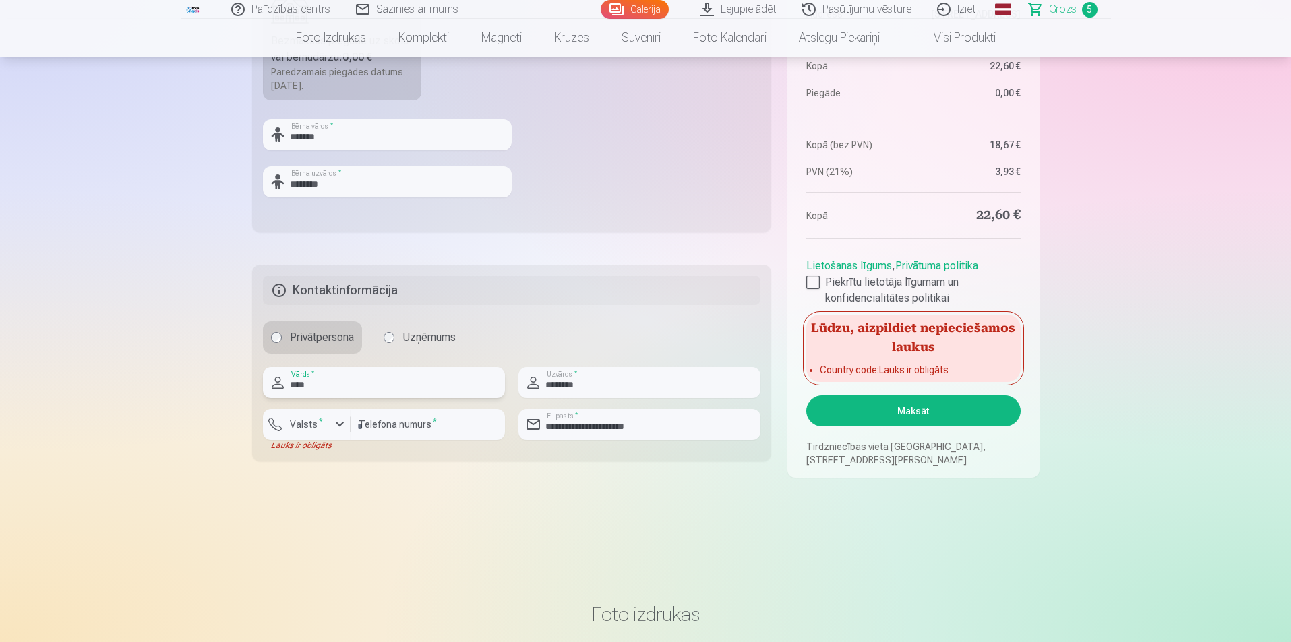
click at [320, 393] on input "****" at bounding box center [384, 382] width 242 height 31
click at [468, 427] on input "********" at bounding box center [428, 424] width 154 height 31
click at [333, 423] on div "button" at bounding box center [340, 425] width 16 height 16
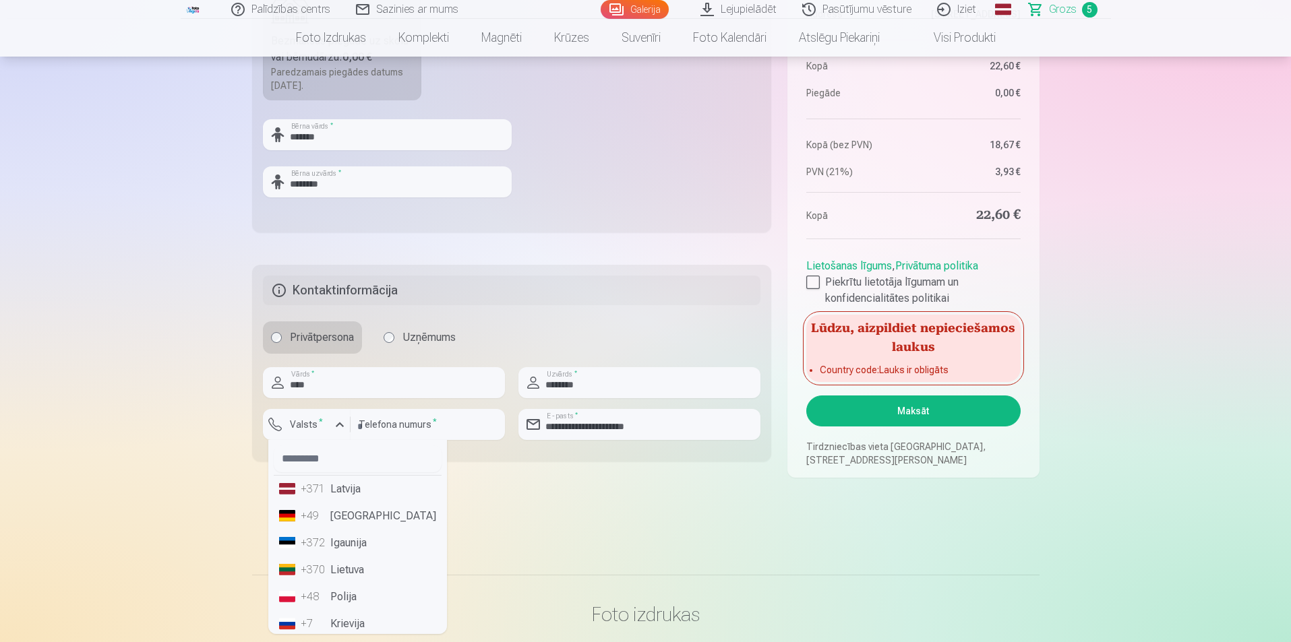
click at [328, 491] on li "+371 Latvija" at bounding box center [358, 489] width 168 height 27
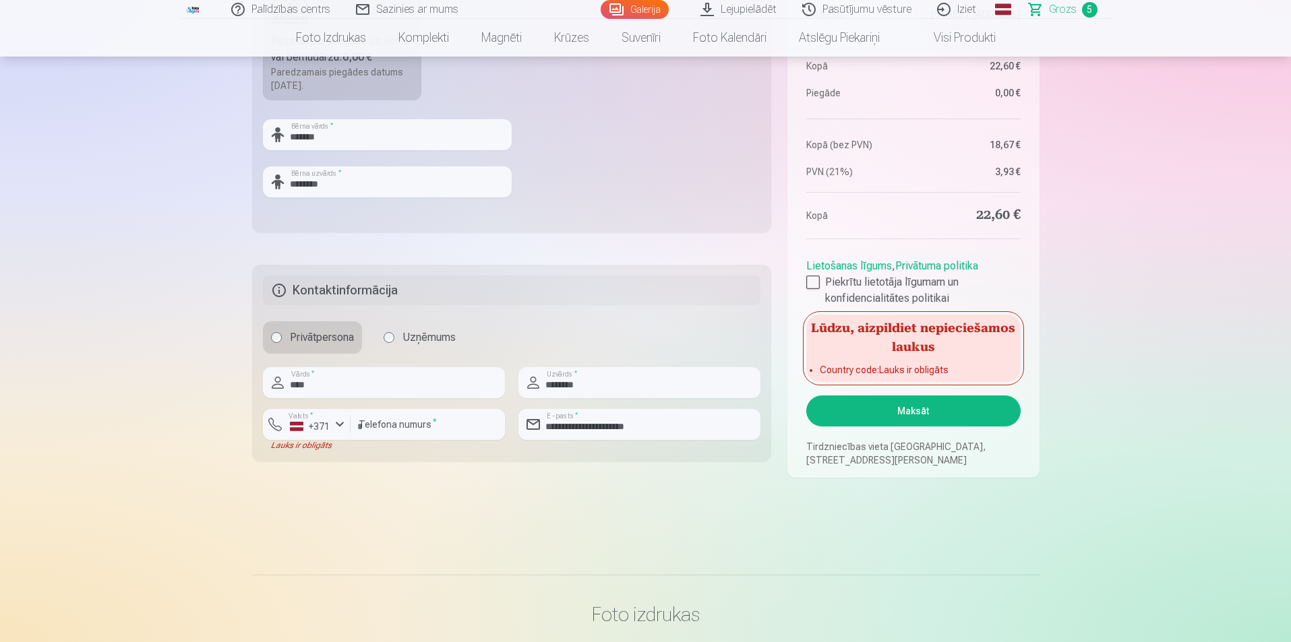
click at [893, 415] on button "Maksāt" at bounding box center [913, 411] width 214 height 31
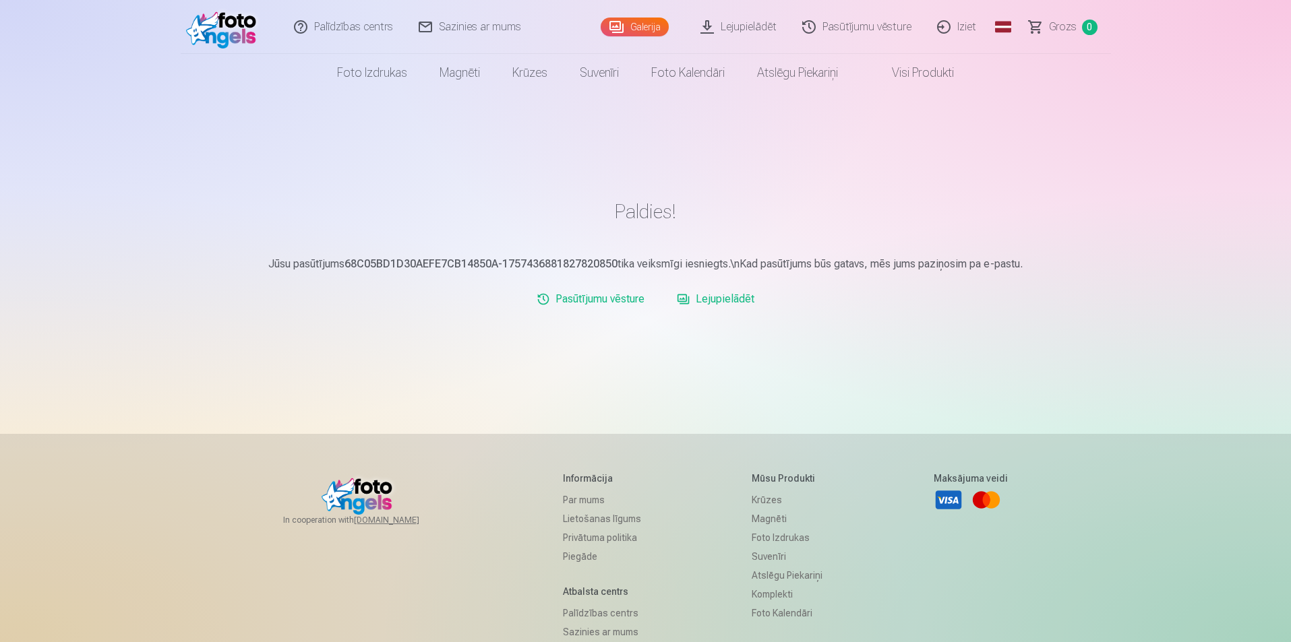
click at [524, 132] on div "Paldies! Jūsu pasūtījums 68C05BD1D30AEFE7CB14850A-1757436881827820850 tika veik…" at bounding box center [645, 402] width 809 height 805
click at [966, 22] on link "Iziet" at bounding box center [957, 27] width 65 height 54
